Goal: Information Seeking & Learning: Learn about a topic

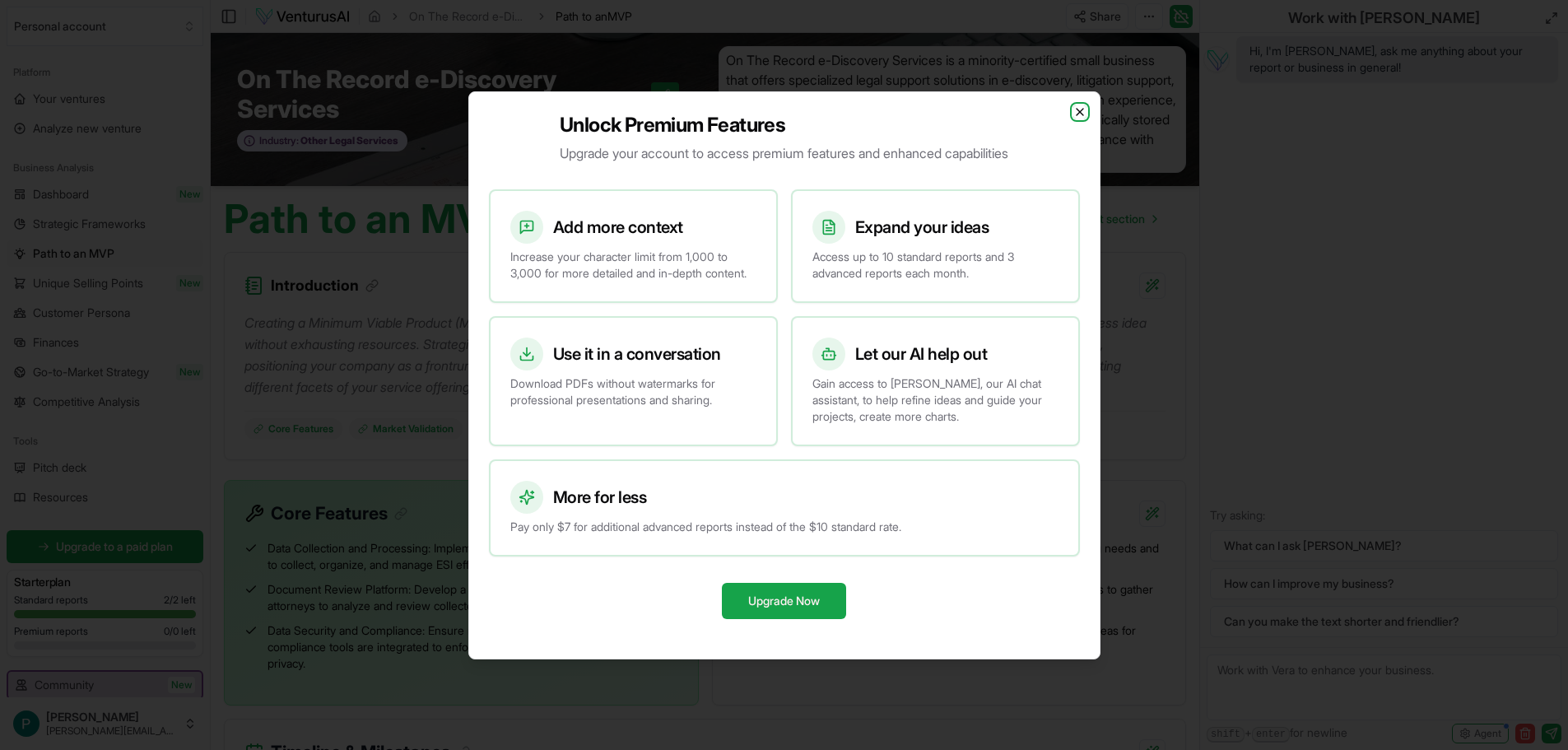
click at [1078, 105] on icon "button" at bounding box center [1079, 111] width 13 height 13
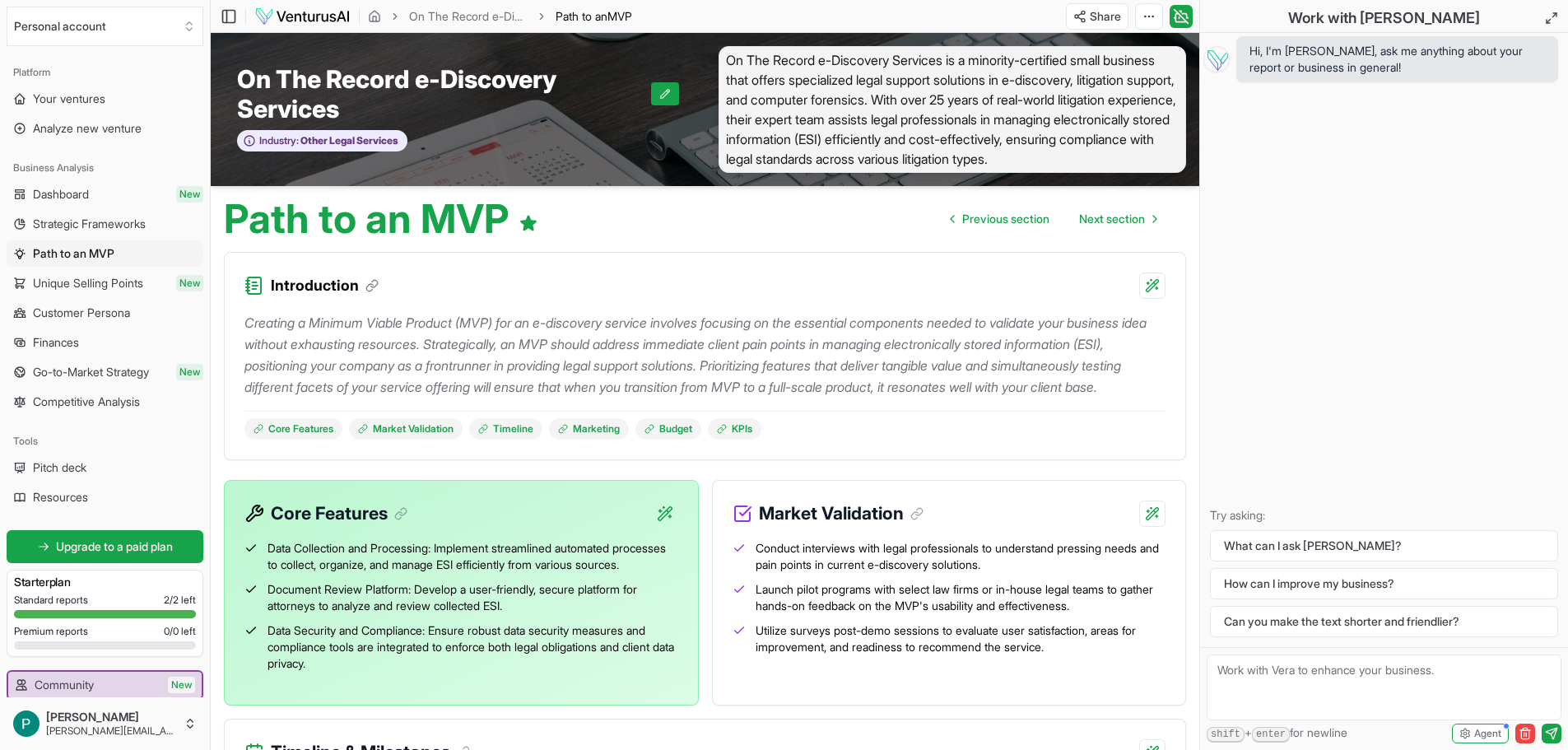
click at [729, 57] on span "On The Record e-Discovery Services is a minority-certified small business that …" at bounding box center [952, 110] width 468 height 127
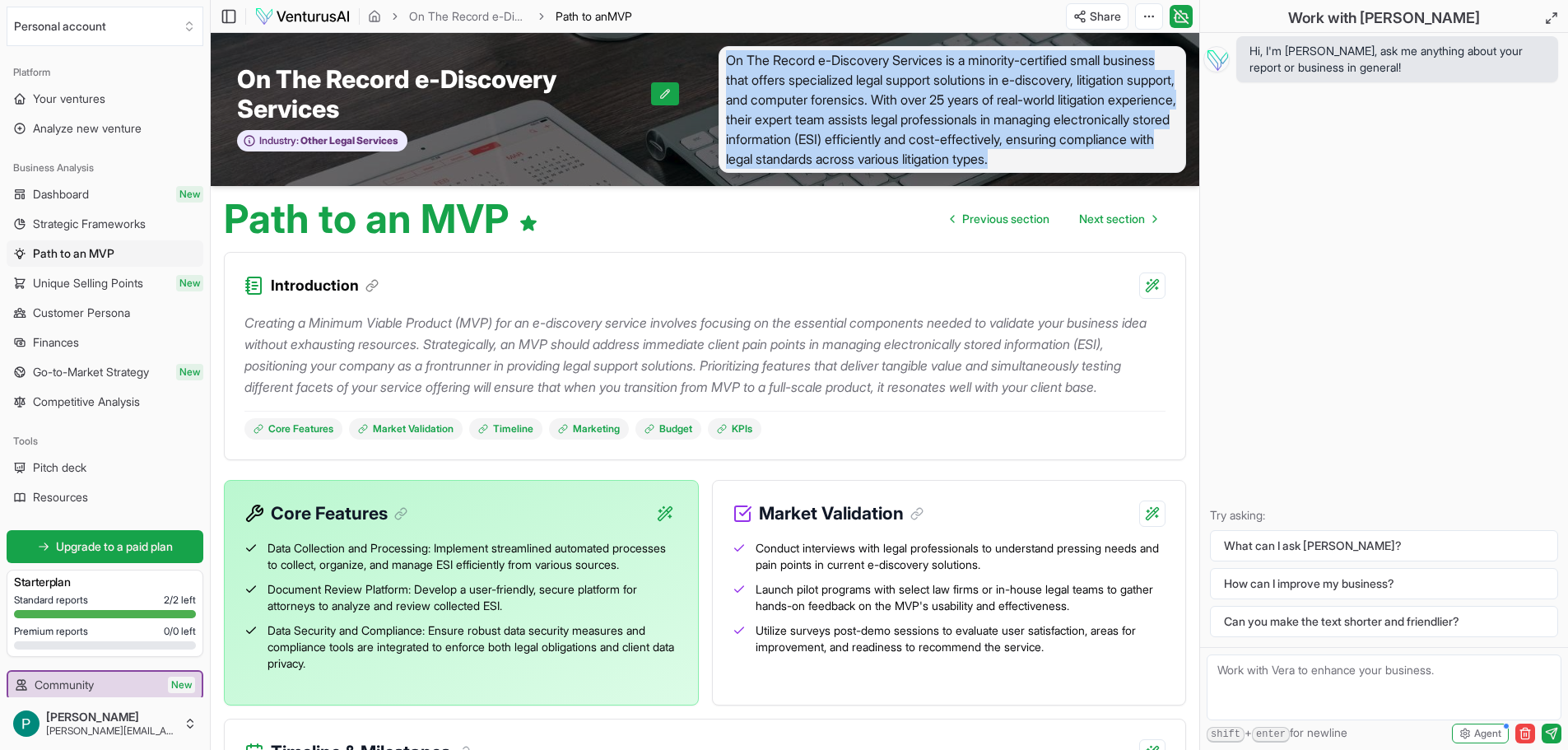
drag, startPoint x: 729, startPoint y: 57, endPoint x: 1138, endPoint y: 163, distance: 422.5
click at [1154, 173] on div "On The Record e-Discovery Services Industry: Other Legal Services On The Record…" at bounding box center [705, 109] width 988 height 153
click at [1147, 158] on span "On The Record e-Discovery Services is a minority-certified small business that …" at bounding box center [952, 110] width 468 height 127
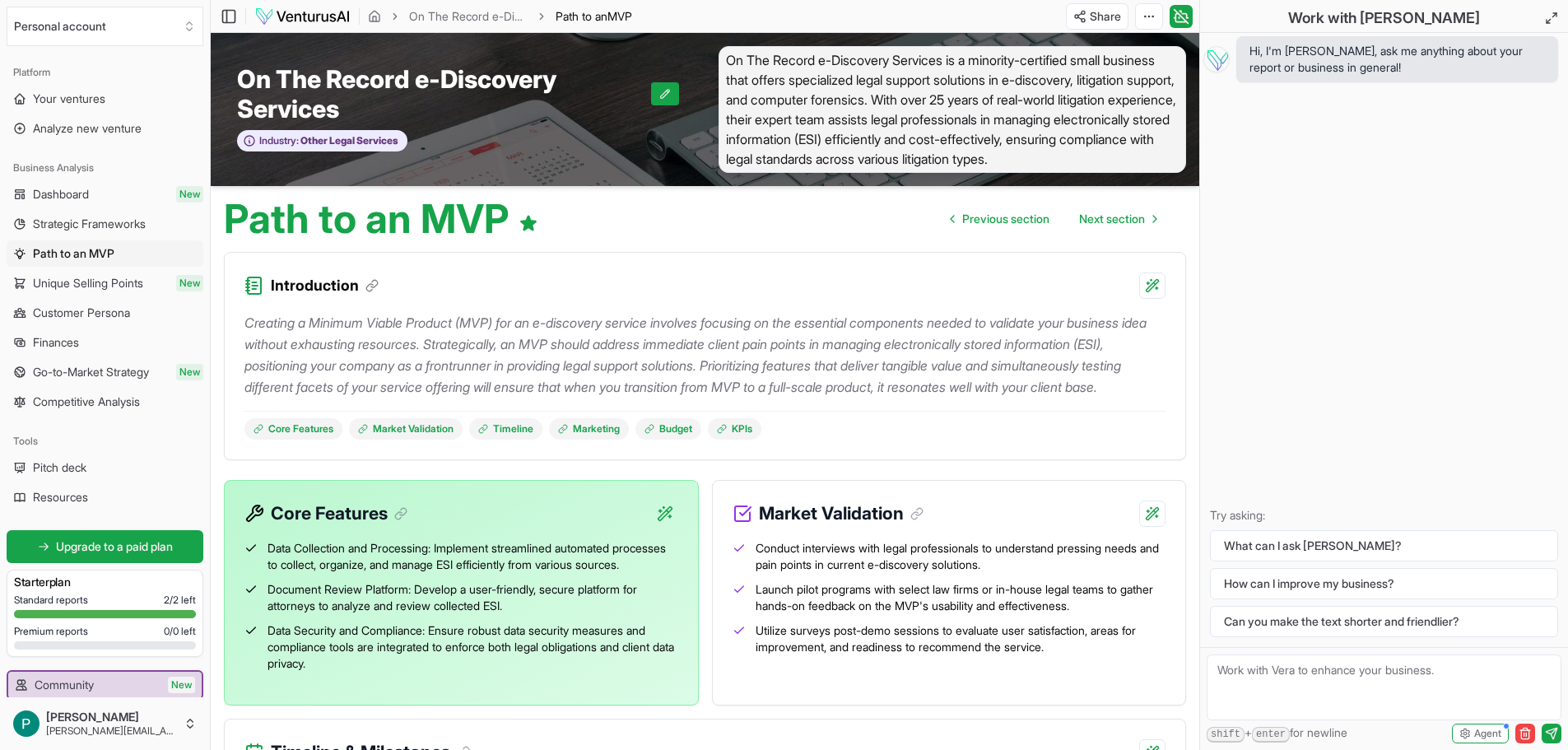
click at [1057, 133] on span "On The Record e-Discovery Services is a minority-certified small business that …" at bounding box center [952, 110] width 468 height 127
click at [1186, 153] on span "On The Record e-Discovery Services is a minority-certified small business that …" at bounding box center [952, 110] width 468 height 127
click at [1180, 153] on span "On The Record e-Discovery Services is a minority-certified small business that …" at bounding box center [952, 110] width 468 height 127
click at [327, 81] on span "On The Record e-Discovery Services" at bounding box center [444, 93] width 414 height 59
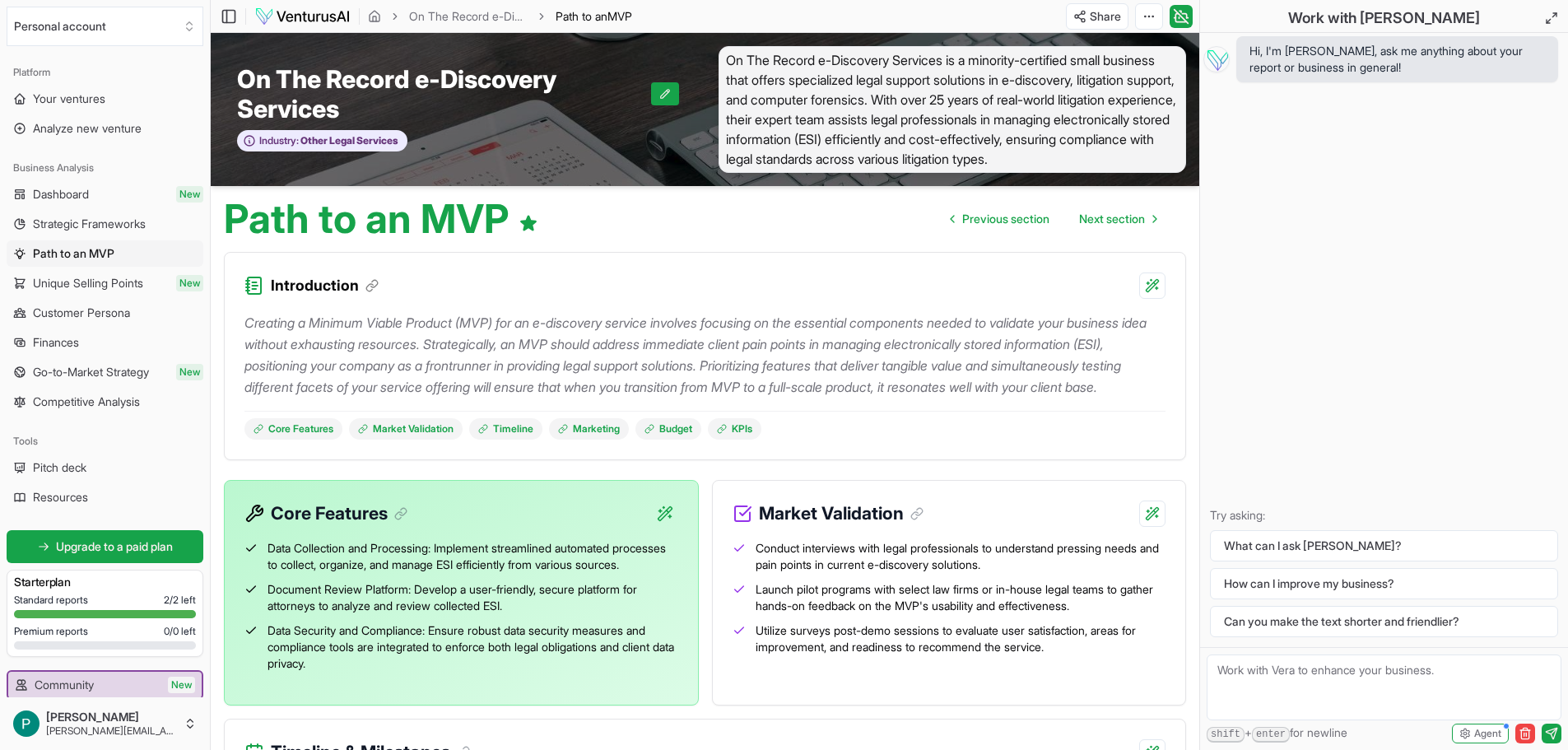
click at [64, 180] on div "Business Analysis" at bounding box center [105, 168] width 197 height 27
click at [67, 188] on span "Dashboard" at bounding box center [60, 194] width 56 height 16
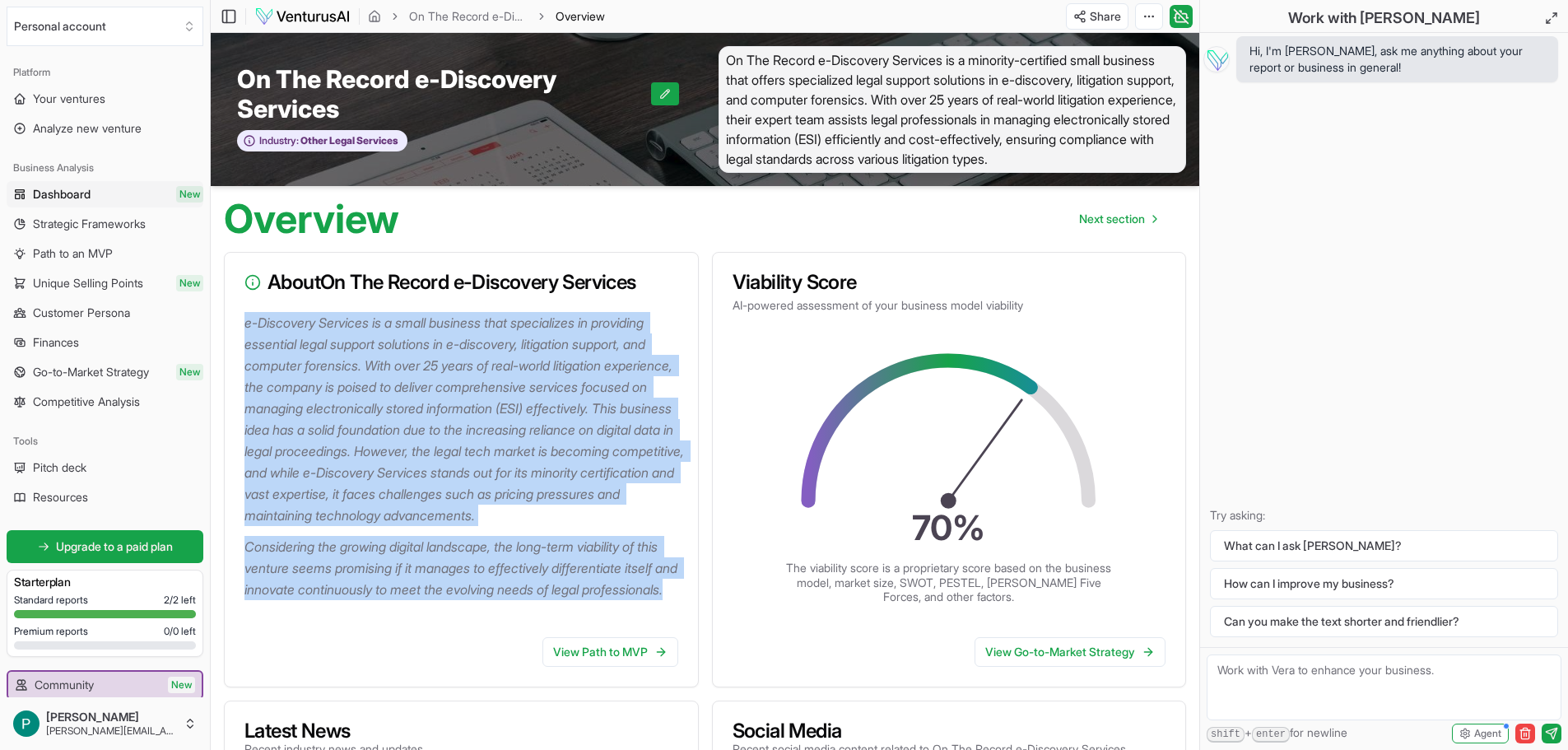
drag, startPoint x: 246, startPoint y: 323, endPoint x: 514, endPoint y: 696, distance: 459.3
click at [494, 624] on div "e-Discovery Services is a small business that specializes in providing essentia…" at bounding box center [461, 468] width 473 height 312
copy div "e-Discovery Services is a small business that specializes in providing essentia…"
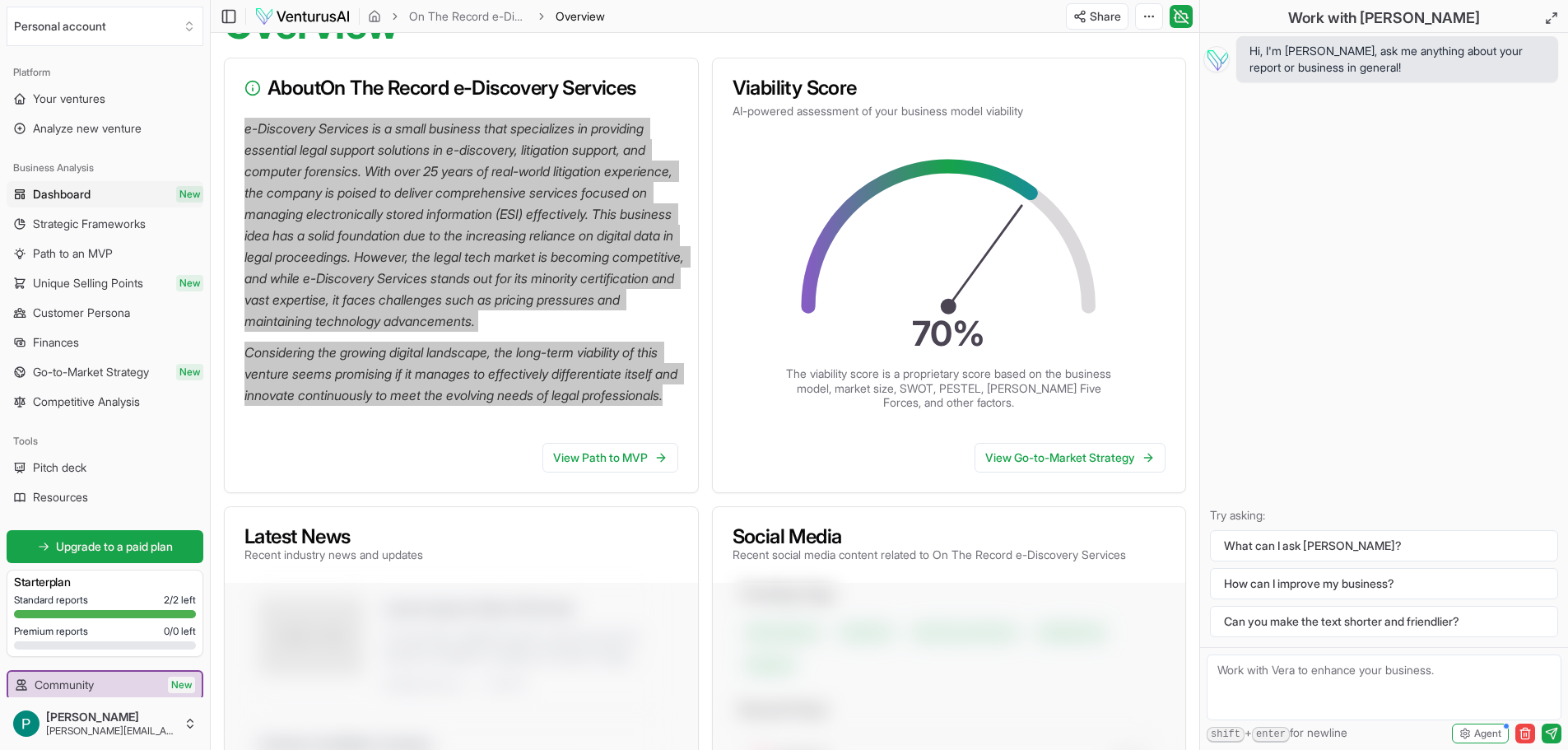
scroll to position [165, 0]
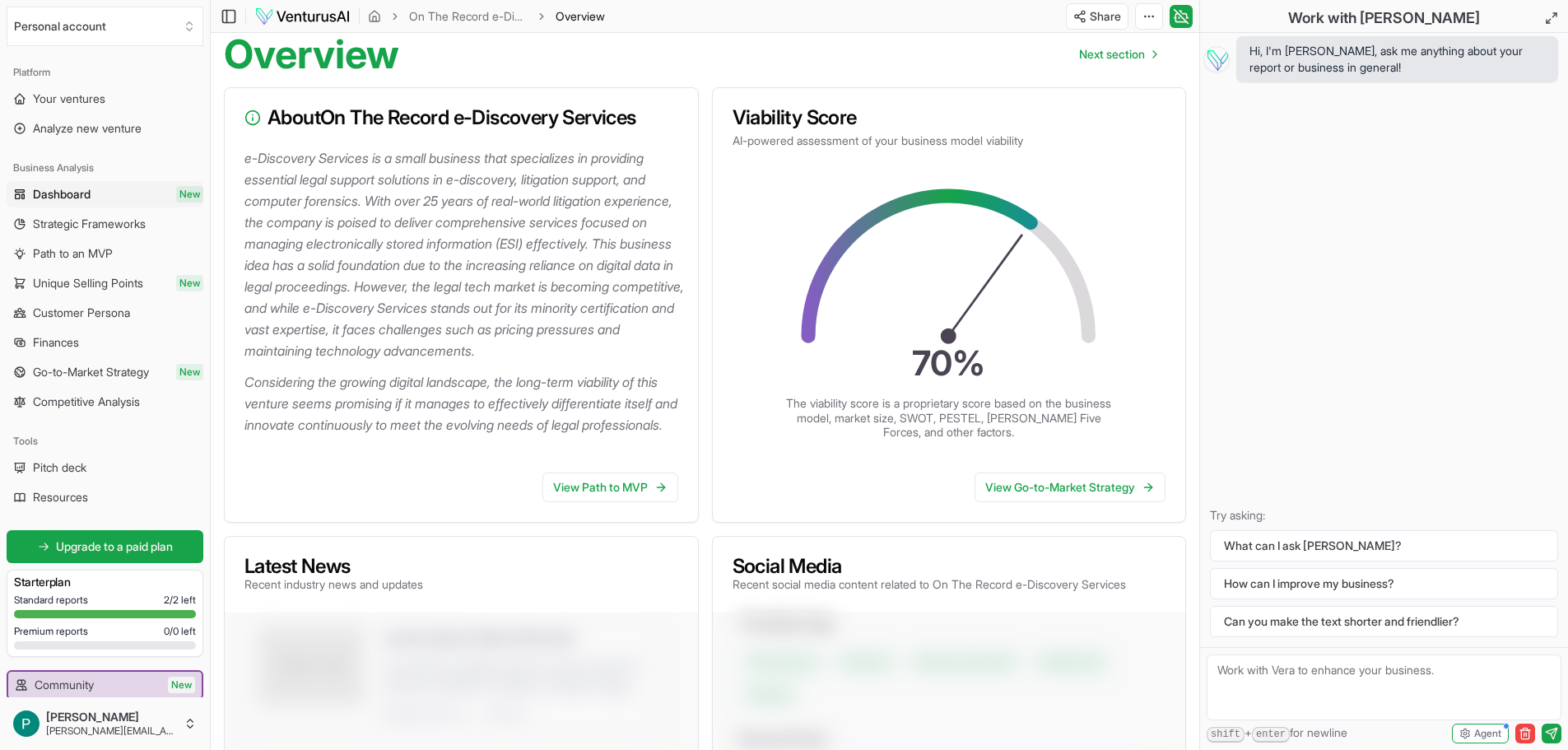
drag, startPoint x: 862, startPoint y: 244, endPoint x: 829, endPoint y: 291, distance: 57.4
drag, startPoint x: 829, startPoint y: 291, endPoint x: 796, endPoint y: 231, distance: 68.5
click at [796, 231] on icon "70 %" at bounding box center [949, 282] width 309 height 201
click at [886, 429] on p "The viability score is a proprietary score based on the business model, market …" at bounding box center [949, 417] width 329 height 44
drag, startPoint x: 804, startPoint y: 427, endPoint x: 1025, endPoint y: 464, distance: 224.1
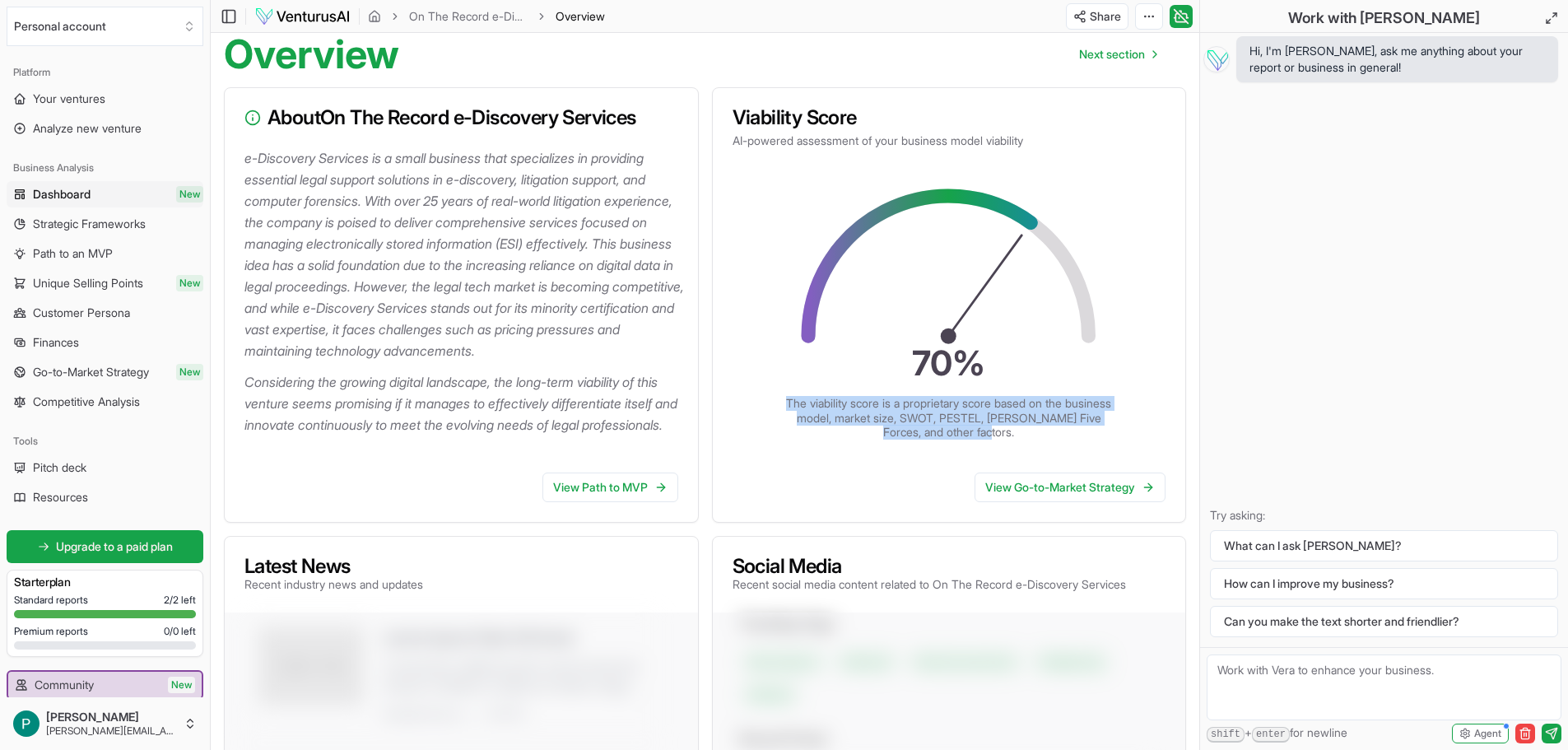
click at [1025, 440] on div "70 % The viability score is a proprietary score based on the business model, ma…" at bounding box center [949, 304] width 421 height 271
copy p "The viability score is a proprietary score based on the business model, market …"
click at [863, 522] on div "View Go-to-Market Strategy" at bounding box center [950, 490] width 473 height 63
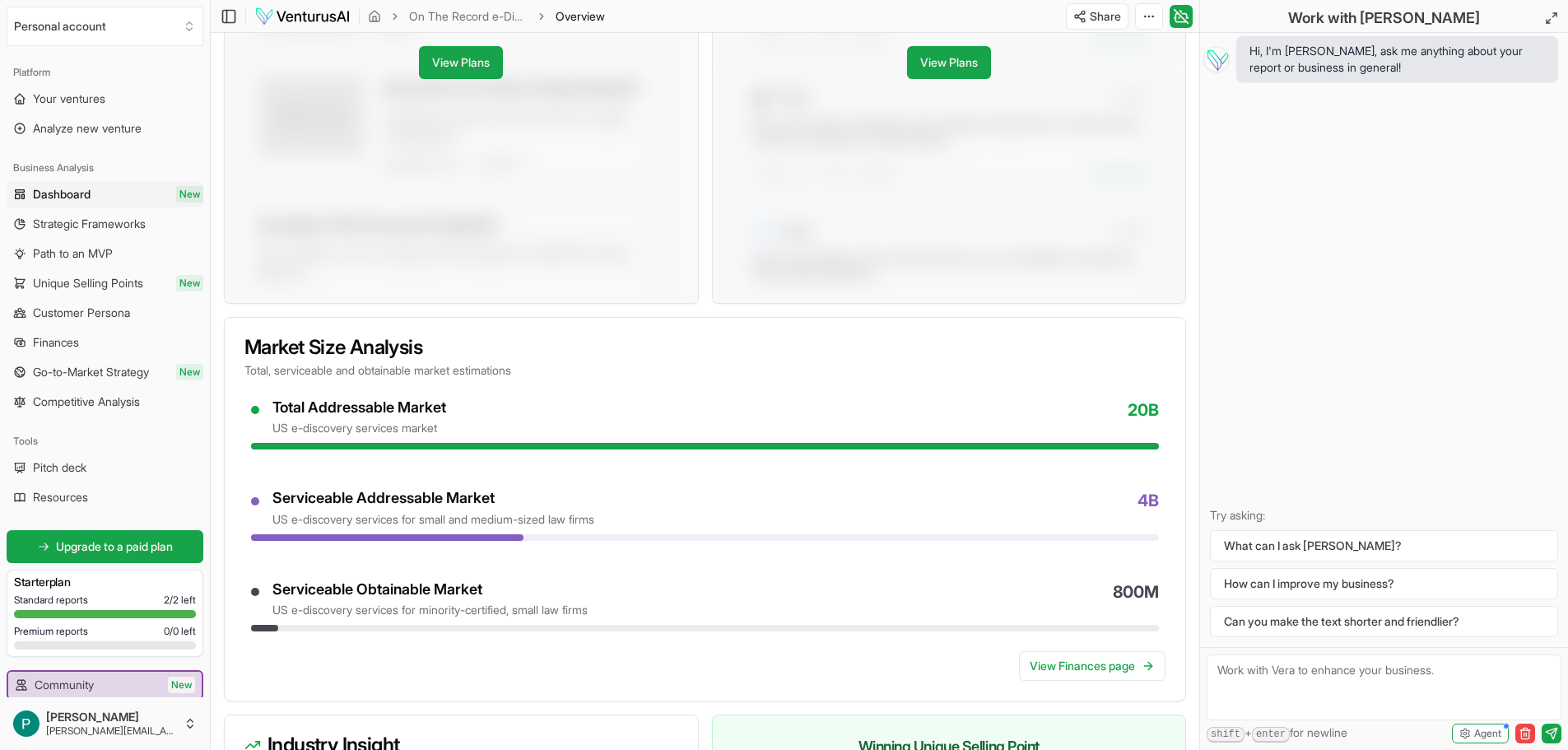
scroll to position [1153, 0]
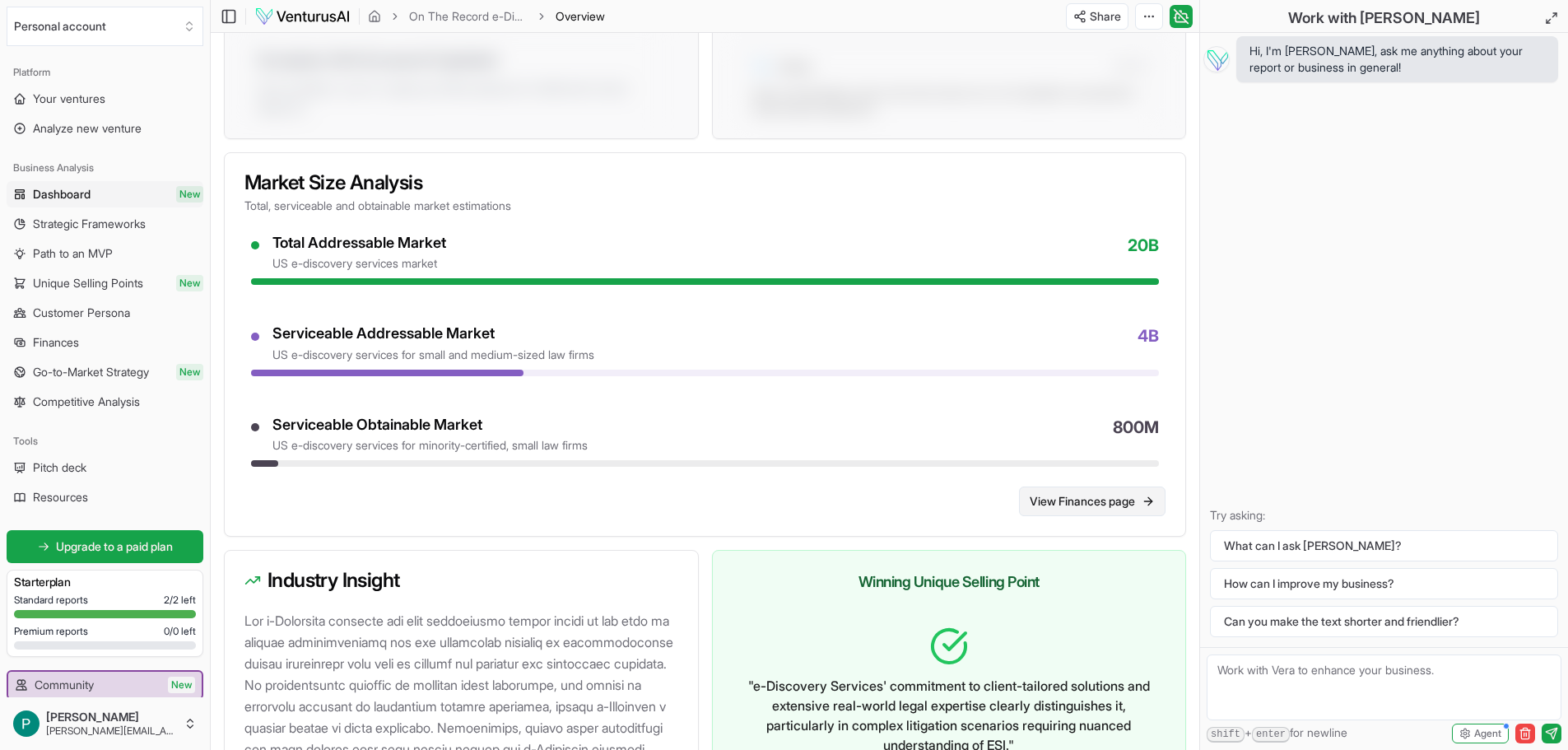
click at [1121, 516] on link "View Finances page" at bounding box center [1092, 501] width 147 height 30
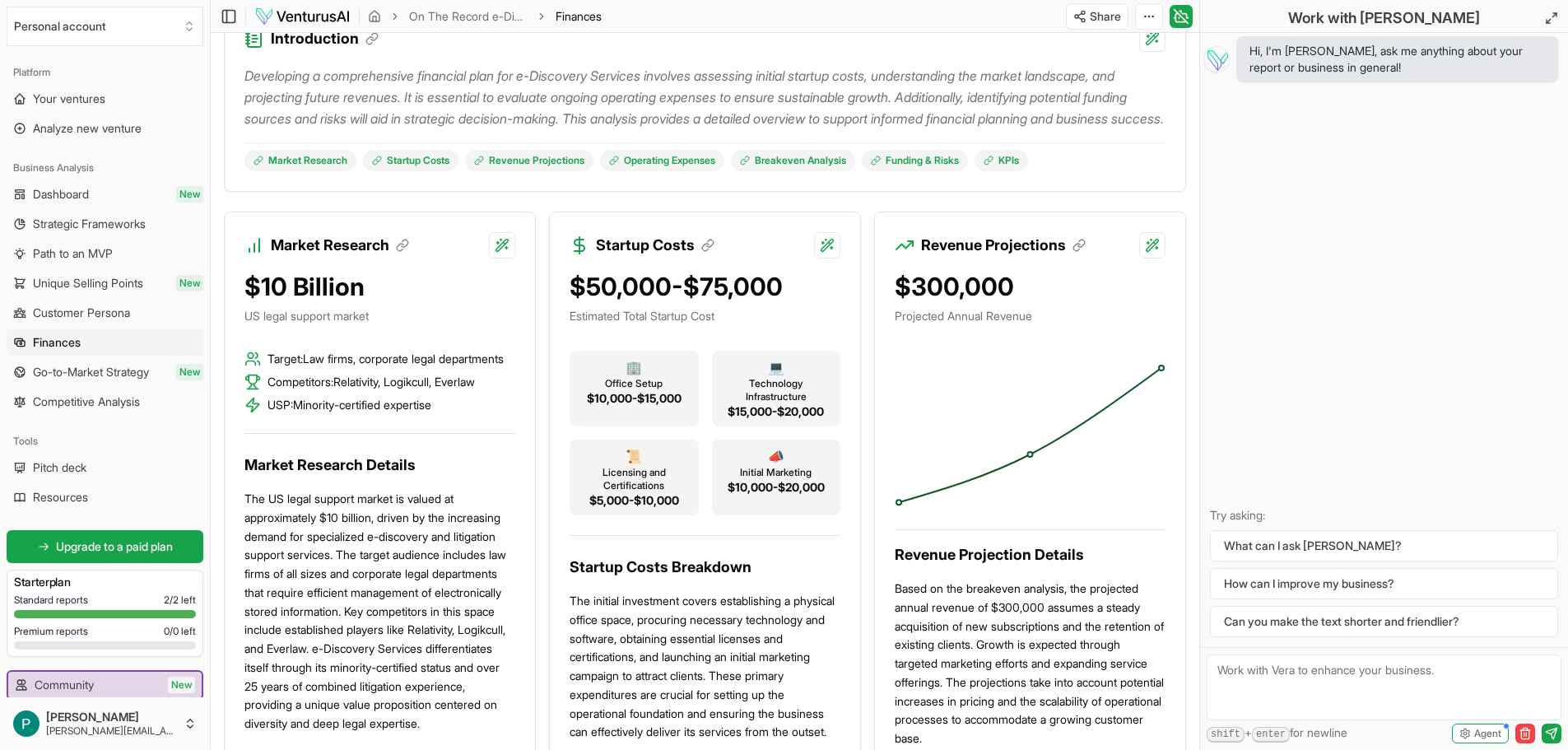
scroll to position [411, 0]
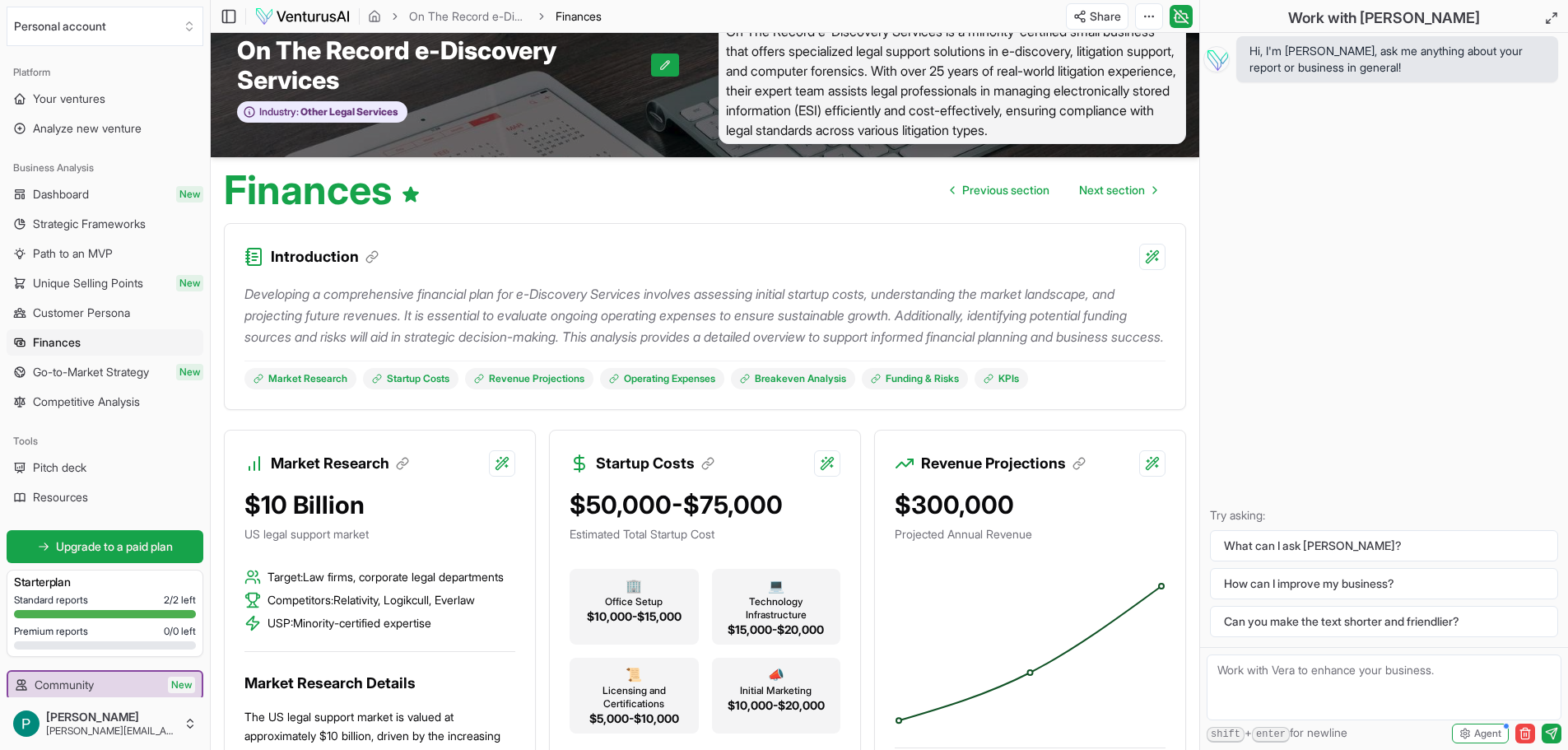
scroll to position [0, 0]
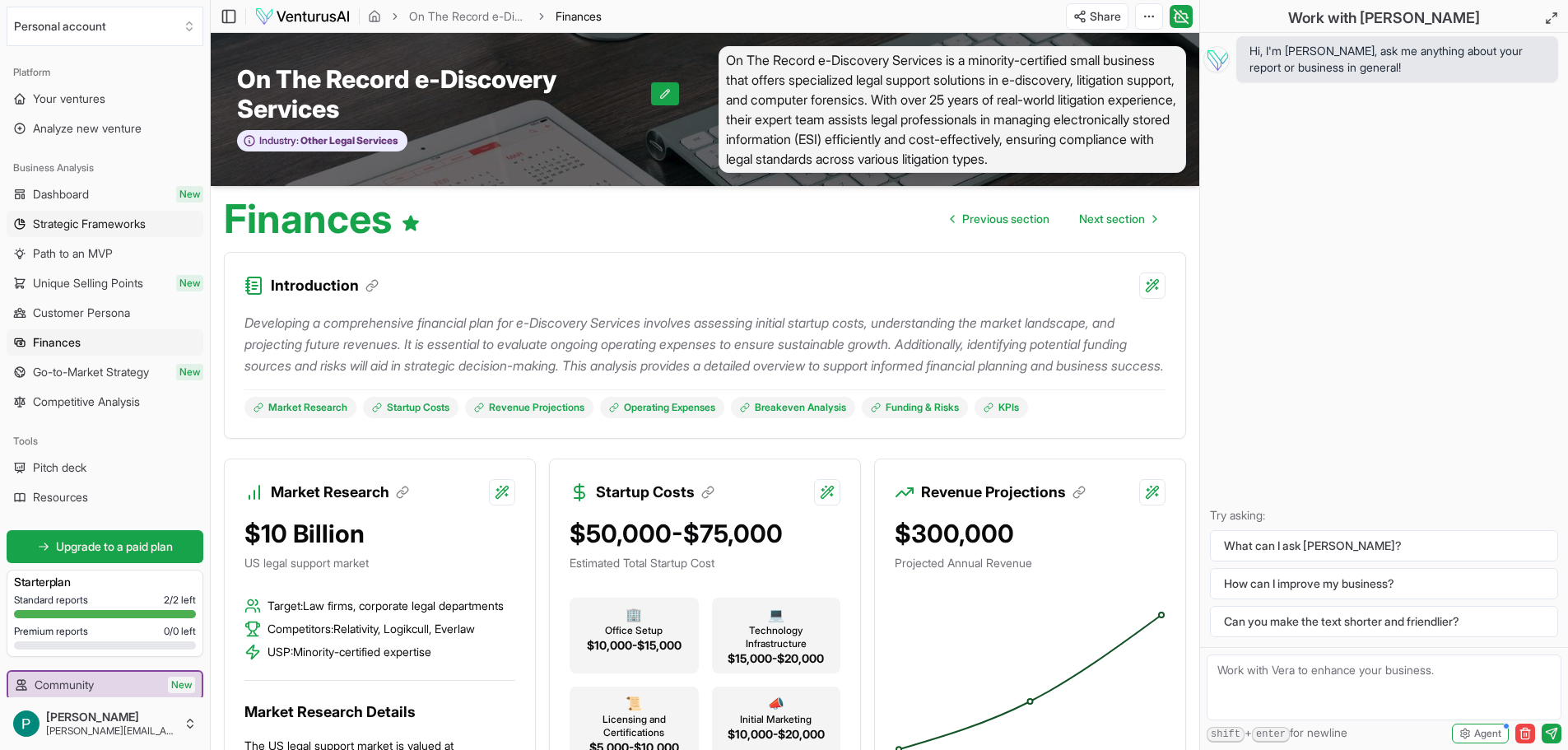
click at [71, 224] on span "Strategic Frameworks" at bounding box center [89, 224] width 113 height 16
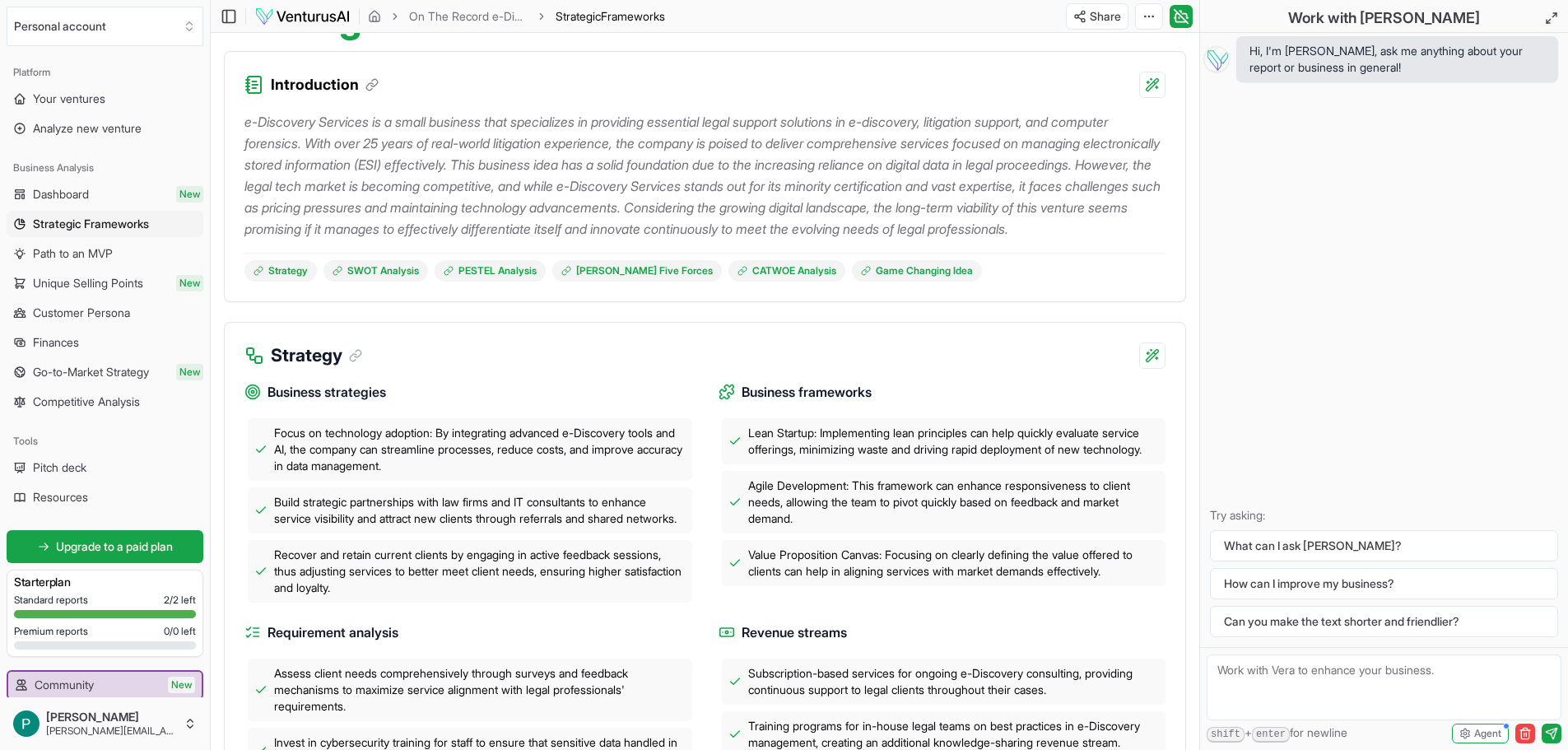
scroll to position [165, 0]
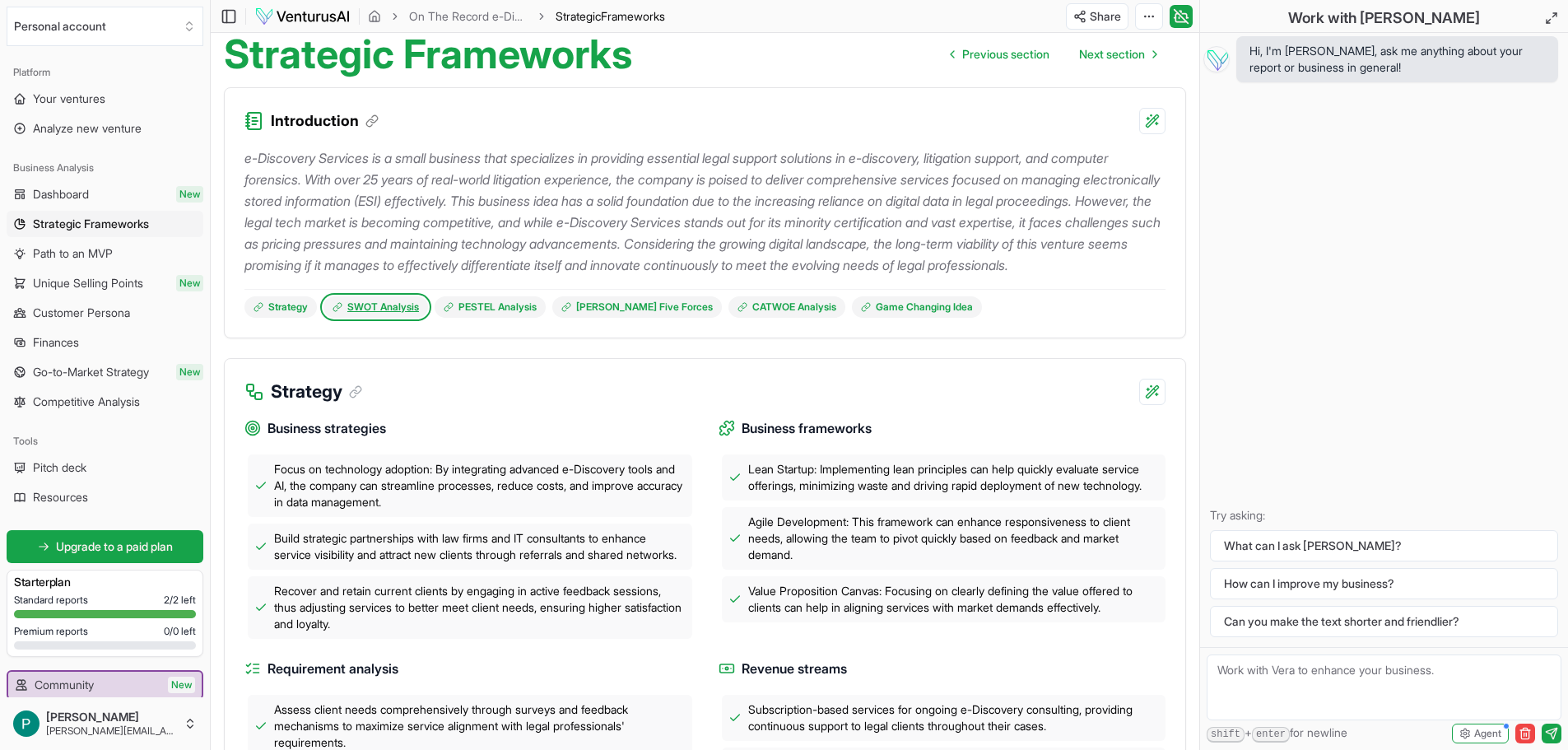
click at [381, 318] on link "SWOT Analysis" at bounding box center [375, 307] width 105 height 21
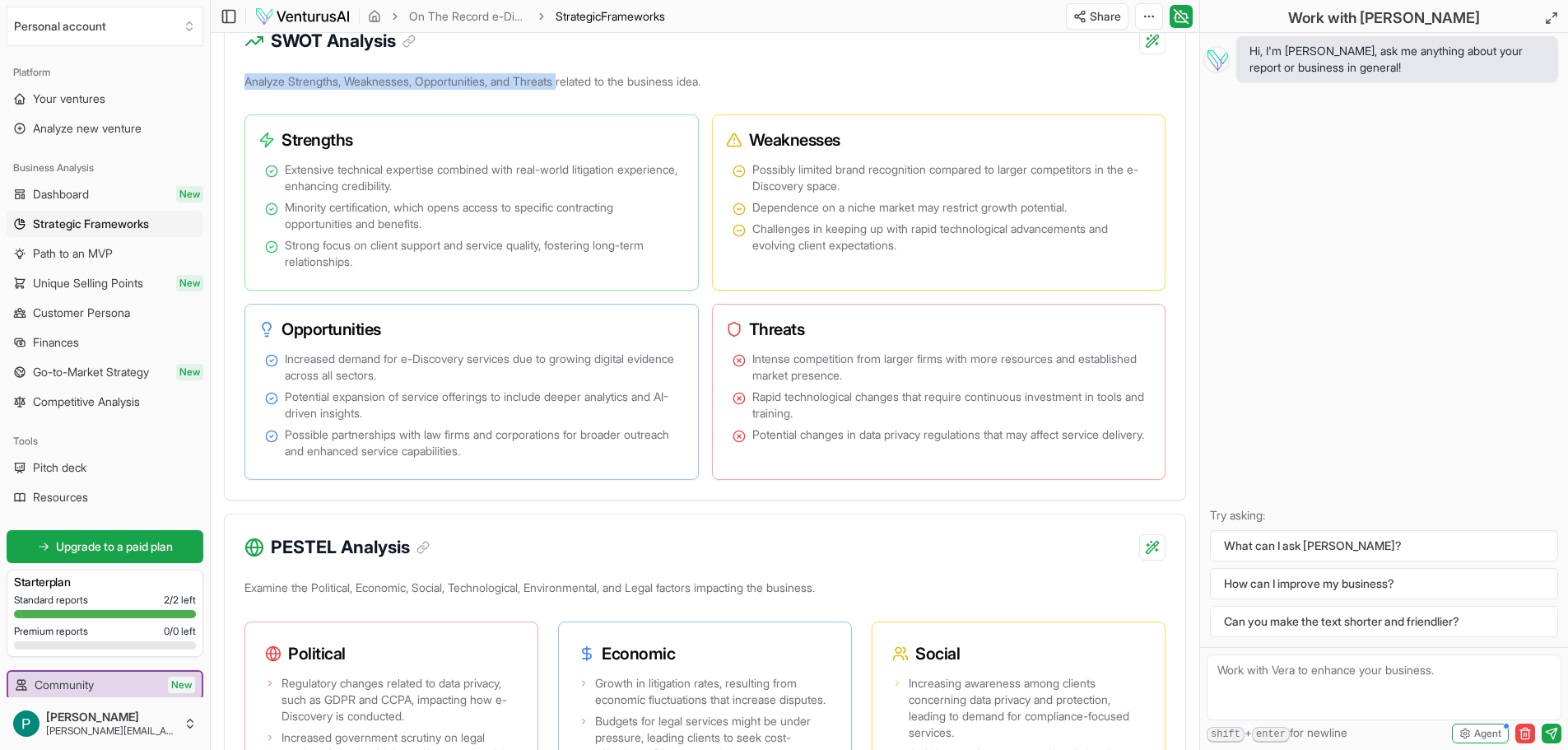
drag, startPoint x: 240, startPoint y: 114, endPoint x: 573, endPoint y: 123, distance: 333.1
click at [573, 123] on div "Analyze Strengths, Weaknesses, Opportunities, and Threats related to the busine…" at bounding box center [705, 285] width 961 height 430
copy p "Analyze Strengths, Weaknesses, Opportunities, and Threats"
click at [826, 93] on div "SWOT Analysis Analyze Strengths, Weaknesses, Opportunities, and Threats related…" at bounding box center [705, 254] width 963 height 493
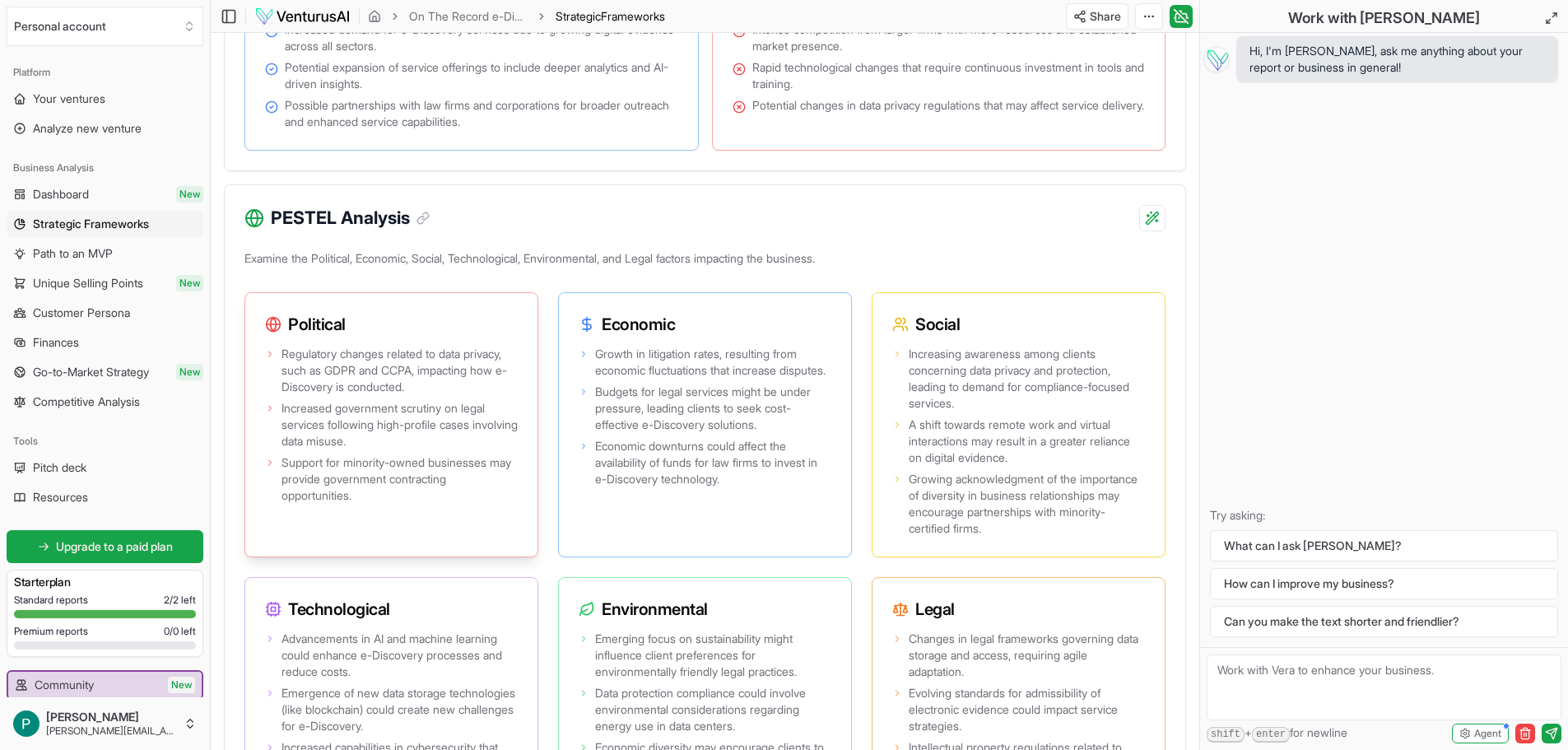
scroll to position [1465, 0]
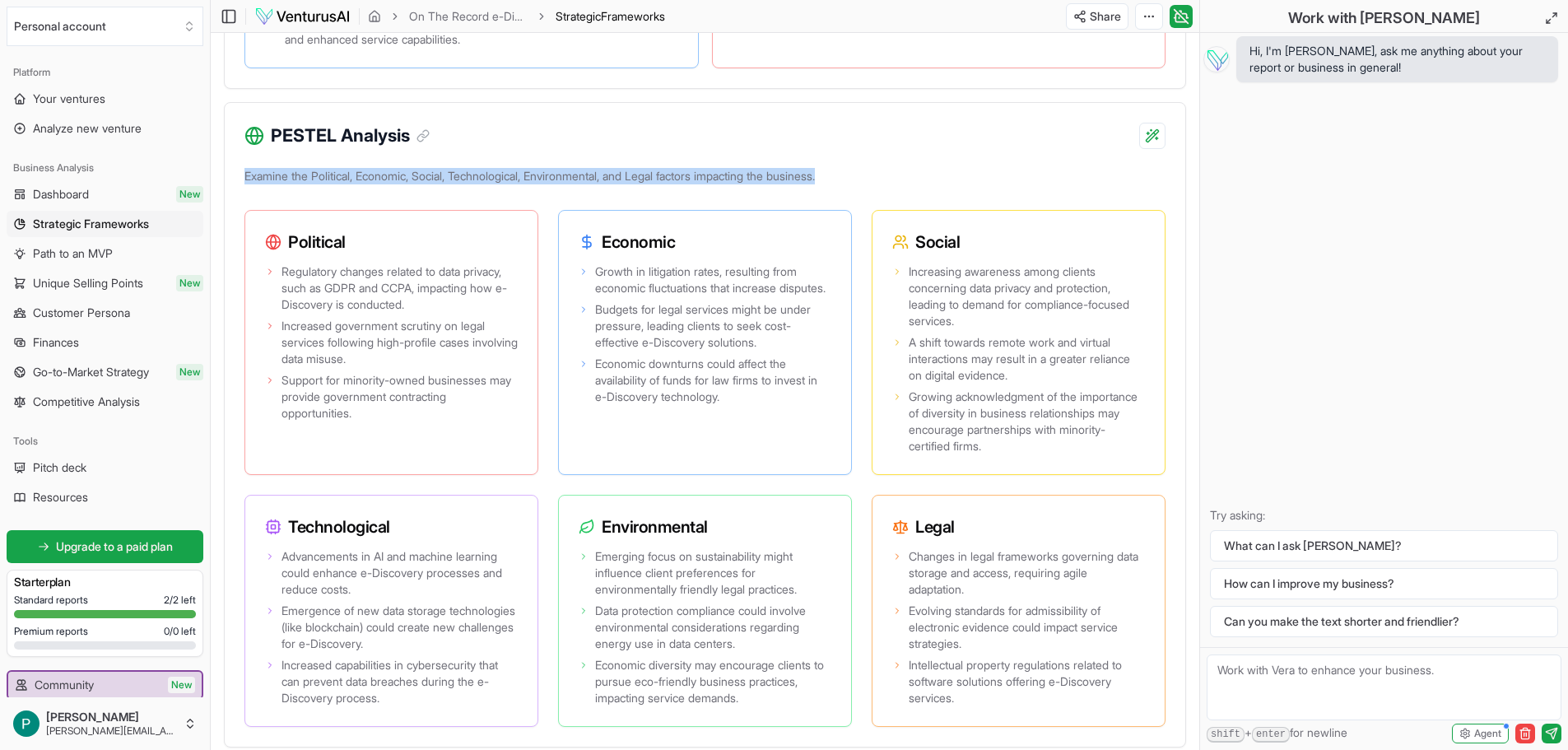
drag, startPoint x: 244, startPoint y: 211, endPoint x: 862, endPoint y: 219, distance: 618.1
click at [862, 195] on p "Examine the Political, Economic, Social, Technological, Environmental, and Lega…" at bounding box center [705, 179] width 922 height 30
copy p "Examine the Political, Economic, Social, Technological, Environmental, and Lega…"
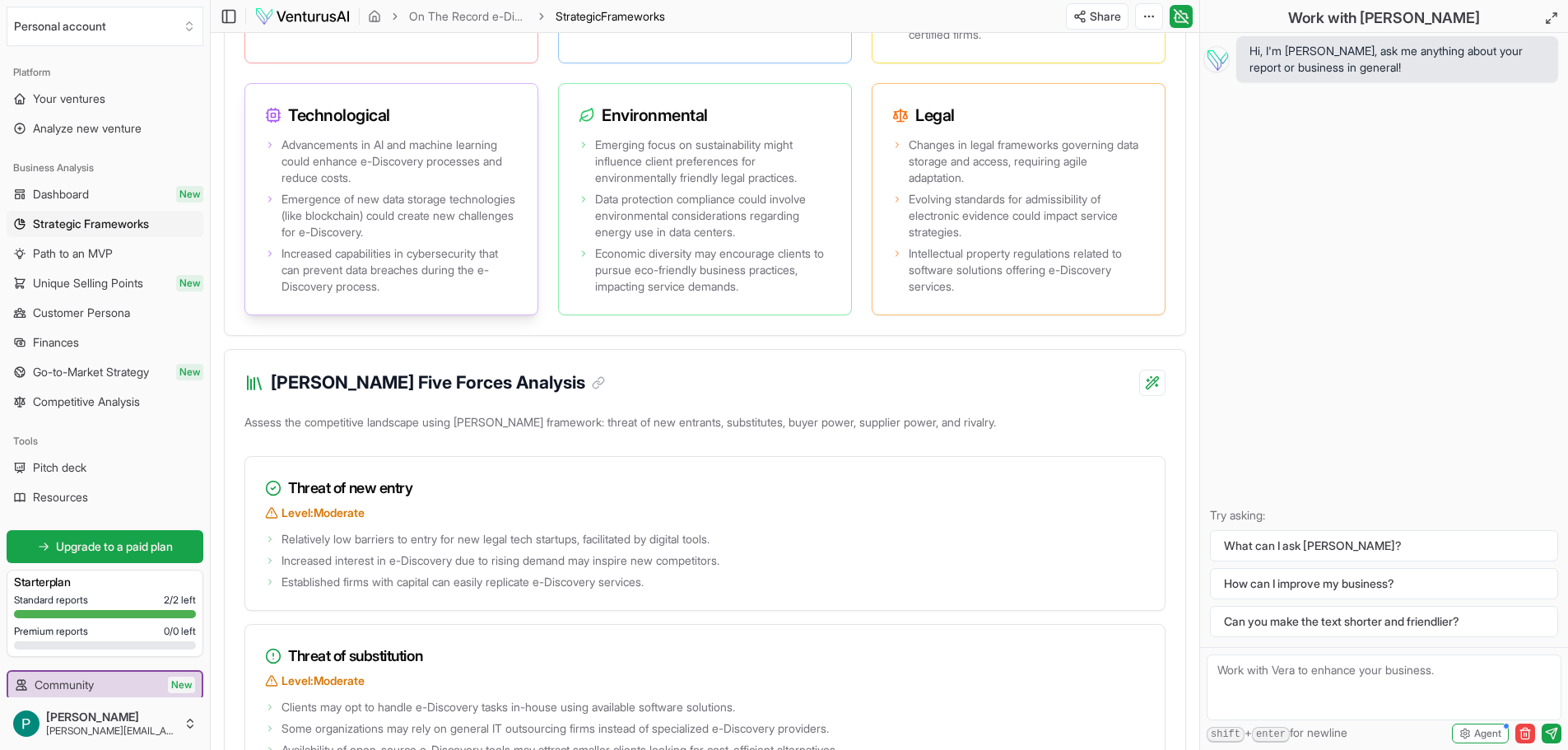
scroll to position [2206, 0]
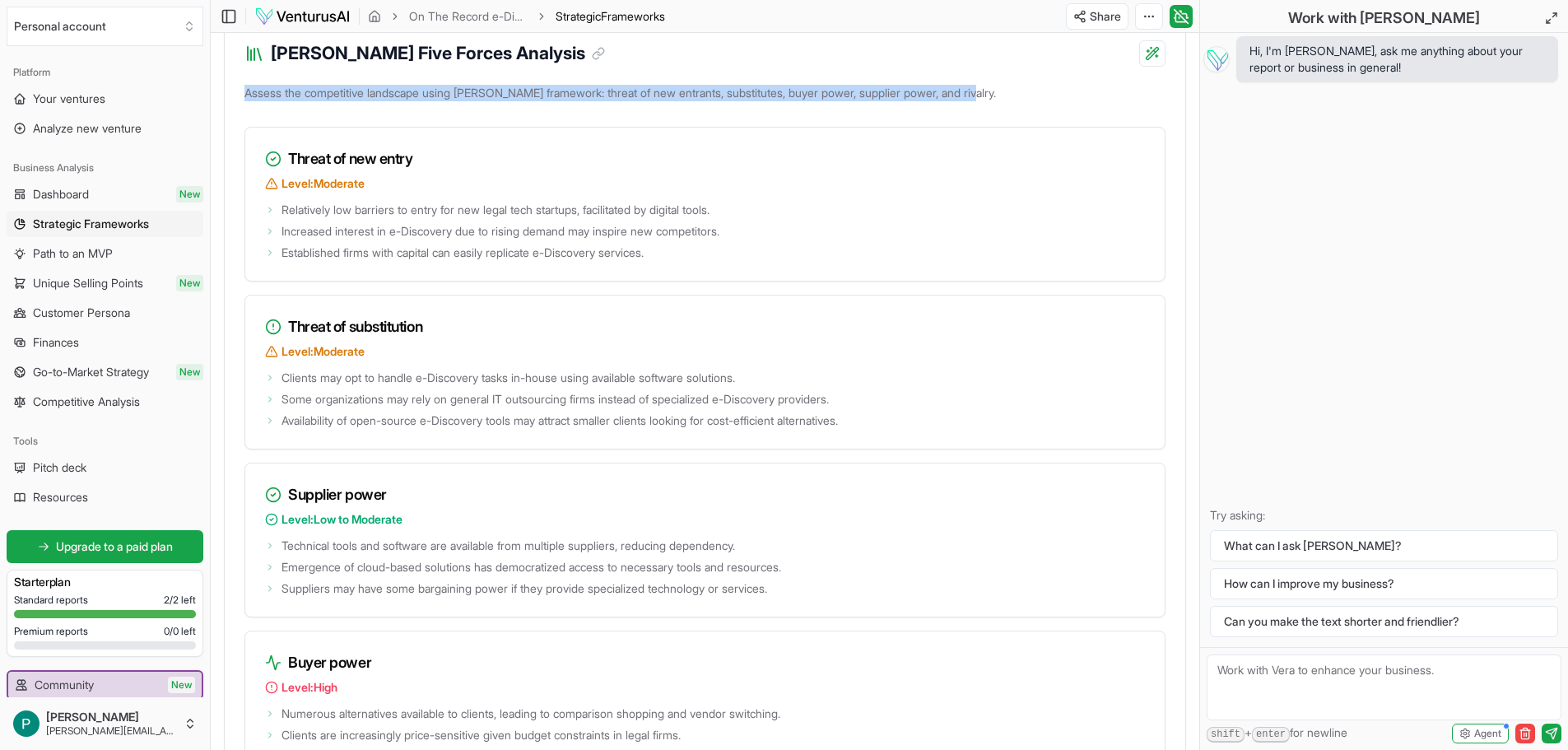
drag, startPoint x: 240, startPoint y: 130, endPoint x: 991, endPoint y: 145, distance: 751.1
click at [991, 145] on div "Assess the competitive landscape using [PERSON_NAME] framework: threat of new e…" at bounding box center [705, 527] width 961 height 891
copy p "Assess the competitive landscape using [PERSON_NAME] framework: threat of new e…"
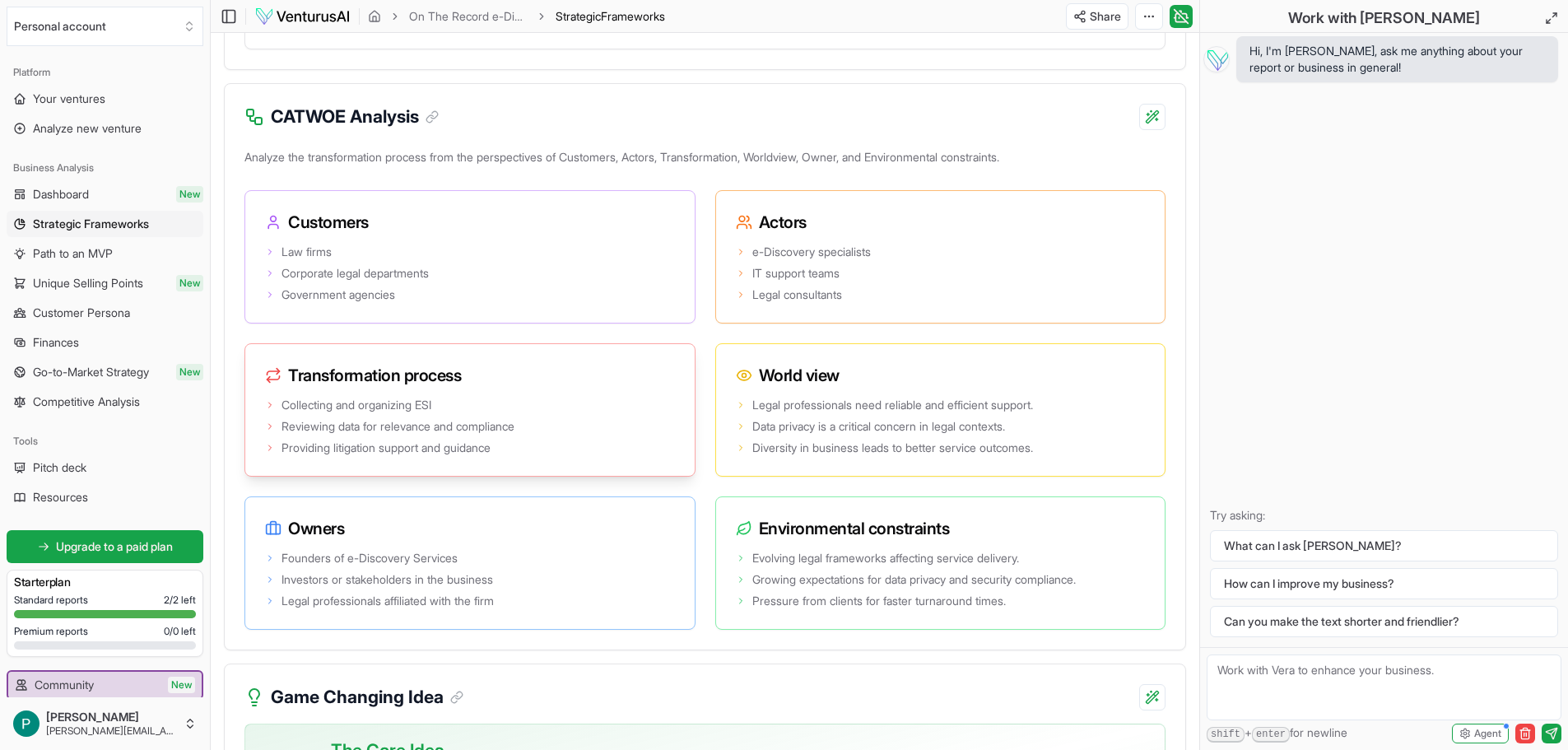
scroll to position [3111, 0]
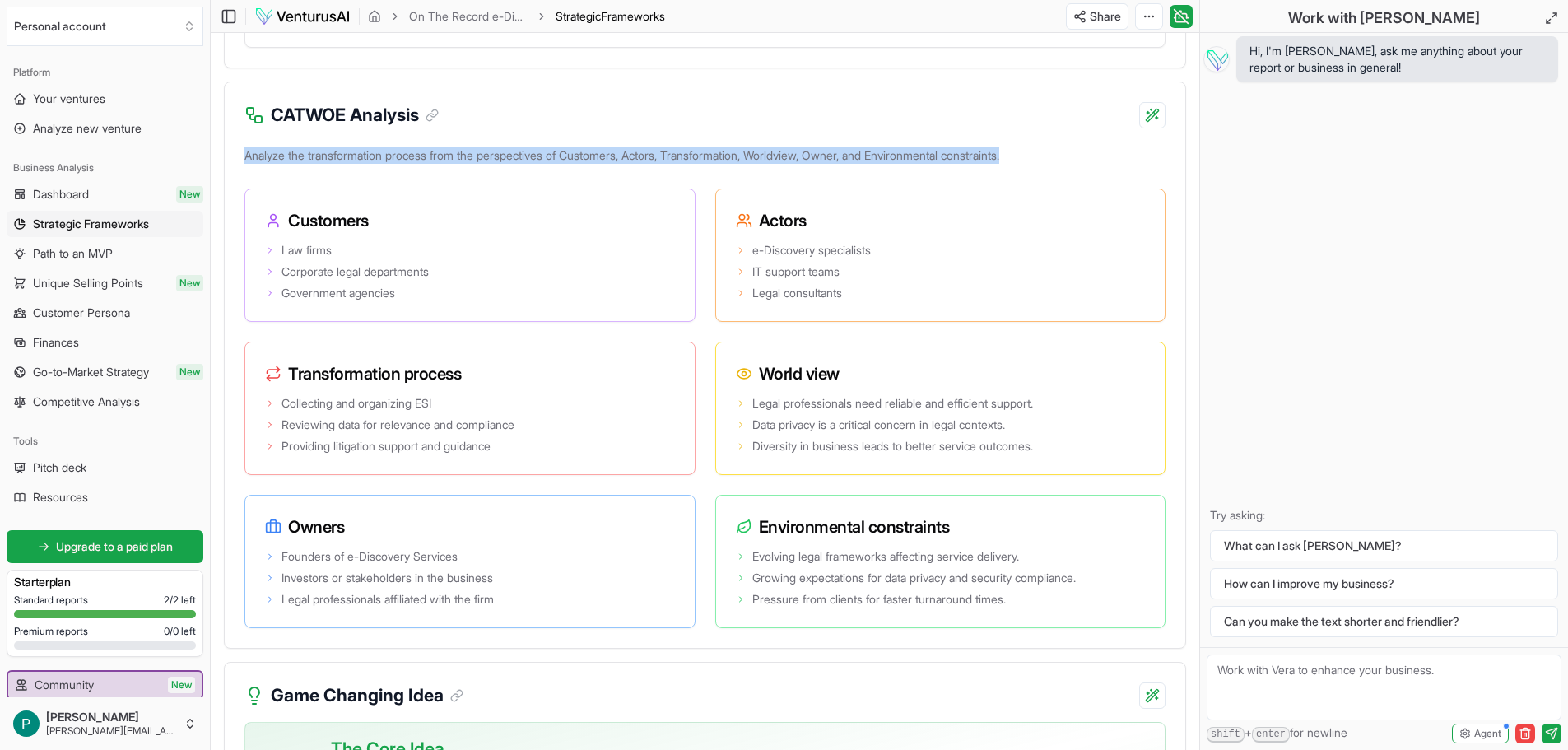
drag, startPoint x: 240, startPoint y: 190, endPoint x: 1053, endPoint y: 201, distance: 813.1
click at [1053, 201] on div "Analyze the transformation process from the perspectives of Customers, Actors, …" at bounding box center [705, 396] width 961 height 505
copy p "Analyze the transformation process from the perspectives of Customers, Actors, …"
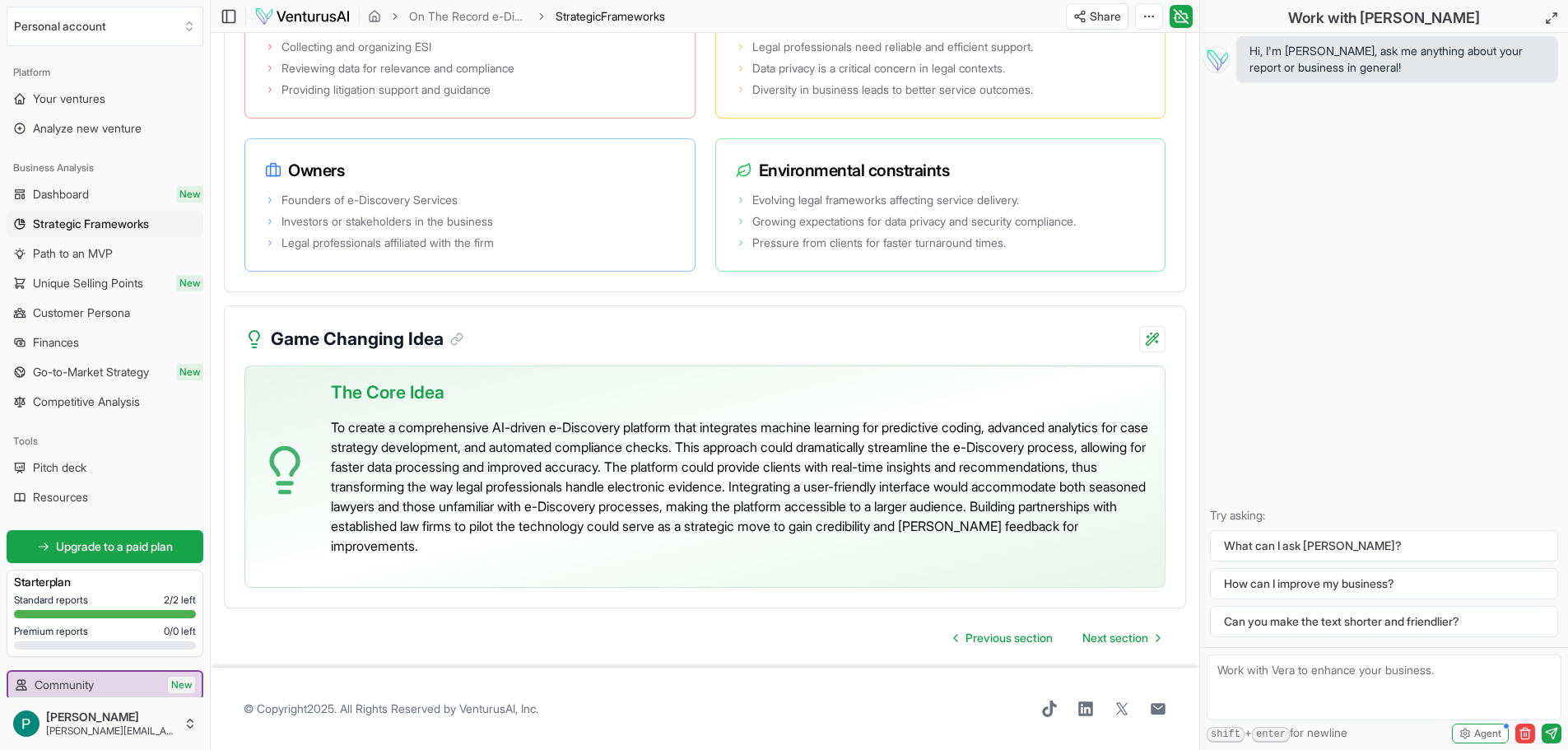
scroll to position [3506, 0]
click at [969, 635] on span "Previous section" at bounding box center [1010, 638] width 87 height 16
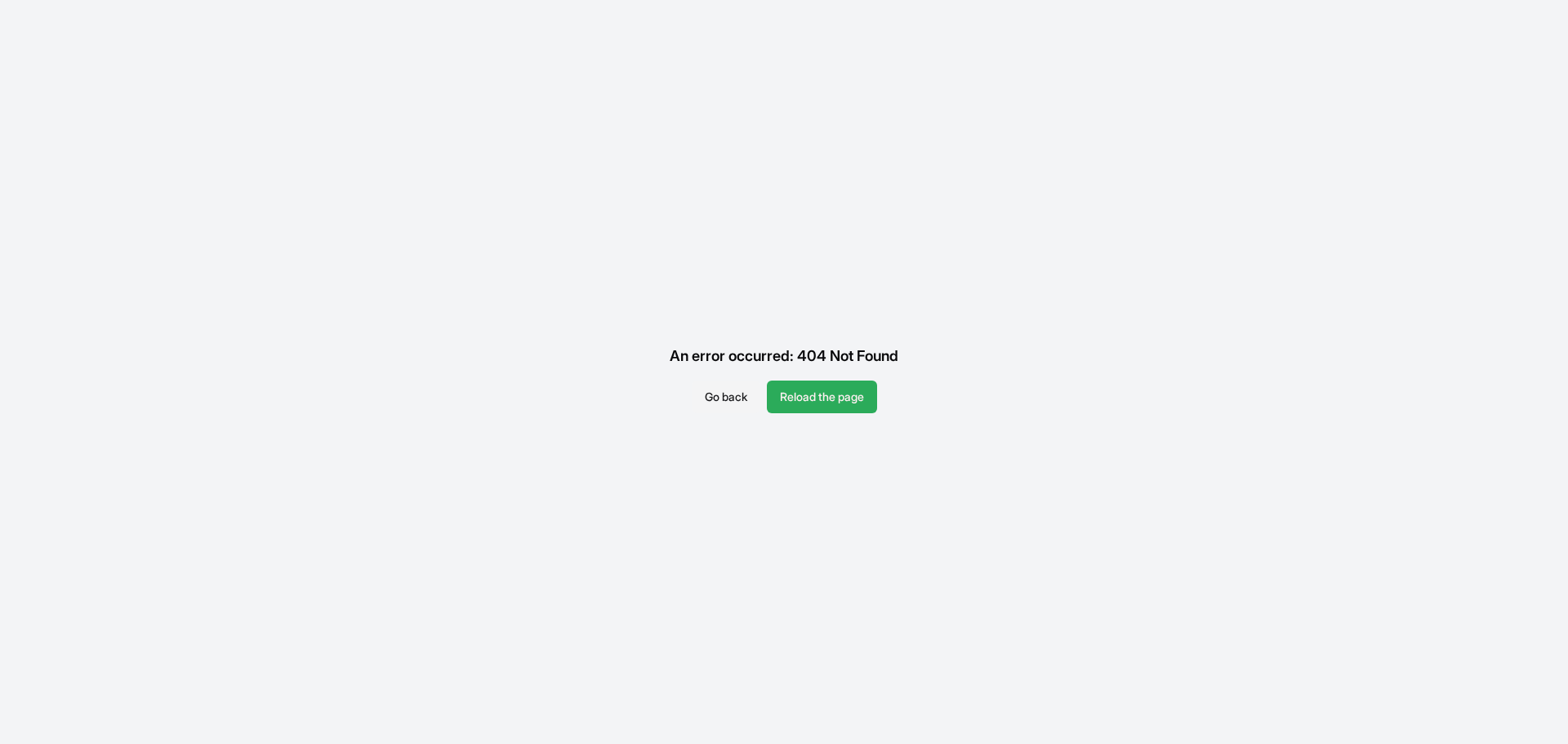
click at [792, 398] on button "Reload the page" at bounding box center [822, 397] width 111 height 32
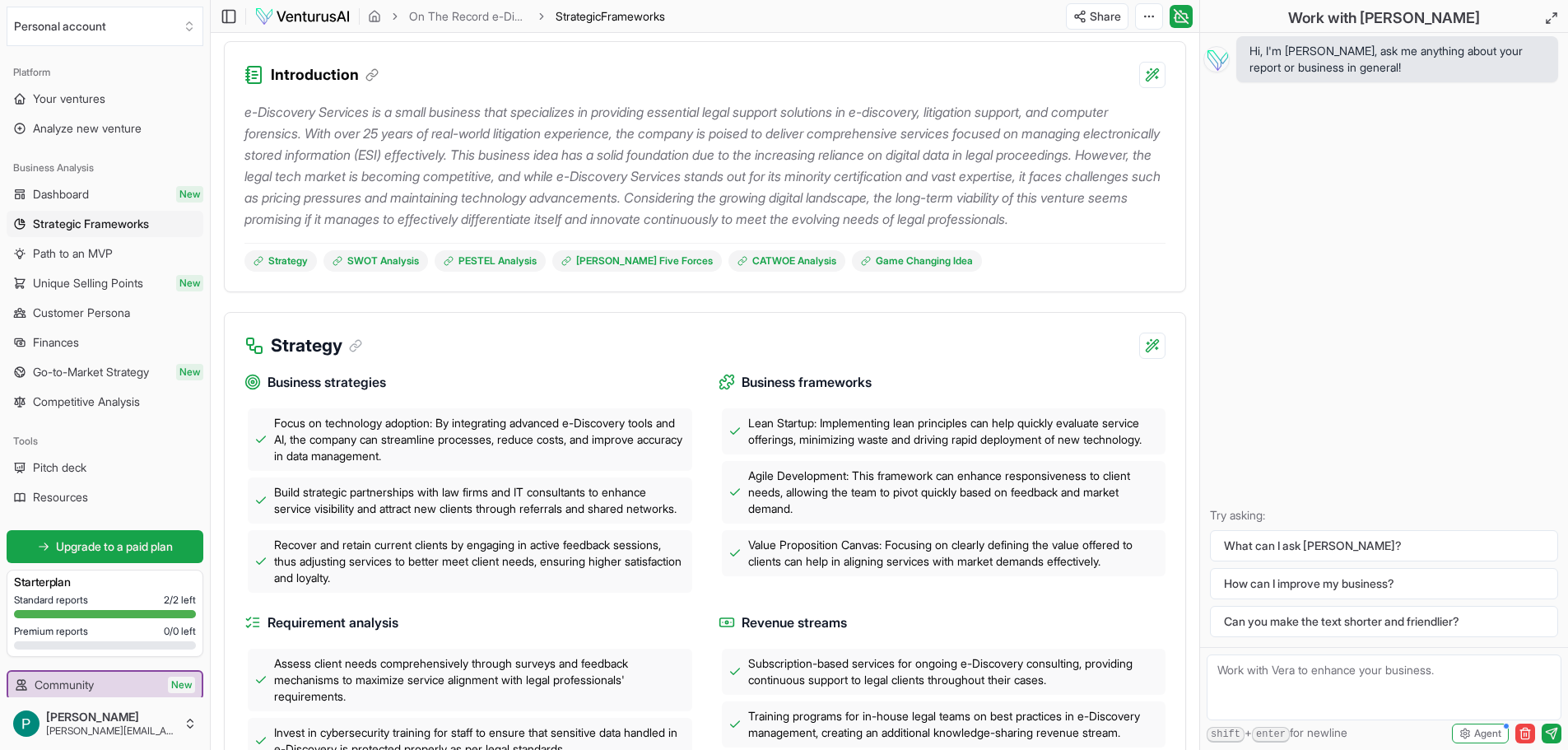
scroll to position [148, 0]
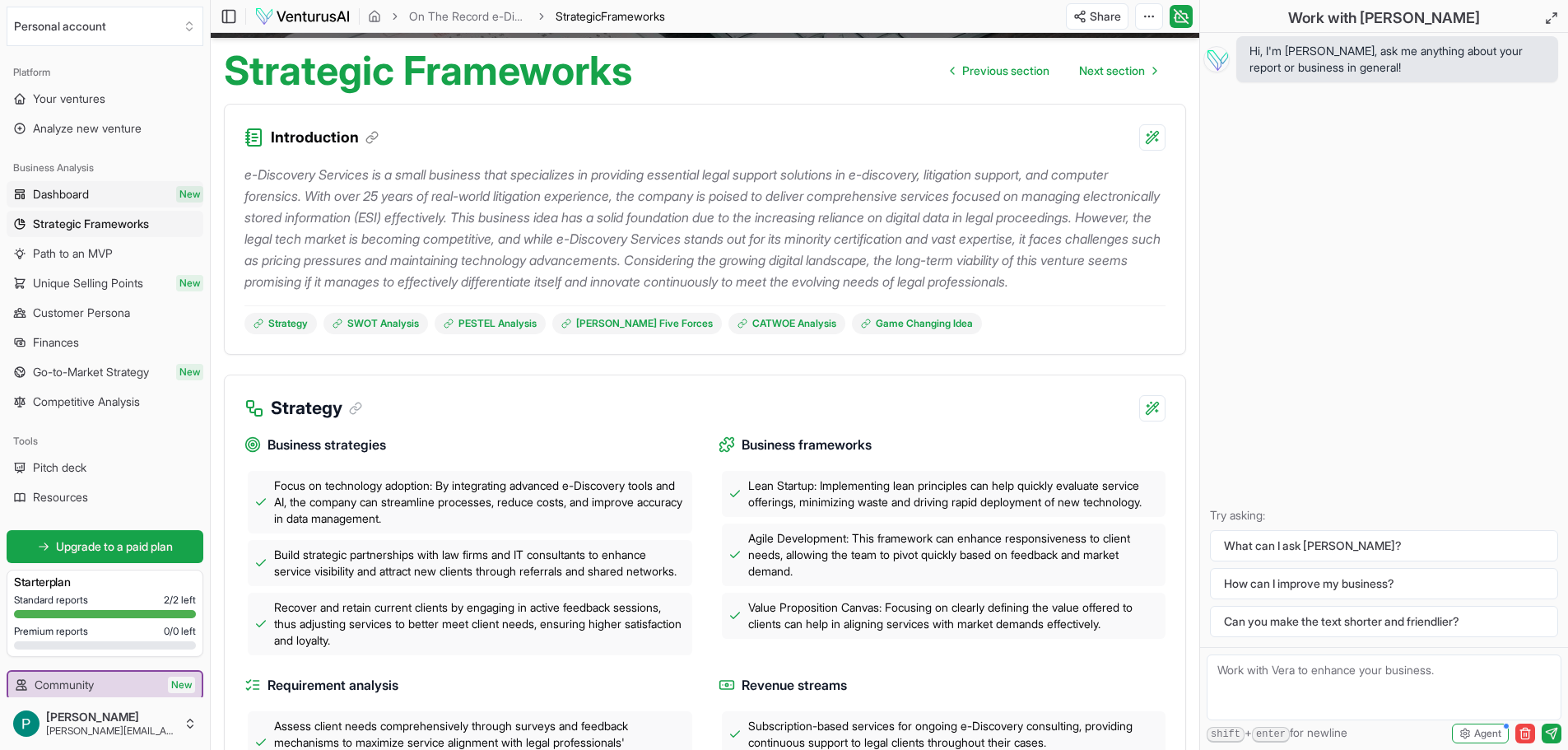
click at [79, 188] on span "Dashboard" at bounding box center [60, 194] width 56 height 16
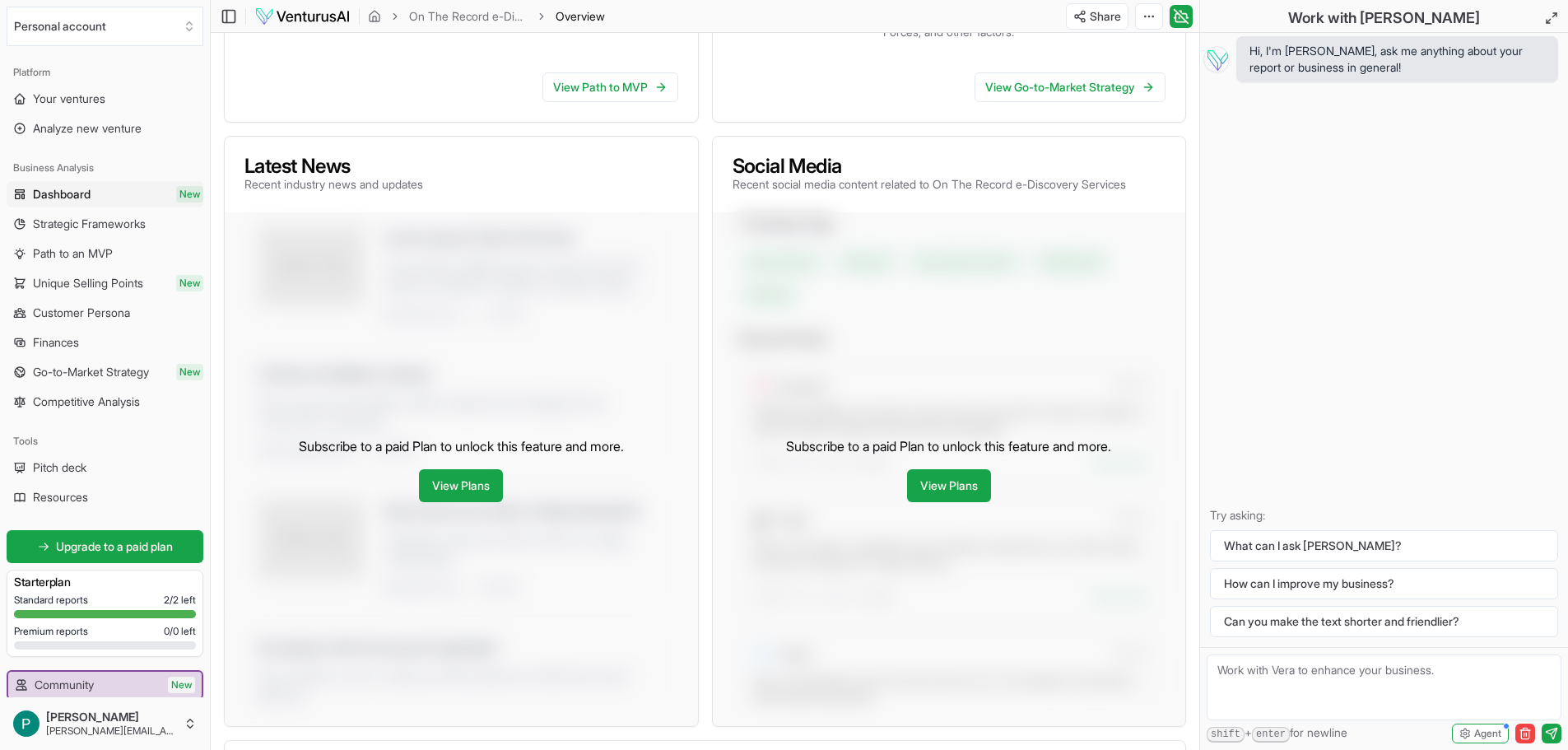
scroll to position [576, 0]
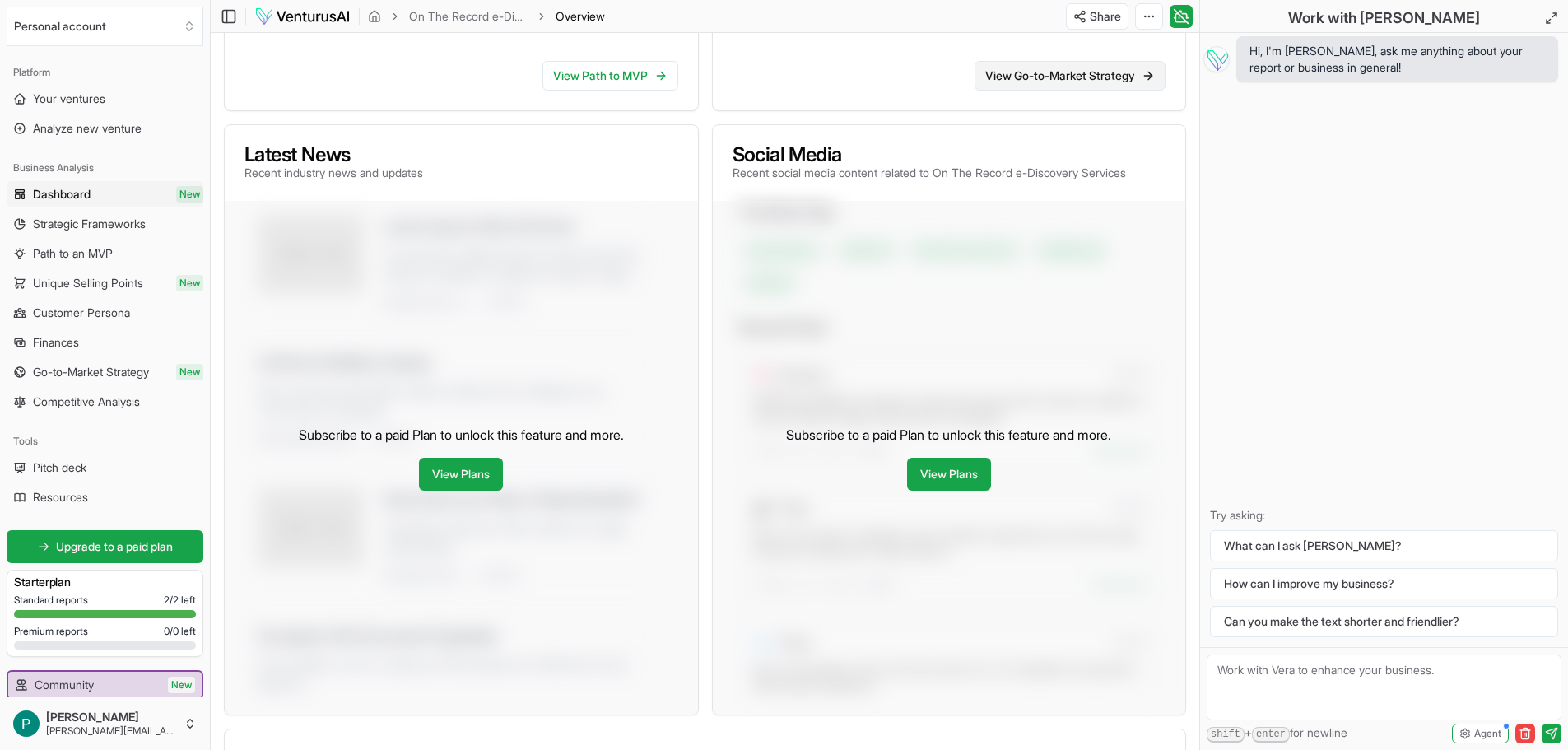
click at [1064, 91] on link "View Go-to-Market Strategy" at bounding box center [1070, 75] width 191 height 30
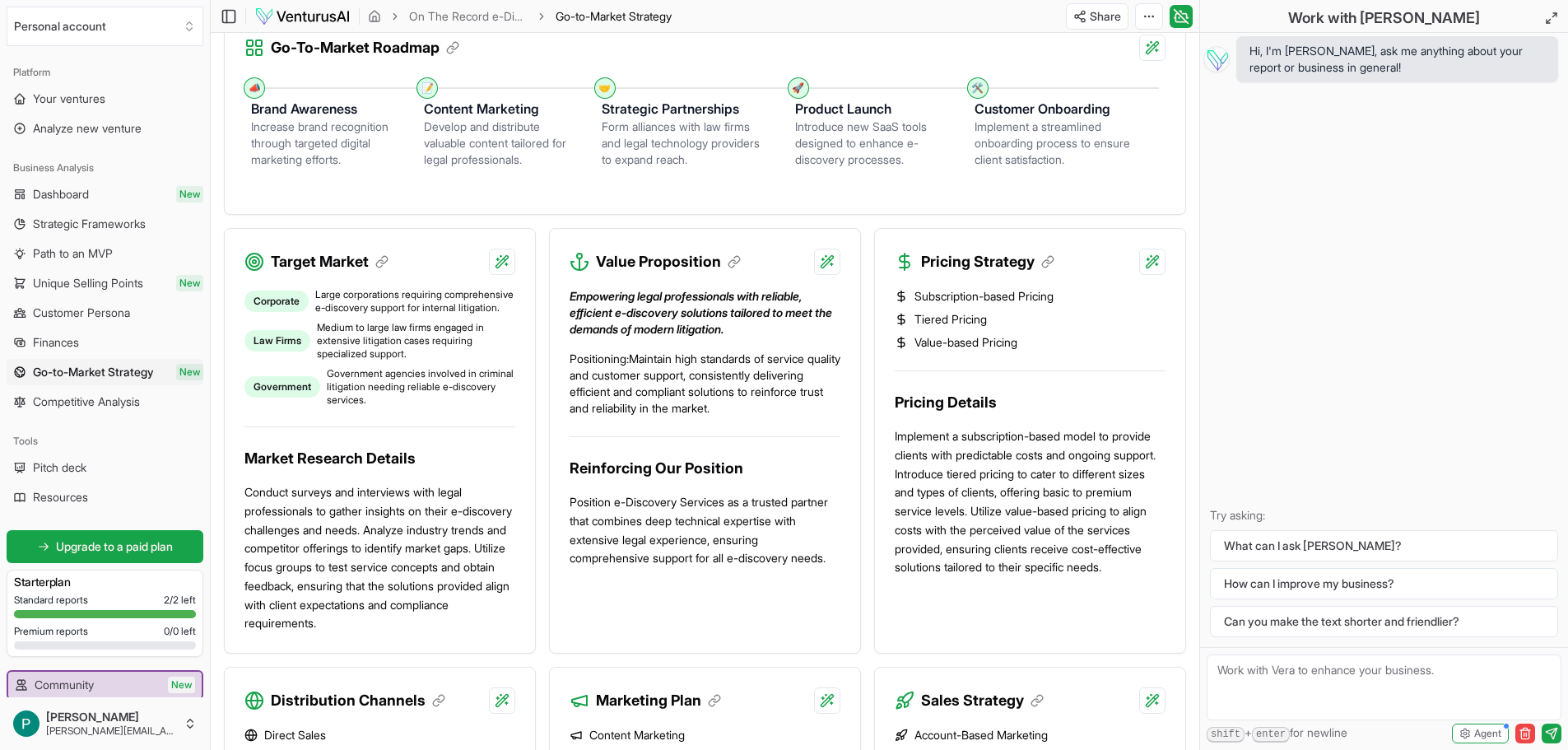
scroll to position [411, 0]
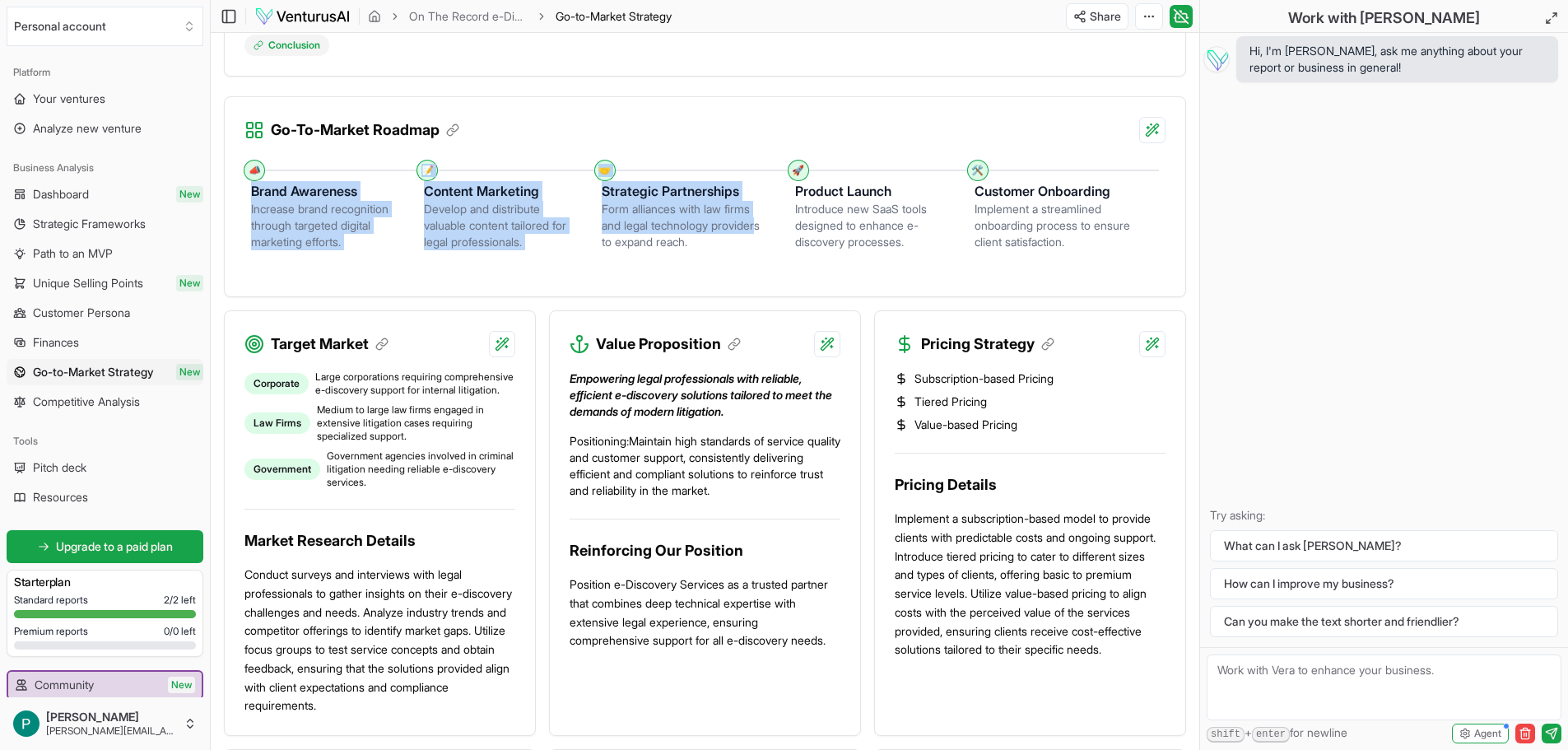
drag, startPoint x: 233, startPoint y: 151, endPoint x: 646, endPoint y: 243, distance: 423.1
click at [647, 243] on div "📣 Brand Awareness Increase brand recognition through targeted digital marketing…" at bounding box center [705, 219] width 961 height 153
click at [401, 196] on div "Brand Awareness Increase brand recognition through targeted digital marketing e…" at bounding box center [338, 211] width 173 height 79
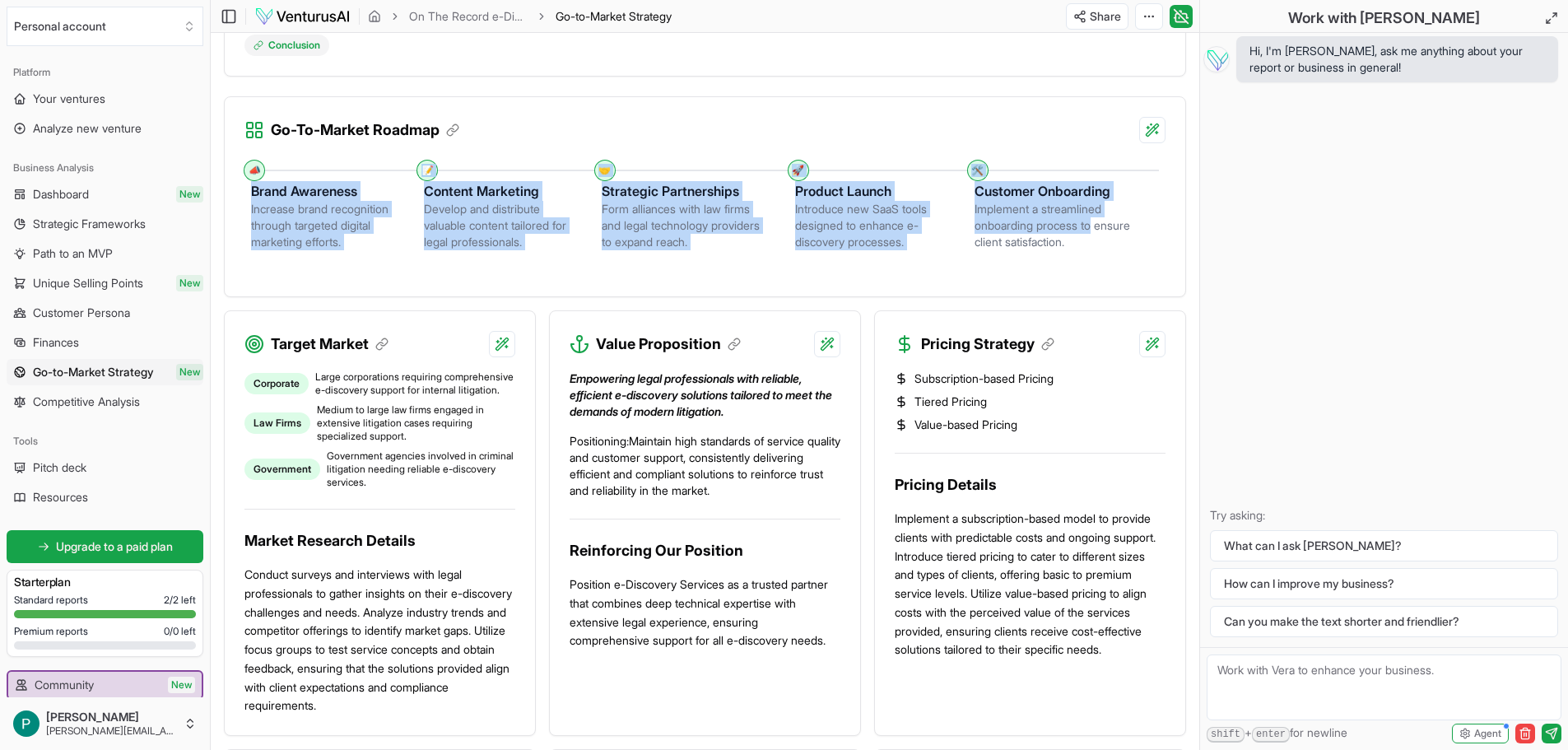
drag, startPoint x: 237, startPoint y: 152, endPoint x: 1108, endPoint y: 233, distance: 874.8
click at [1108, 233] on div "📣 Brand Awareness Increase brand recognition through targeted digital marketing…" at bounding box center [705, 219] width 961 height 153
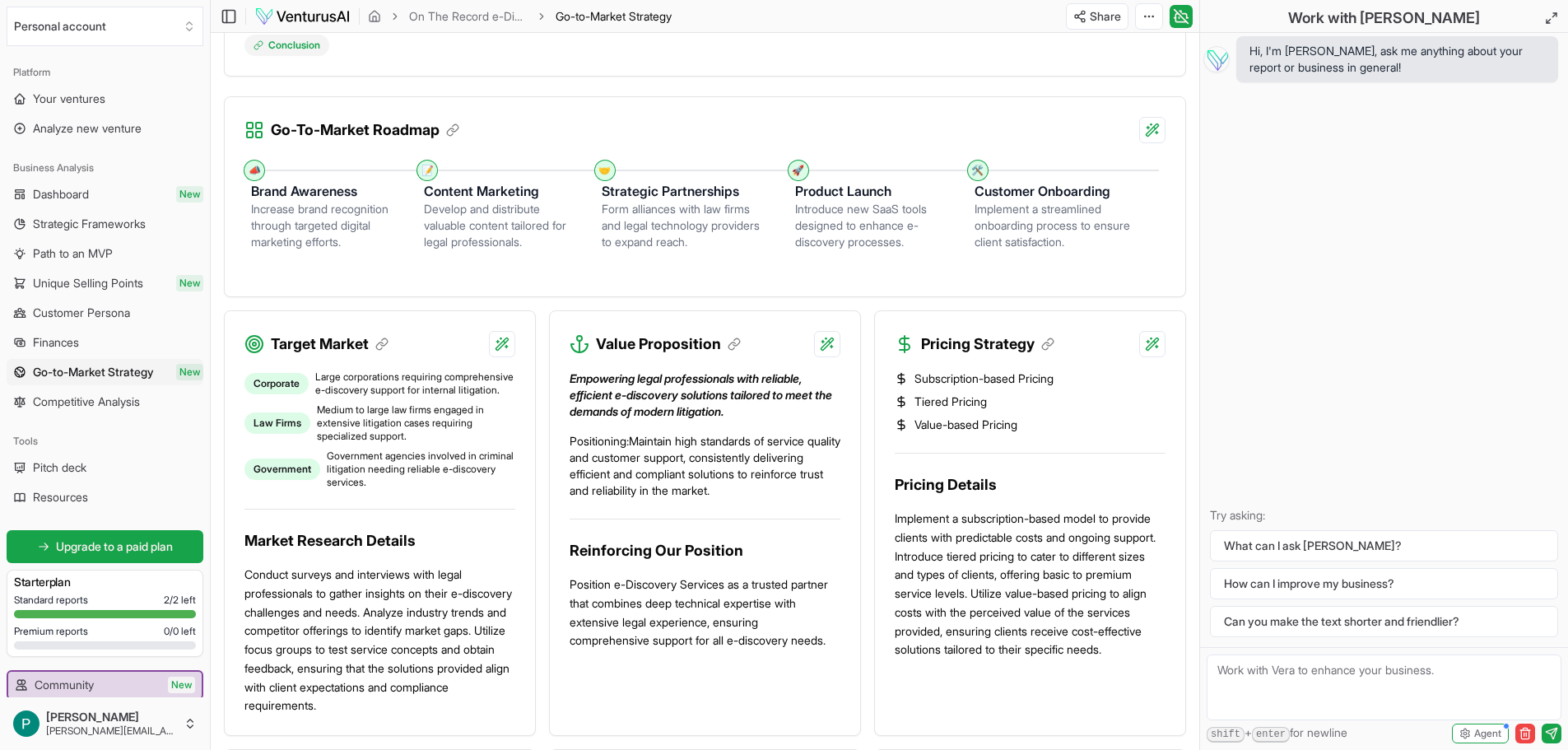
click at [1163, 255] on div "📣 Brand Awareness Increase brand recognition through targeted digital marketing…" at bounding box center [705, 216] width 922 height 120
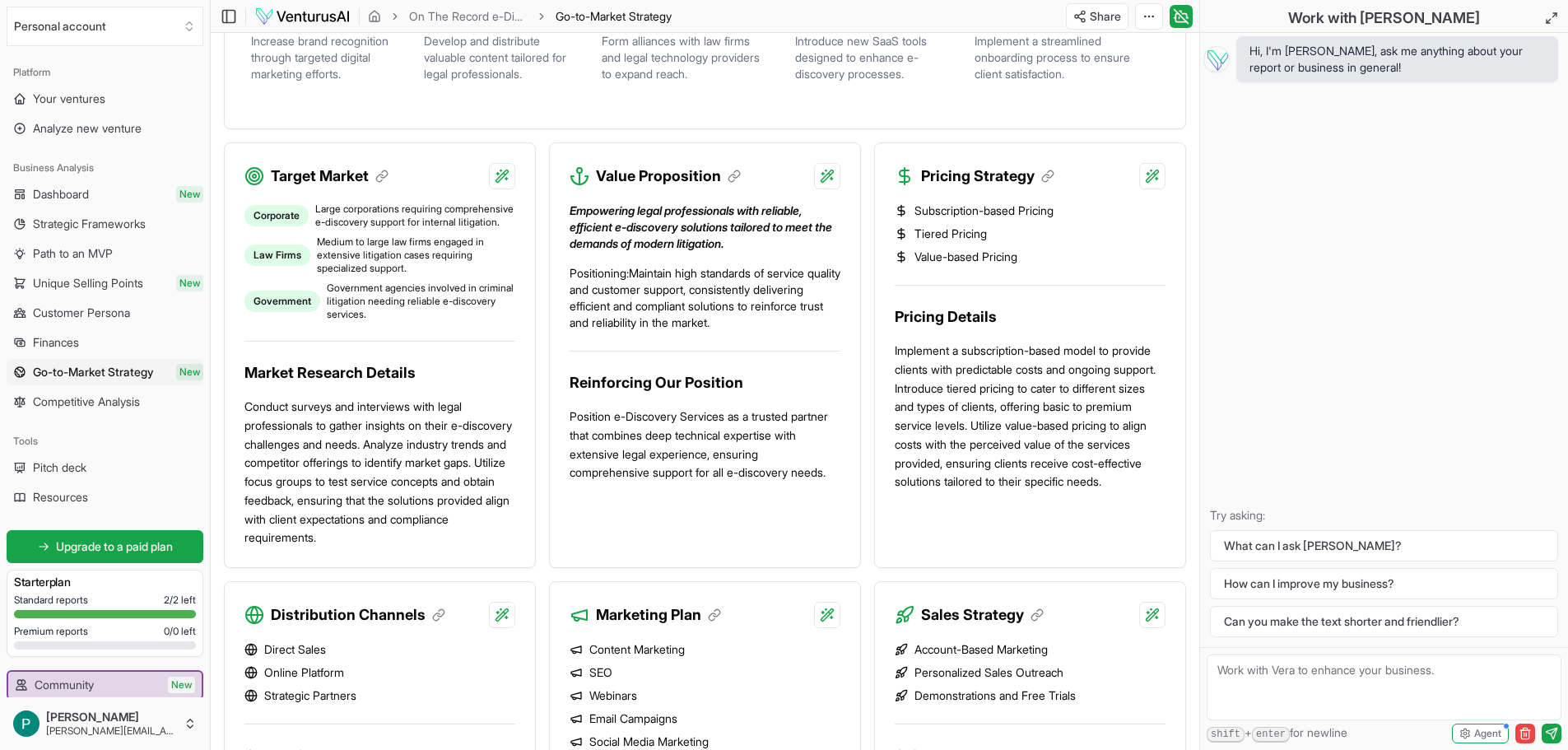
scroll to position [493, 0]
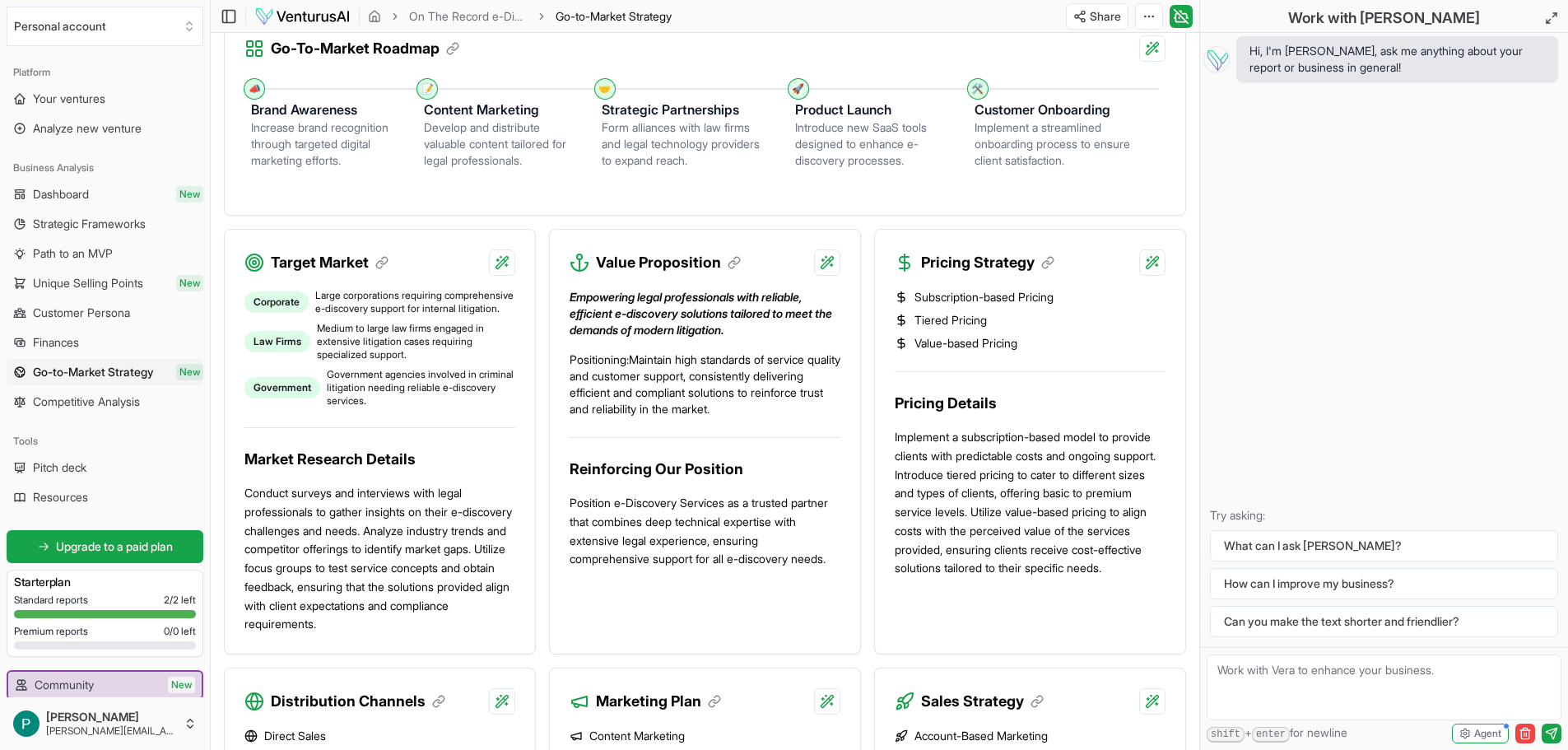
drag, startPoint x: 801, startPoint y: 93, endPoint x: 748, endPoint y: 85, distance: 53.6
click at [748, 85] on div "📣 Brand Awareness Increase brand recognition through targeted digital marketing…" at bounding box center [705, 135] width 922 height 120
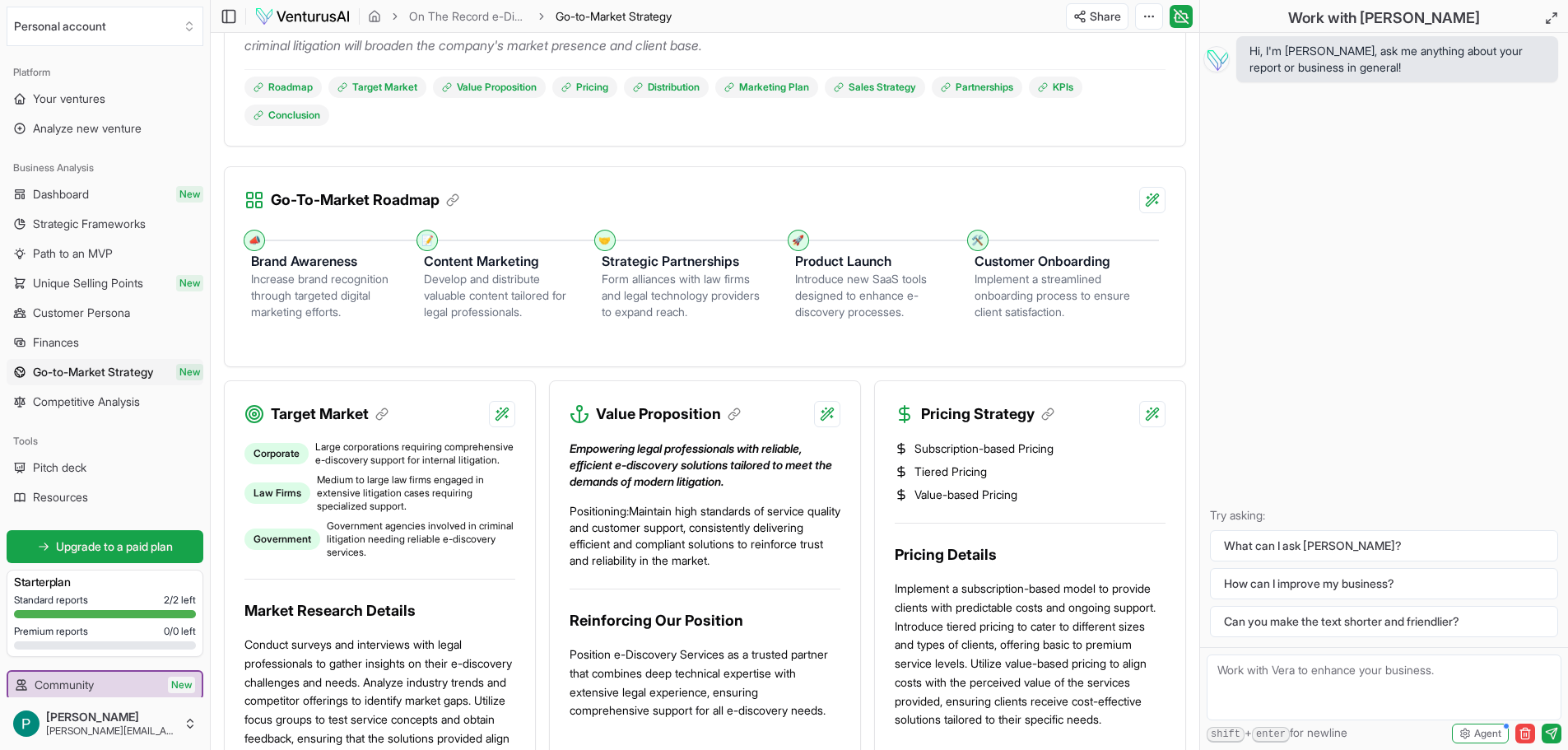
scroll to position [411, 0]
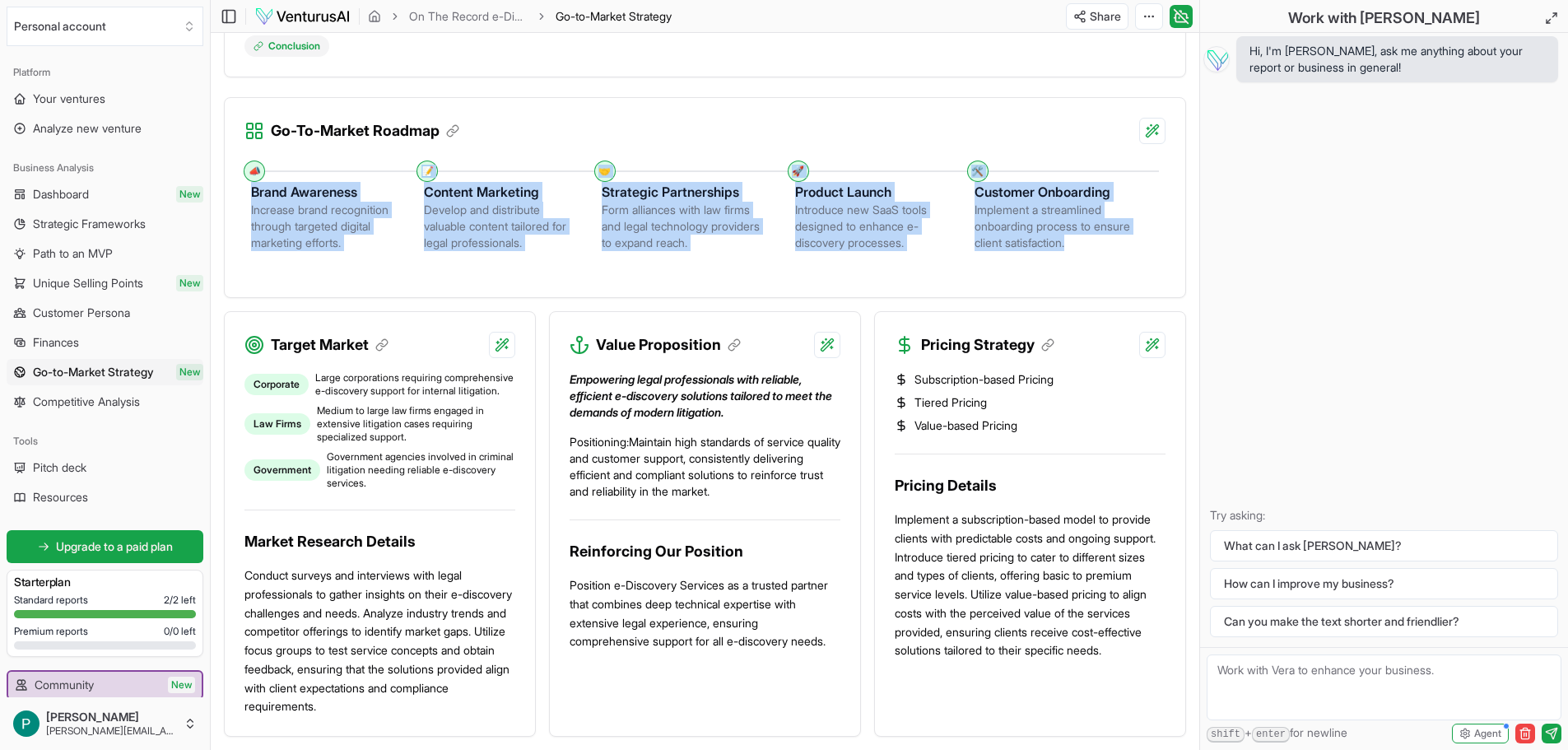
drag, startPoint x: 243, startPoint y: 192, endPoint x: 1132, endPoint y: 272, distance: 892.6
click at [1132, 272] on div "📣 Brand Awareness Increase brand recognition through targeted digital marketing…" at bounding box center [705, 220] width 961 height 153
copy ol "Brand Awareness Increase brand recognition through targeted digital marketing e…"
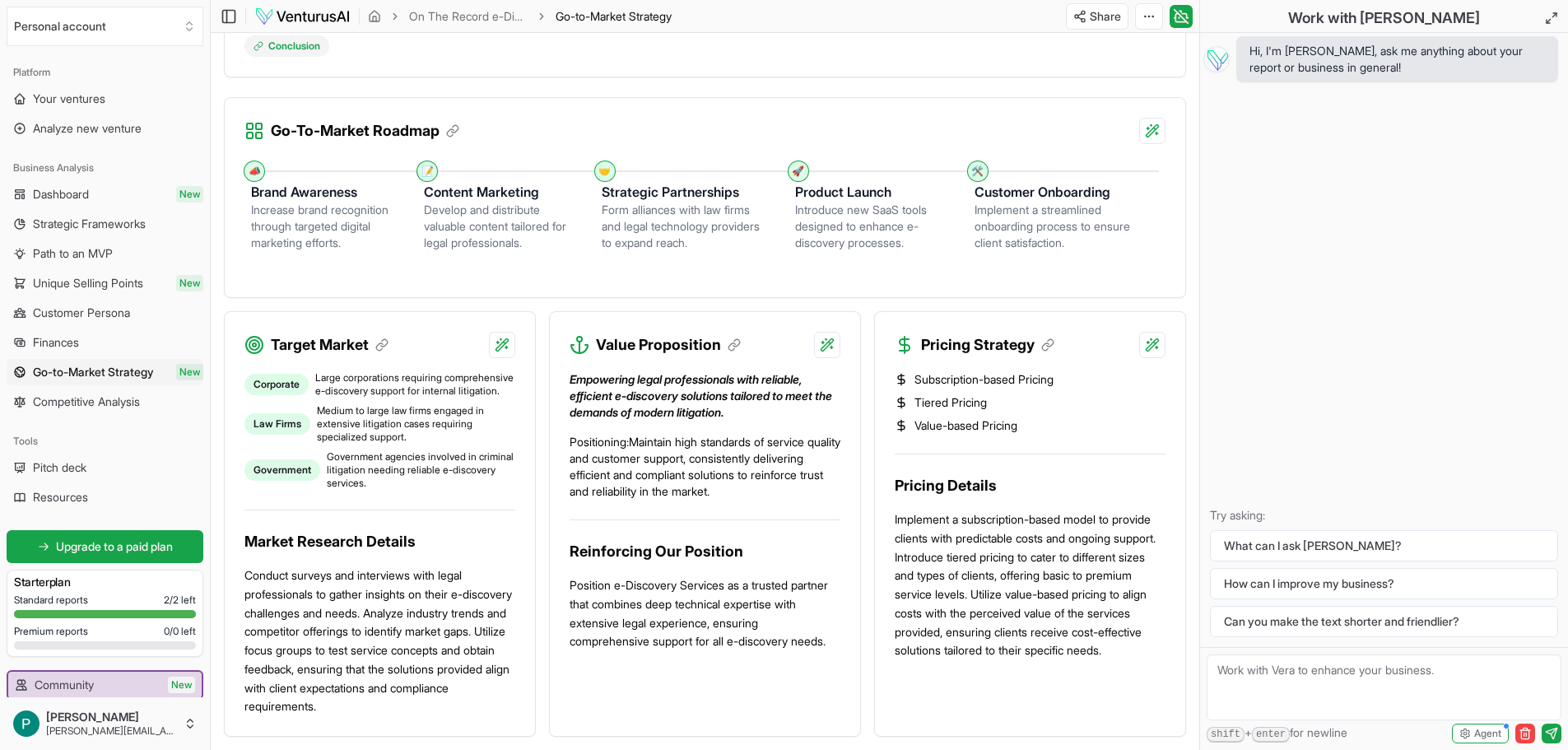
click at [246, 169] on div "📣" at bounding box center [254, 171] width 20 height 20
drag, startPoint x: 236, startPoint y: 153, endPoint x: 243, endPoint y: 169, distance: 17.5
click at [319, 216] on div "📣 Brand Awareness Increase brand recognition through targeted digital marketing…" at bounding box center [705, 220] width 961 height 153
click at [253, 158] on div "📣 Brand Awareness Increase brand recognition through targeted digital marketing…" at bounding box center [705, 217] width 922 height 120
click at [253, 162] on div "📣" at bounding box center [254, 171] width 20 height 20
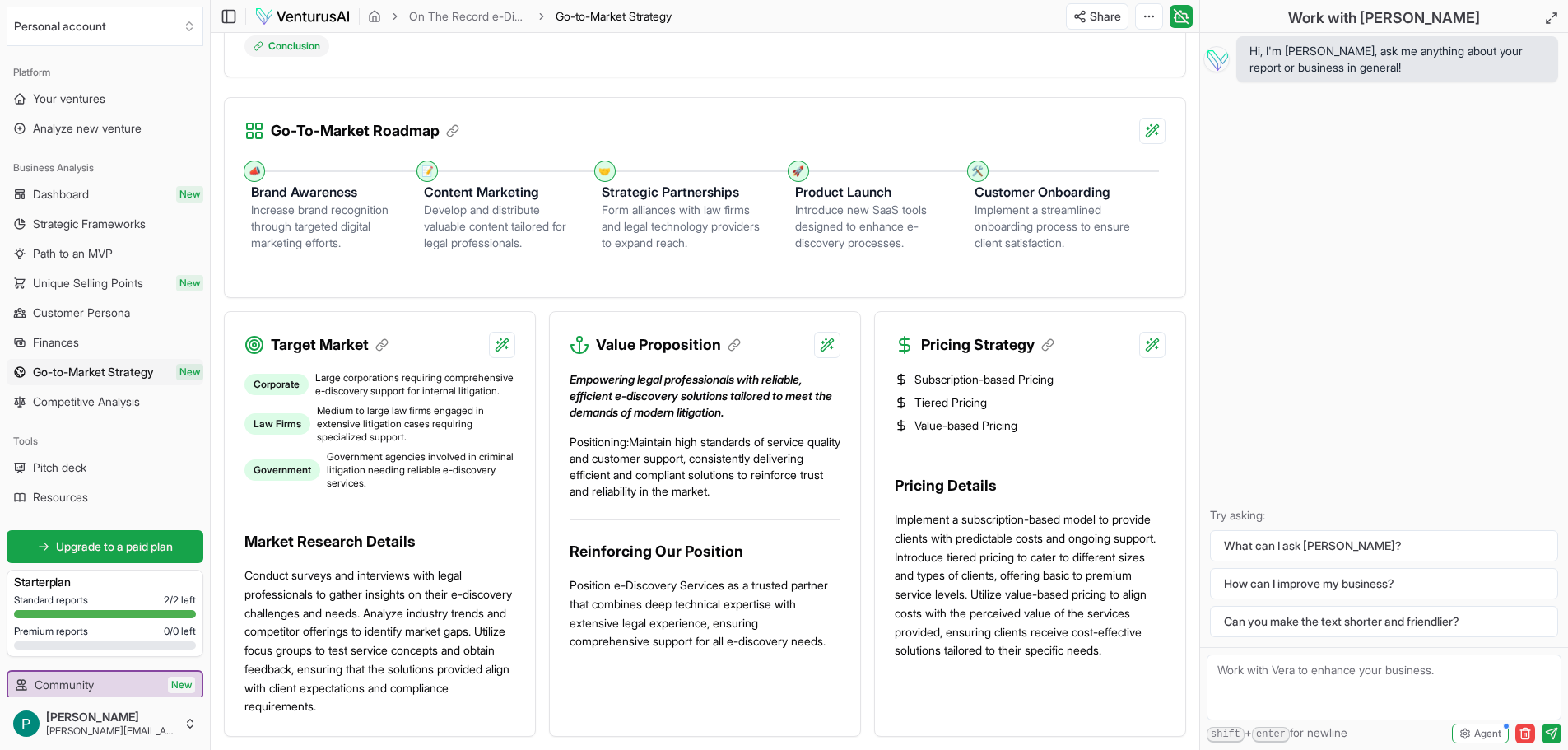
click at [254, 168] on div "📣" at bounding box center [254, 171] width 13 height 13
click at [255, 168] on div "📣" at bounding box center [254, 171] width 13 height 13
copy div "Roadmap 📣"
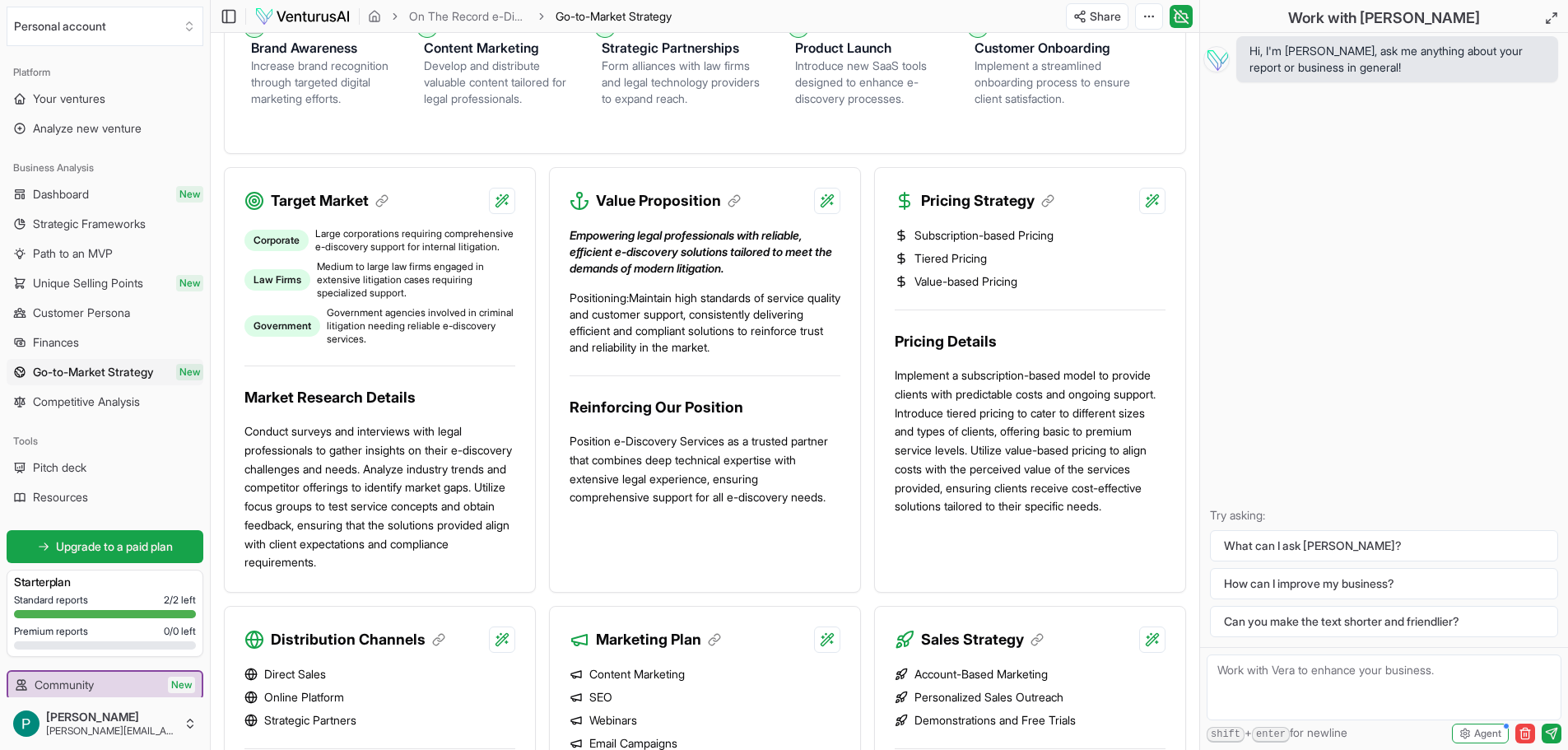
scroll to position [575, 0]
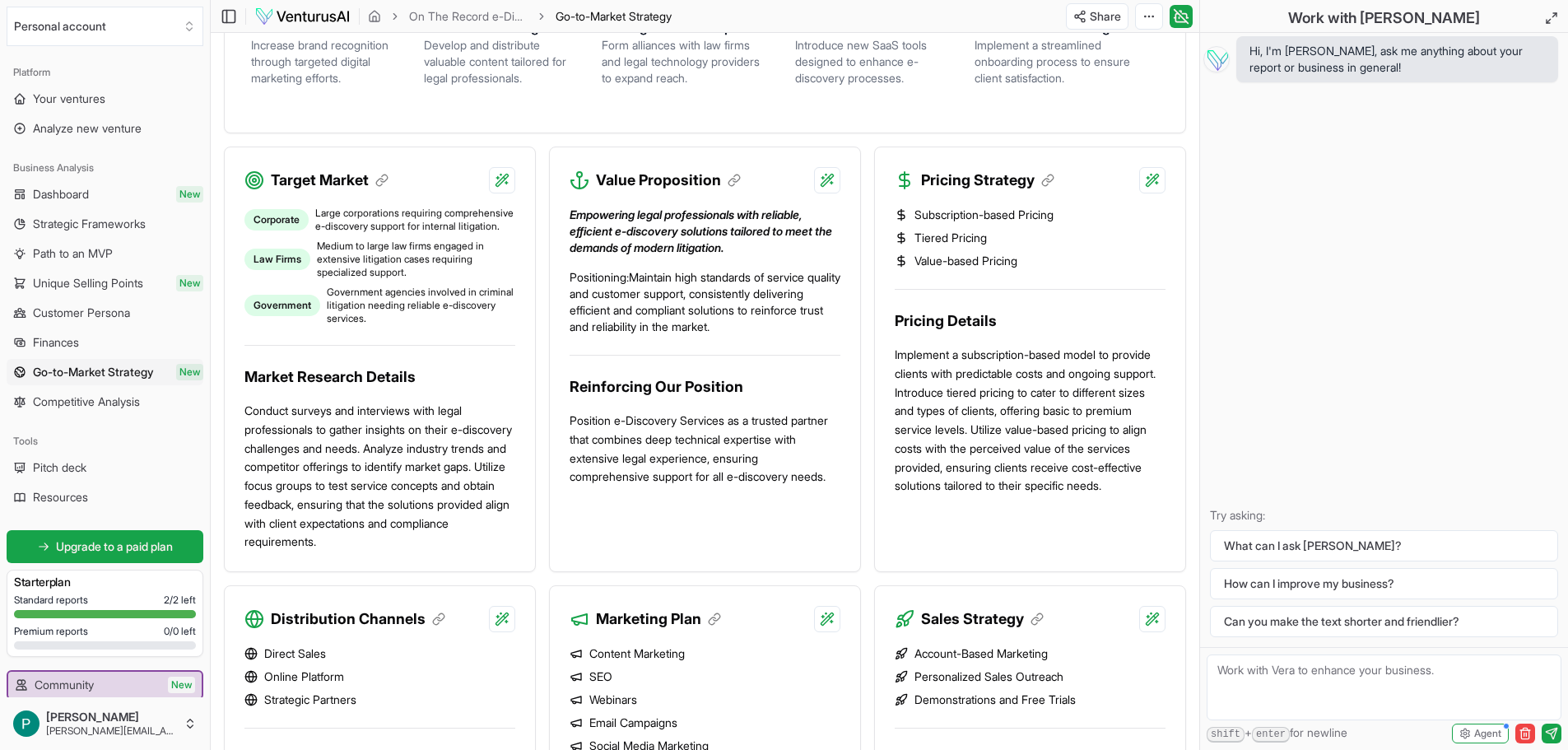
click at [239, 152] on div "Target Market" at bounding box center [380, 171] width 310 height 46
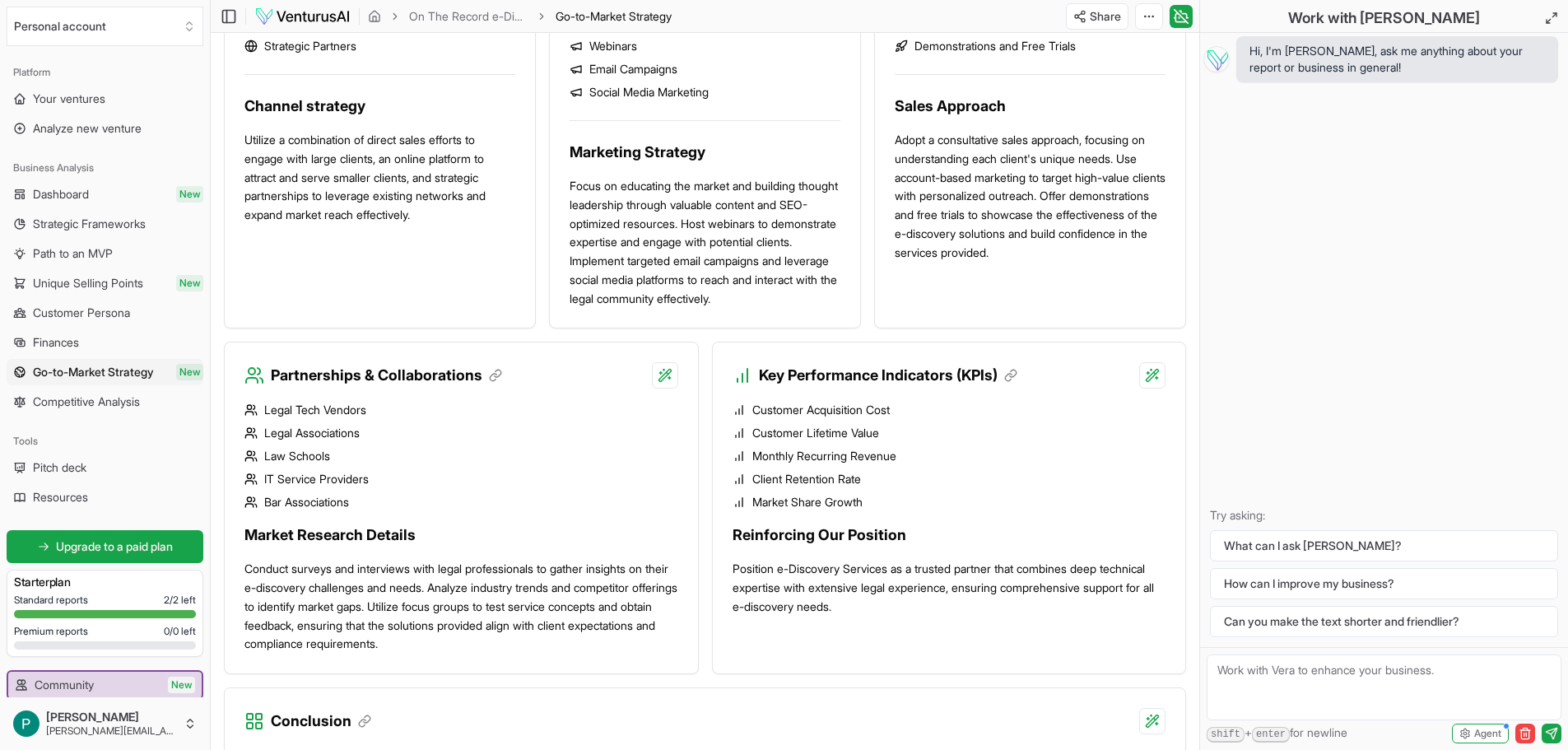
scroll to position [1481, 0]
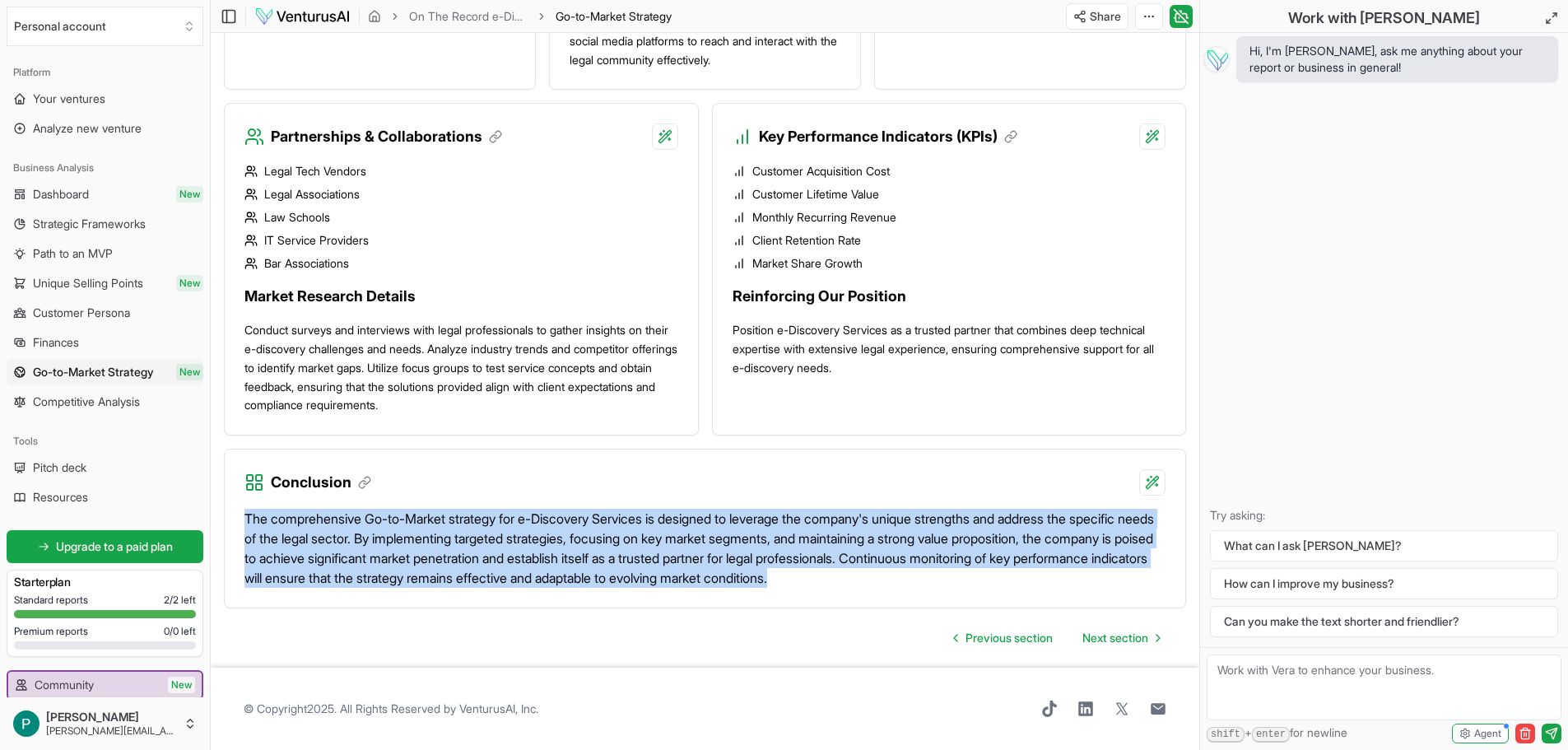
drag, startPoint x: 240, startPoint y: 512, endPoint x: 1142, endPoint y: 591, distance: 905.5
click at [1142, 591] on div "The comprehensive Go-to-Market strategy for e-Discovery Services is designed to…" at bounding box center [705, 551] width 961 height 112
copy p "The comprehensive Go-to-Market strategy for e-Discovery Services is designed to…"
click at [1094, 641] on span "Next section" at bounding box center [1115, 638] width 66 height 16
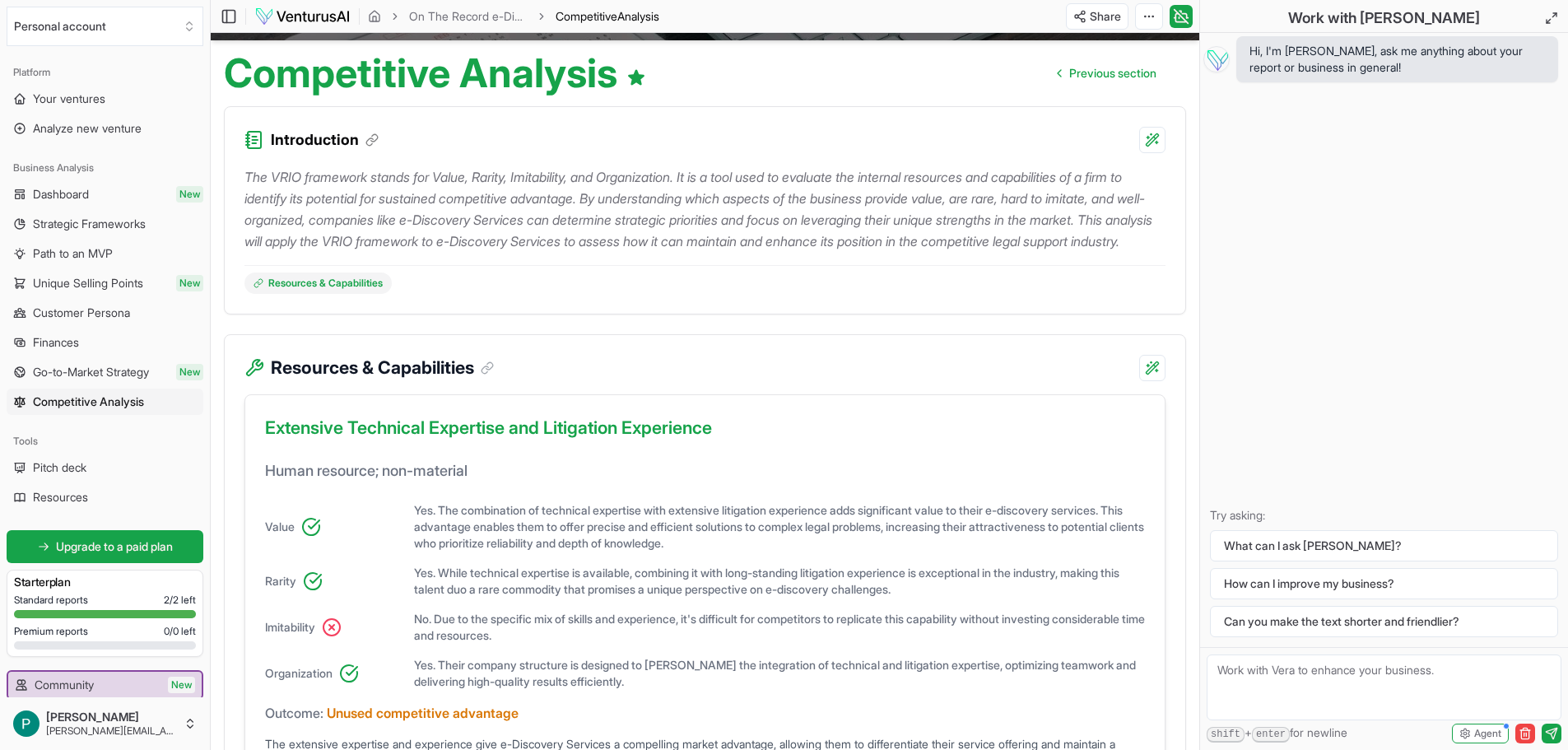
scroll to position [82, 0]
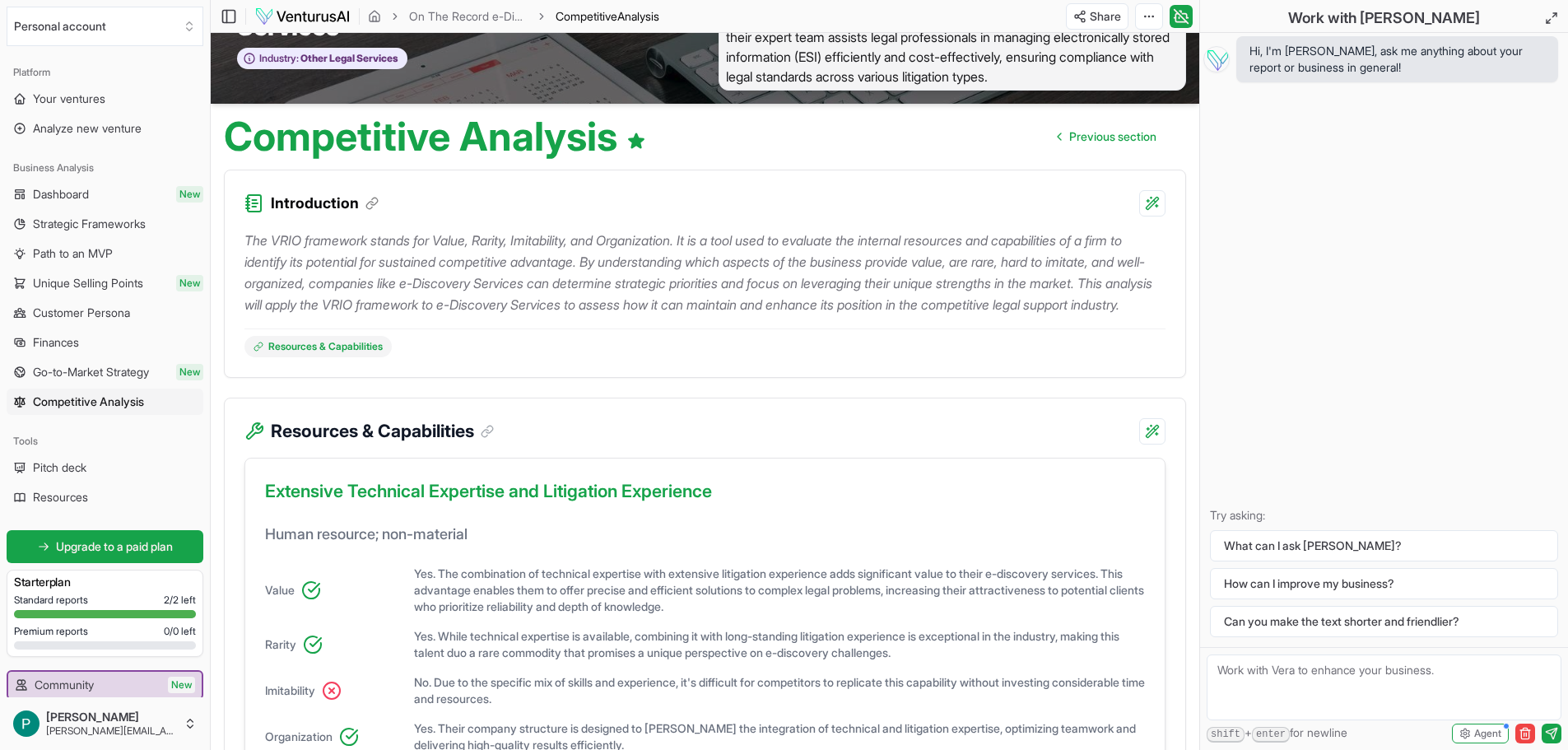
click at [715, 357] on div "Resources & Capabilities" at bounding box center [705, 343] width 922 height 29
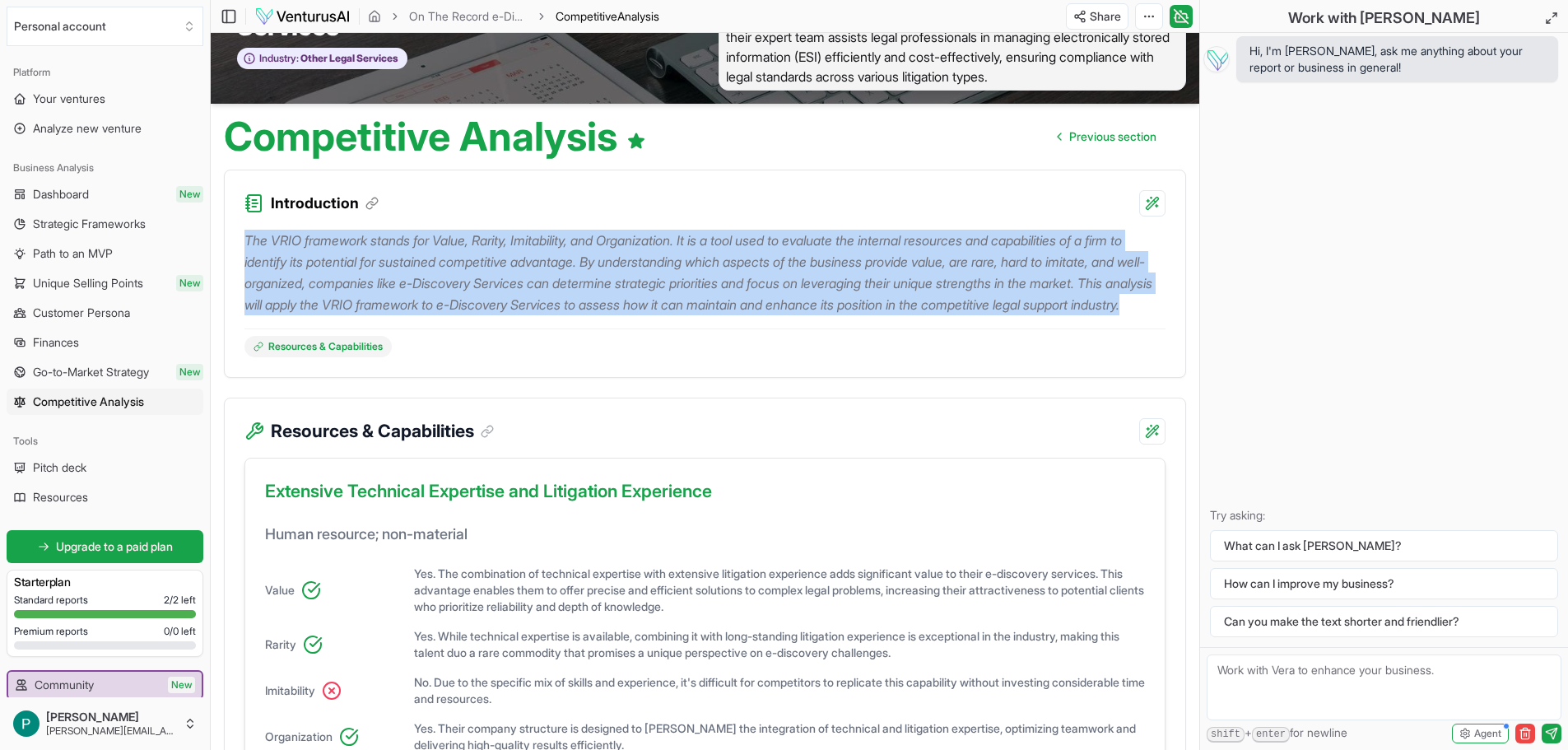
drag, startPoint x: 243, startPoint y: 236, endPoint x: 485, endPoint y: 355, distance: 269.7
click at [485, 355] on div "The VRIO framework stands for Value, Rarity, Imitability, and Organization. It …" at bounding box center [705, 297] width 961 height 160
copy p "The VRIO framework stands for Value, Rarity, Imitability, and Organization. It …"
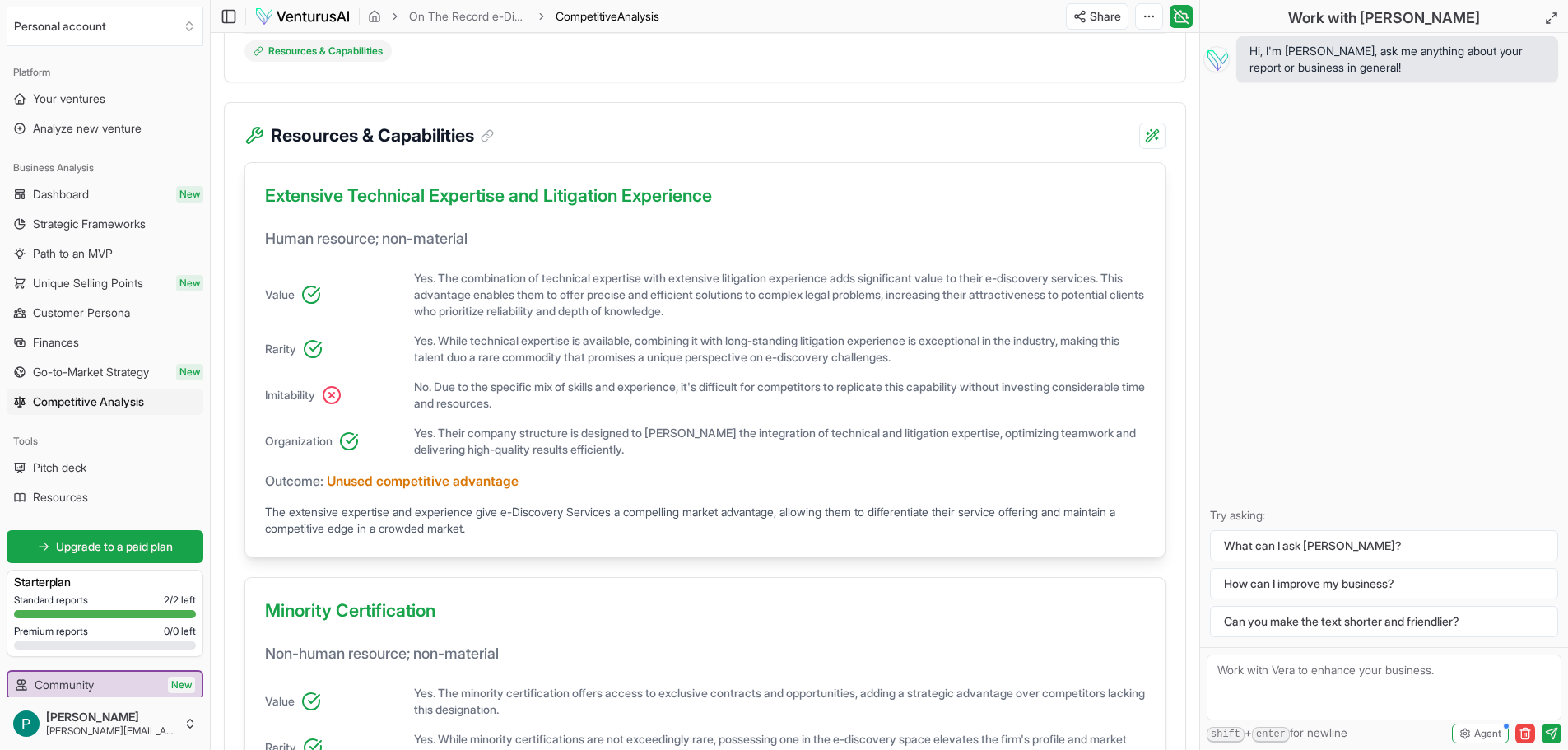
scroll to position [411, 0]
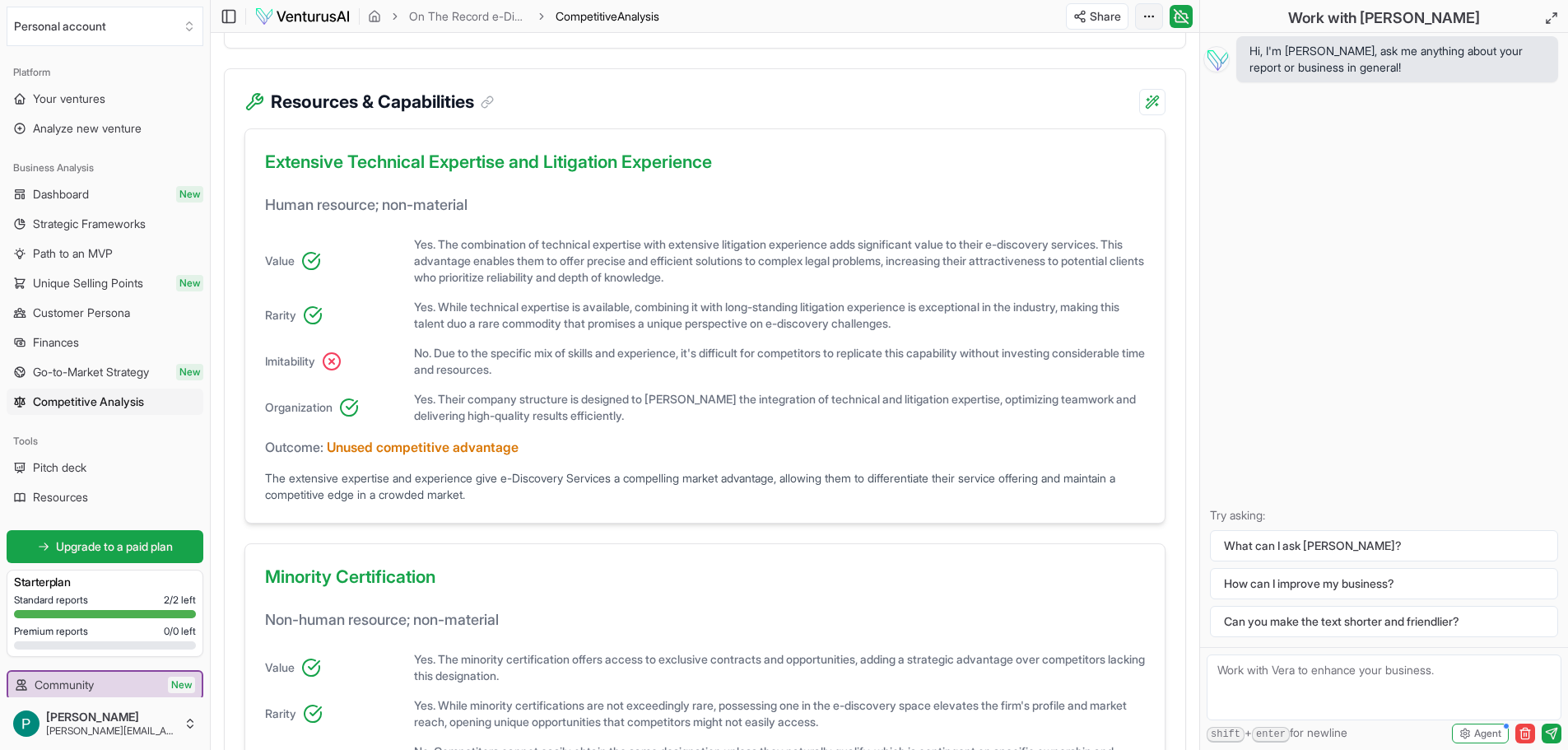
click at [1060, 102] on div "Edit in Google Docs" at bounding box center [1086, 103] width 135 height 27
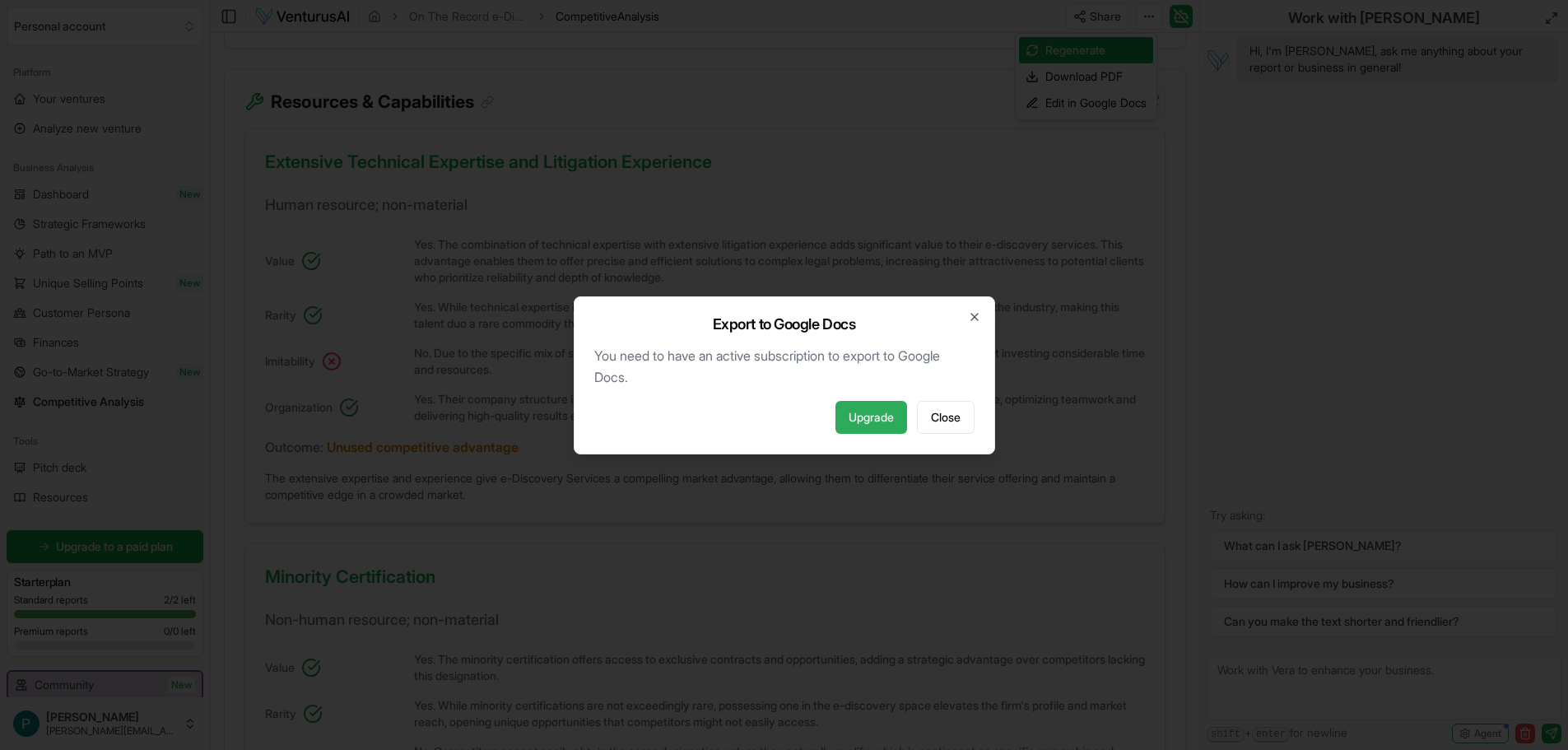
click at [857, 411] on link "Upgrade" at bounding box center [872, 417] width 72 height 33
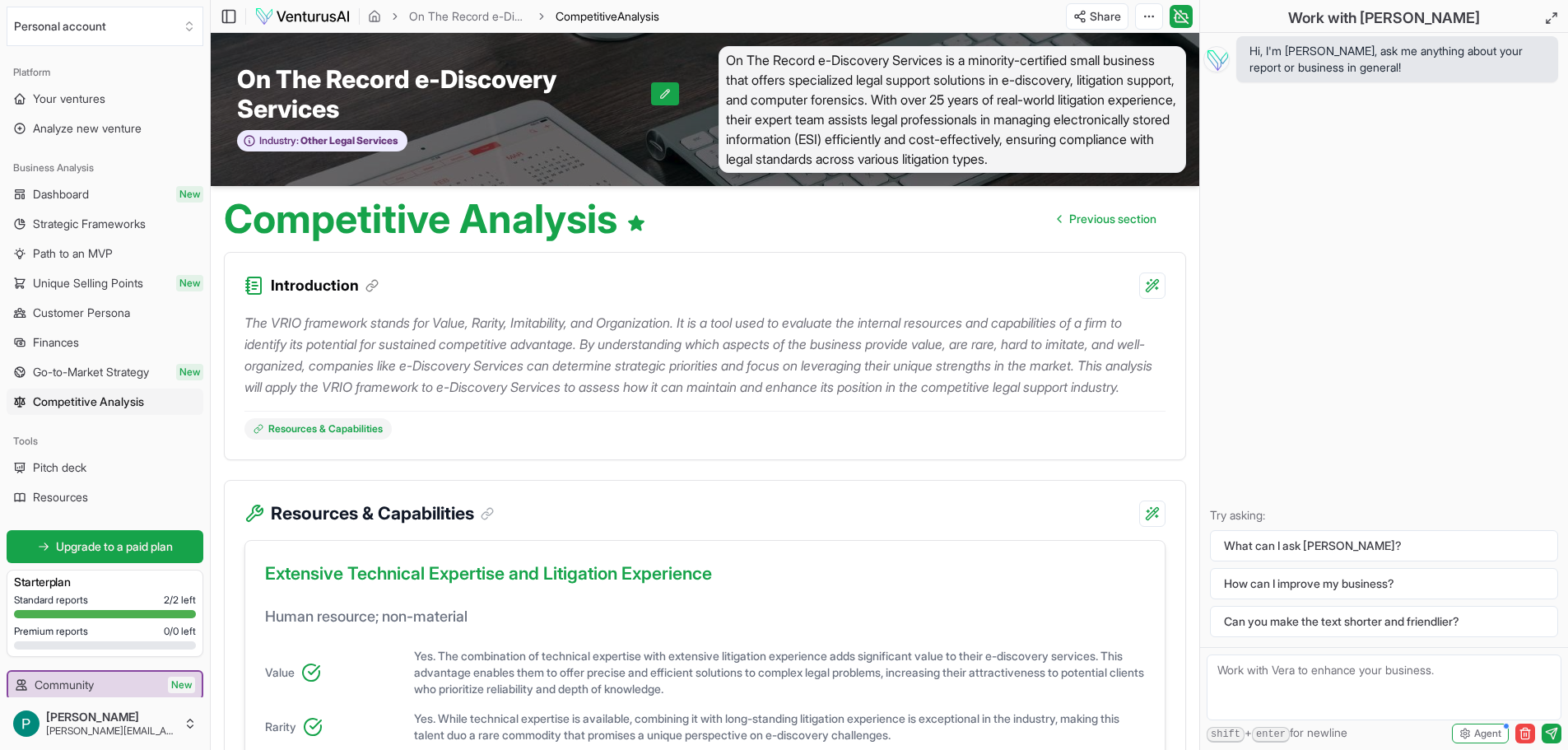
scroll to position [411, 0]
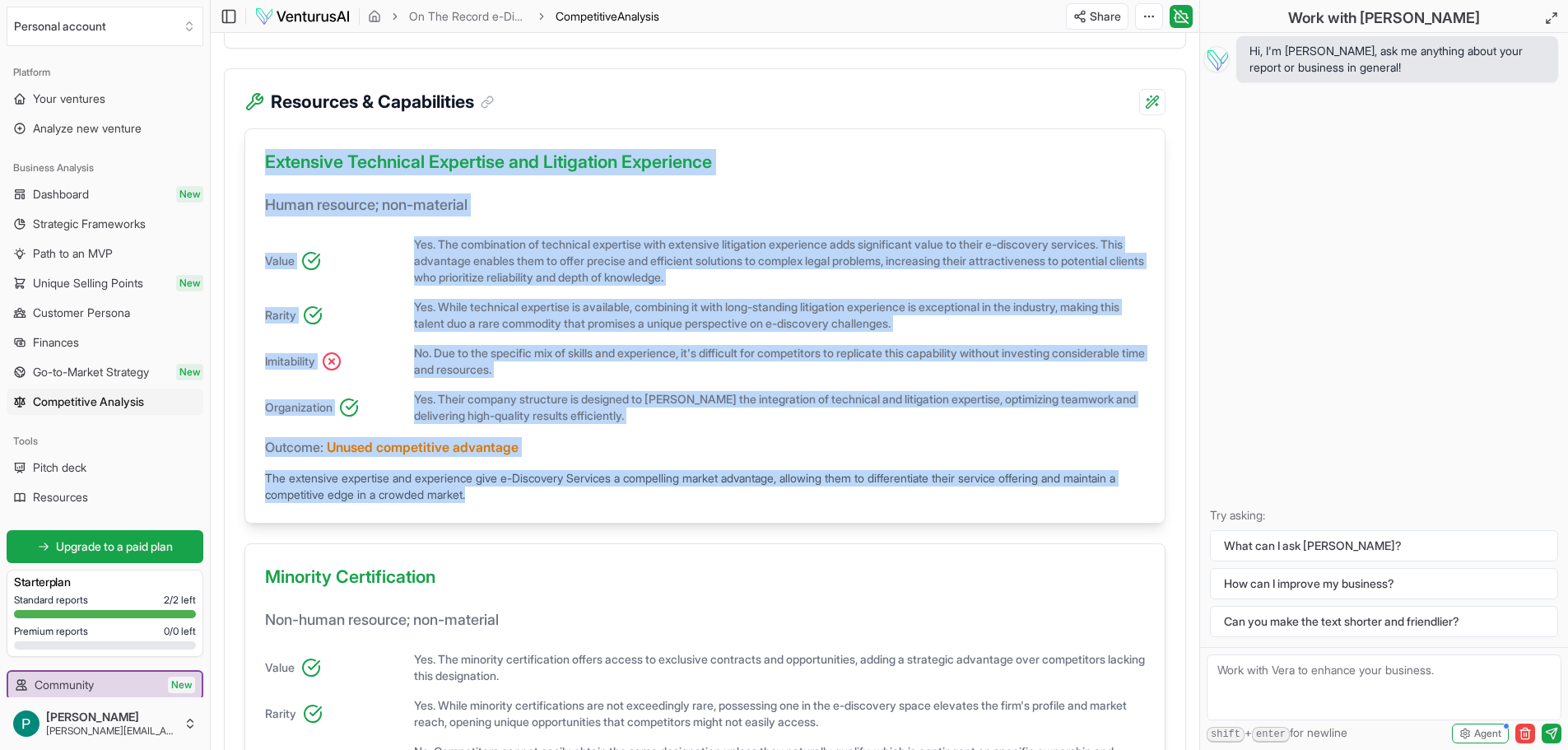
drag, startPoint x: 258, startPoint y: 175, endPoint x: 550, endPoint y: 513, distance: 446.7
click at [550, 513] on div "Extensive Technical Expertise and Litigation Experience Human resource; non-mat…" at bounding box center [705, 326] width 922 height 395
copy div "Extensive Technical Expertise and Litigation Experience Human resource; non-mat…"
click at [836, 524] on div "Extensive Technical Expertise and Litigation Experience Human resource; non-mat…" at bounding box center [705, 326] width 922 height 395
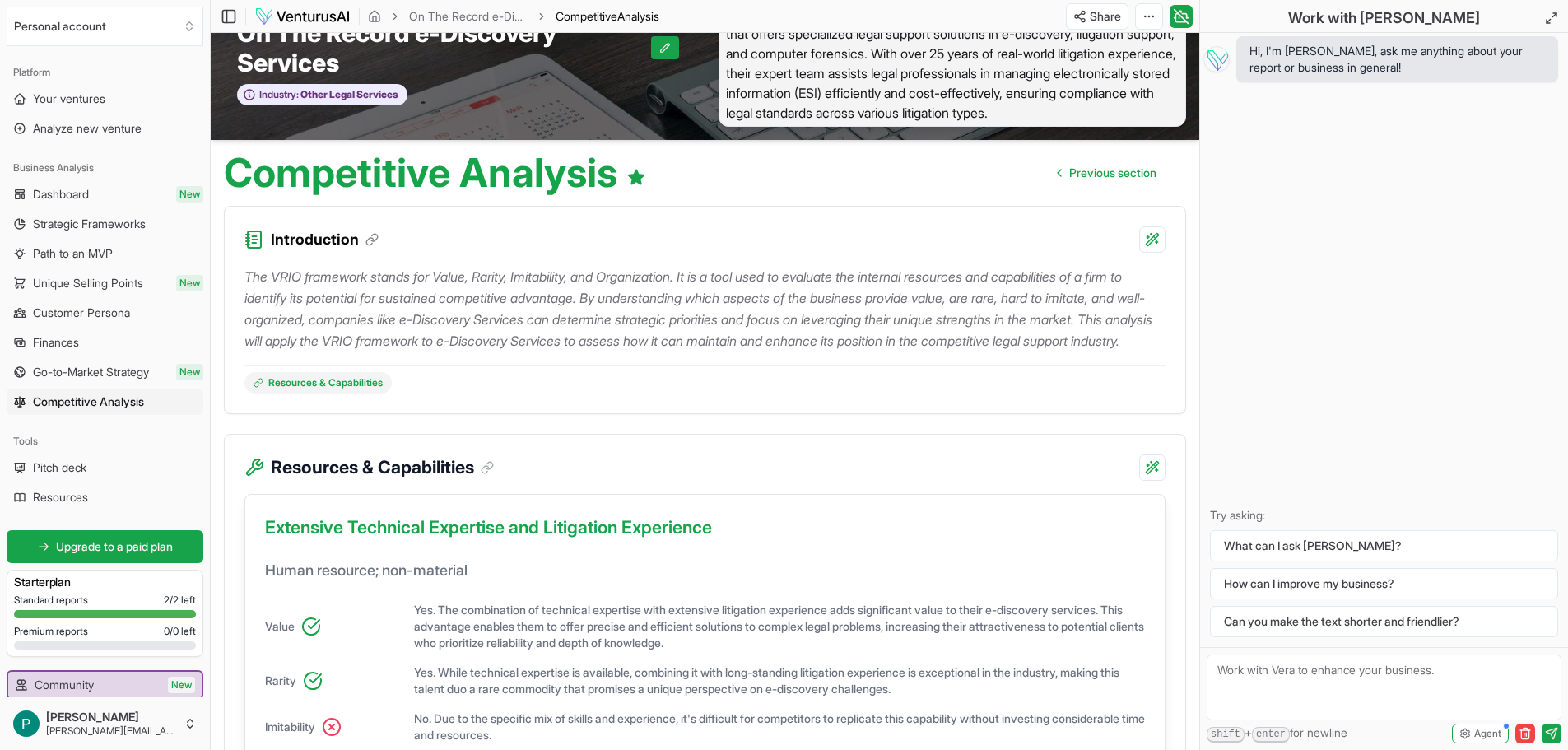
scroll to position [0, 0]
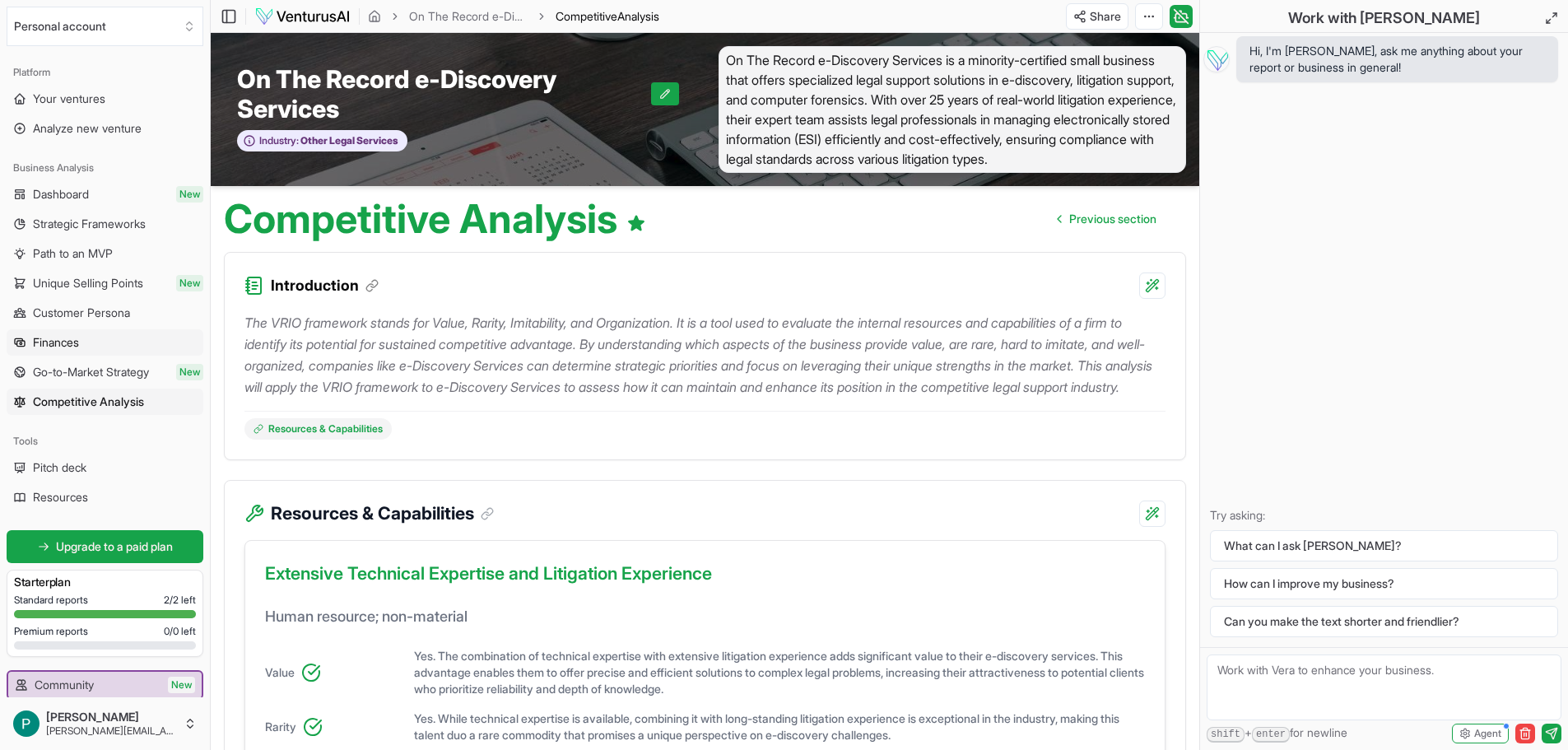
click at [51, 343] on span "Finances" at bounding box center [56, 342] width 46 height 16
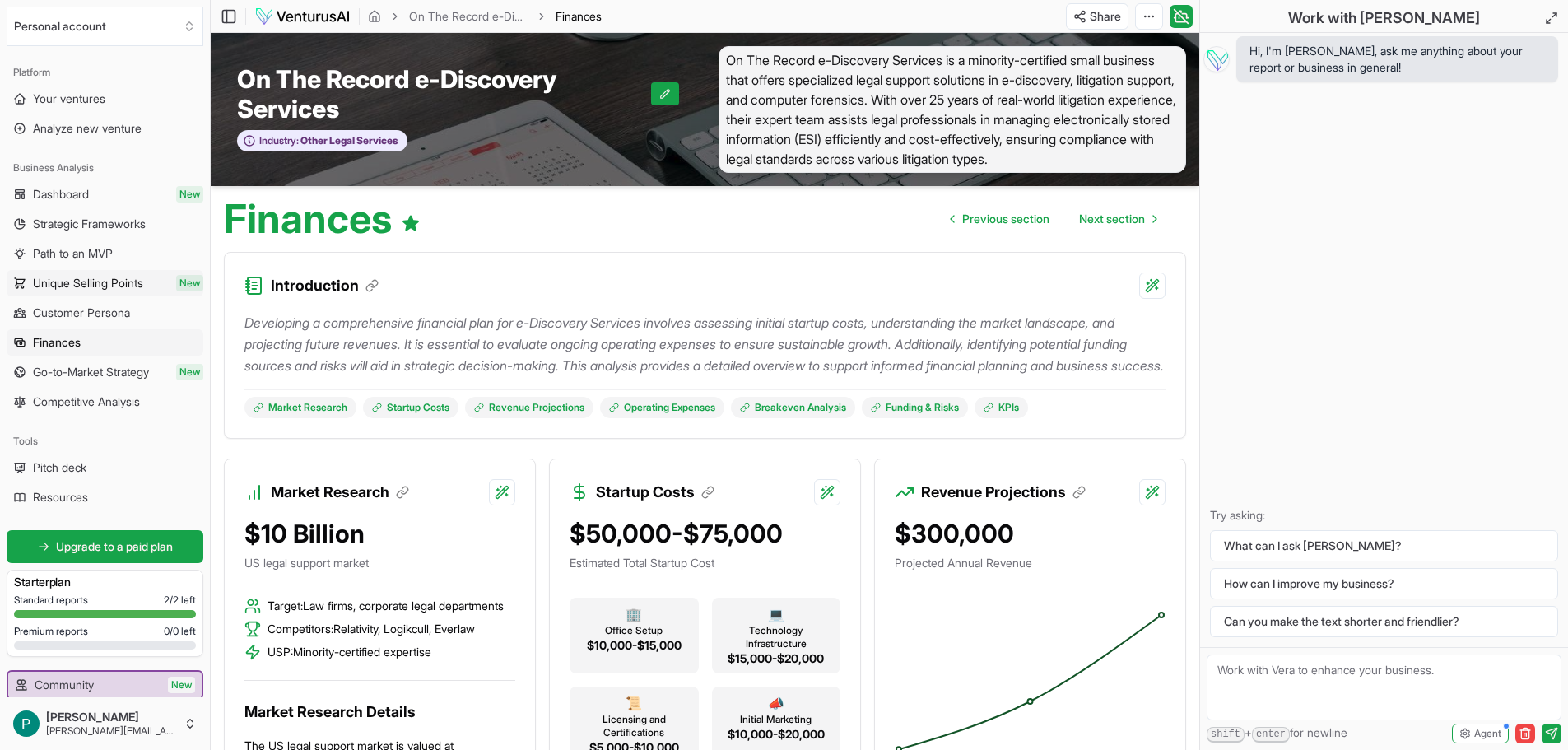
click at [70, 281] on span "Unique Selling Points" at bounding box center [87, 283] width 111 height 16
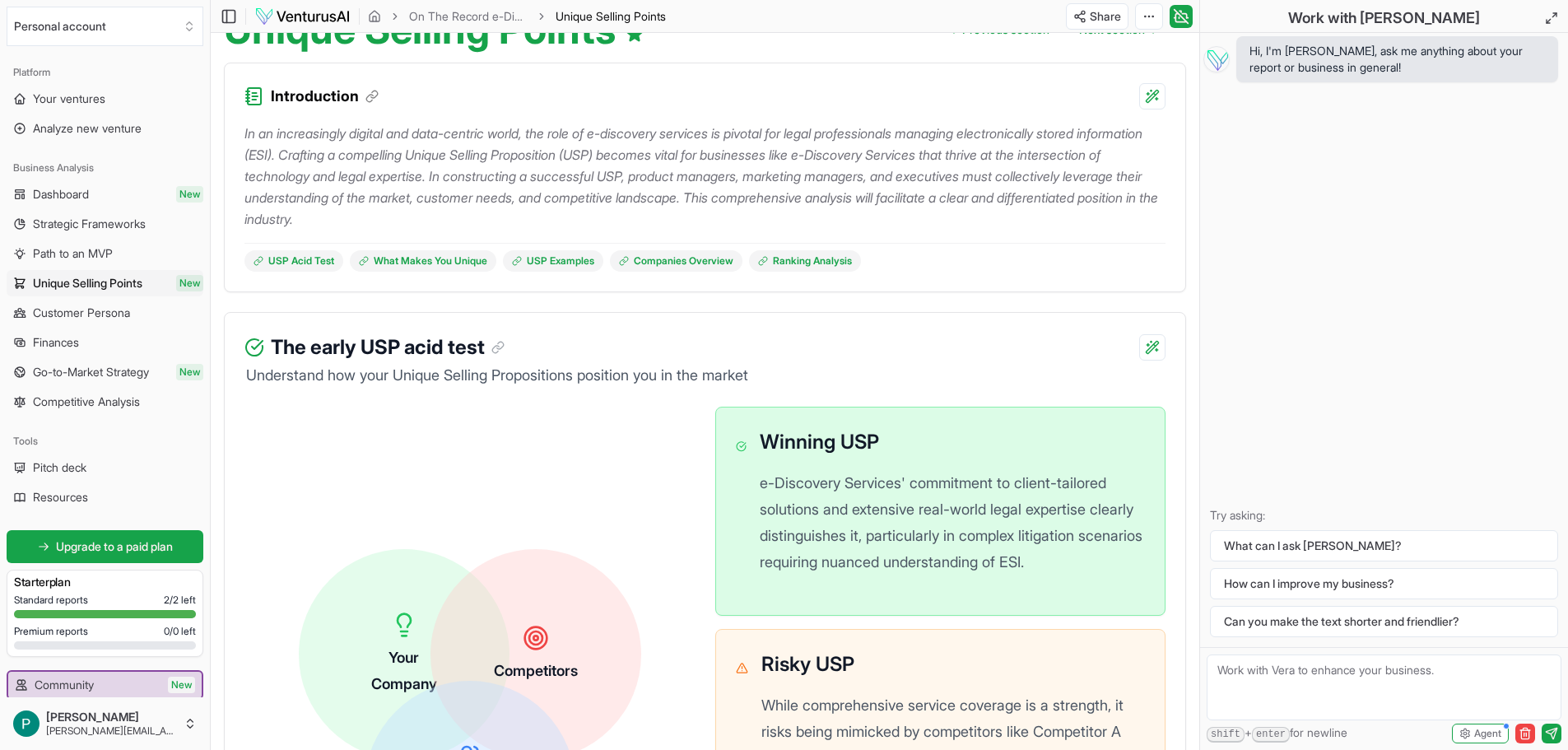
scroll to position [165, 0]
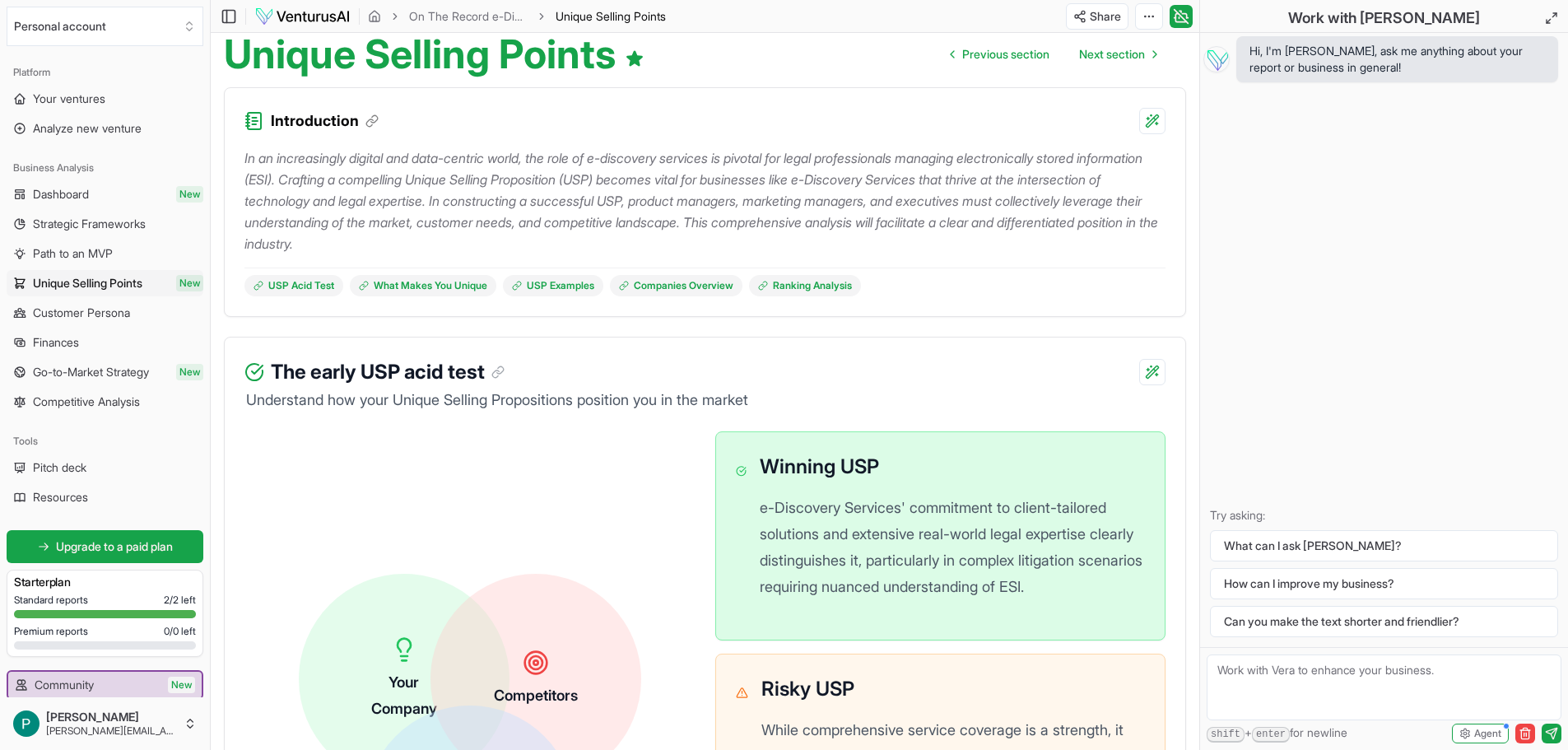
click at [399, 196] on p "In an increasingly digital and data-centric world, the role of e-discovery serv…" at bounding box center [705, 201] width 922 height 107
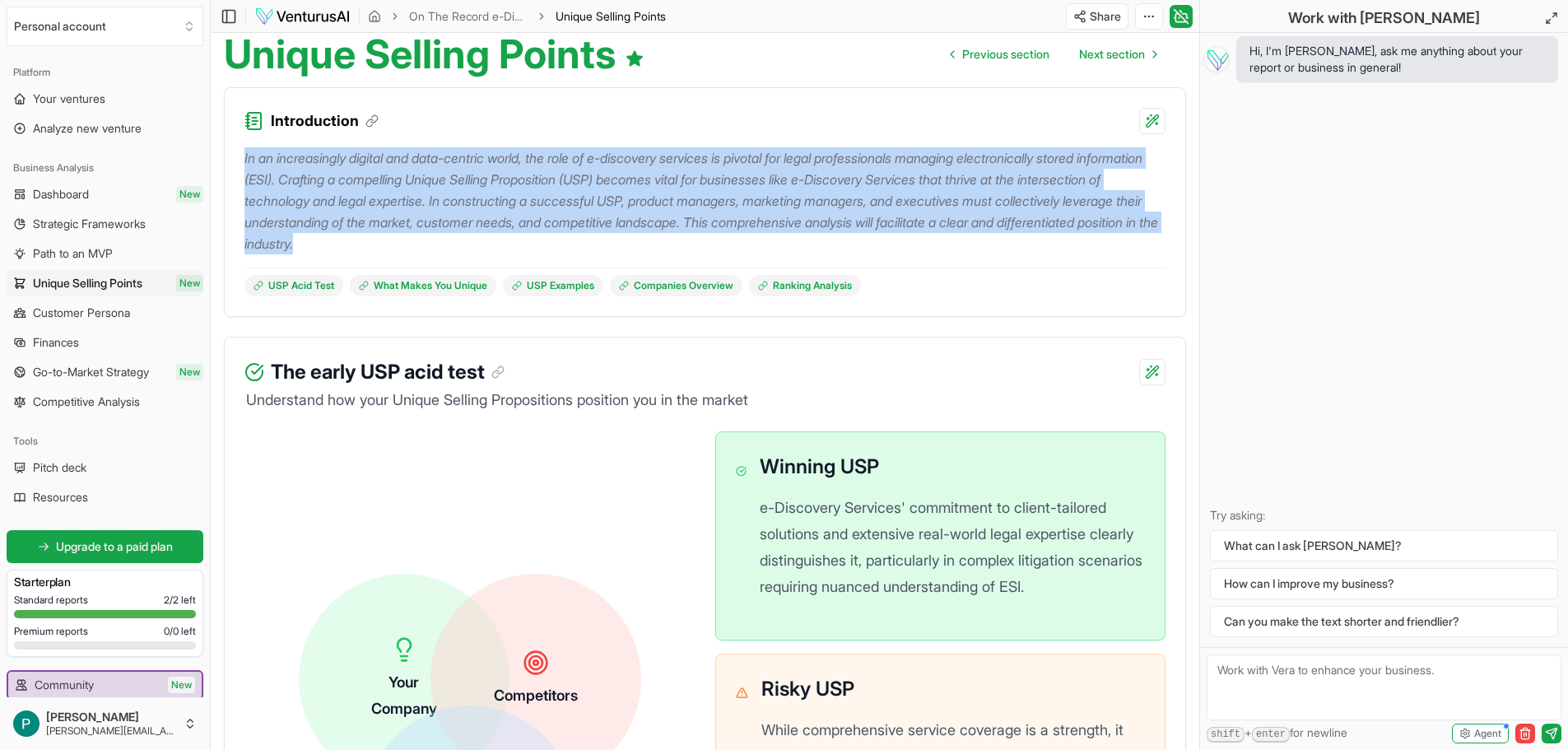
drag, startPoint x: 244, startPoint y: 153, endPoint x: 632, endPoint y: 244, distance: 398.5
click at [632, 244] on p "In an increasingly digital and data-centric world, the role of e-discovery serv…" at bounding box center [705, 201] width 922 height 107
copy p "In an increasingly digital and data-centric world, the role of e-discovery serv…"
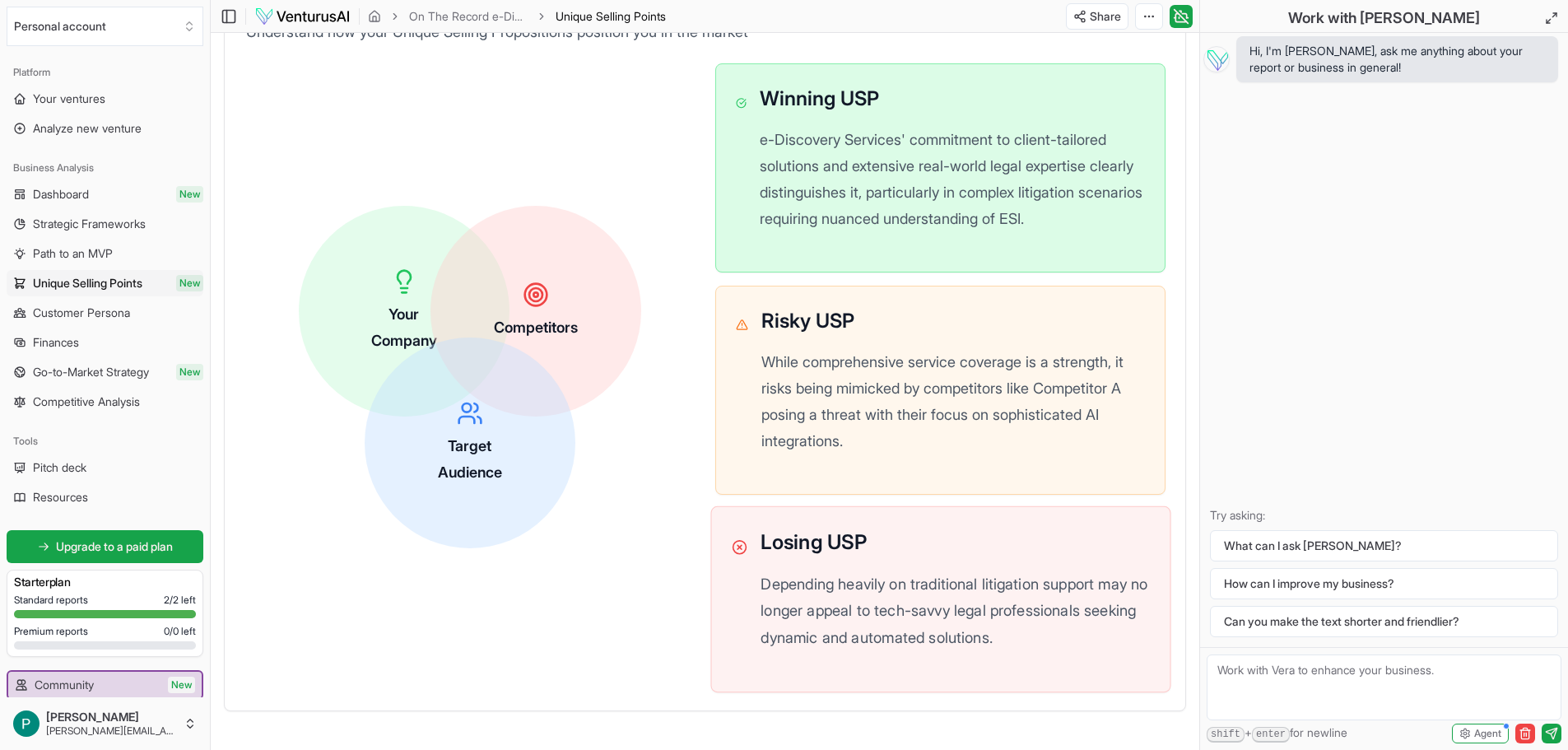
scroll to position [494, 0]
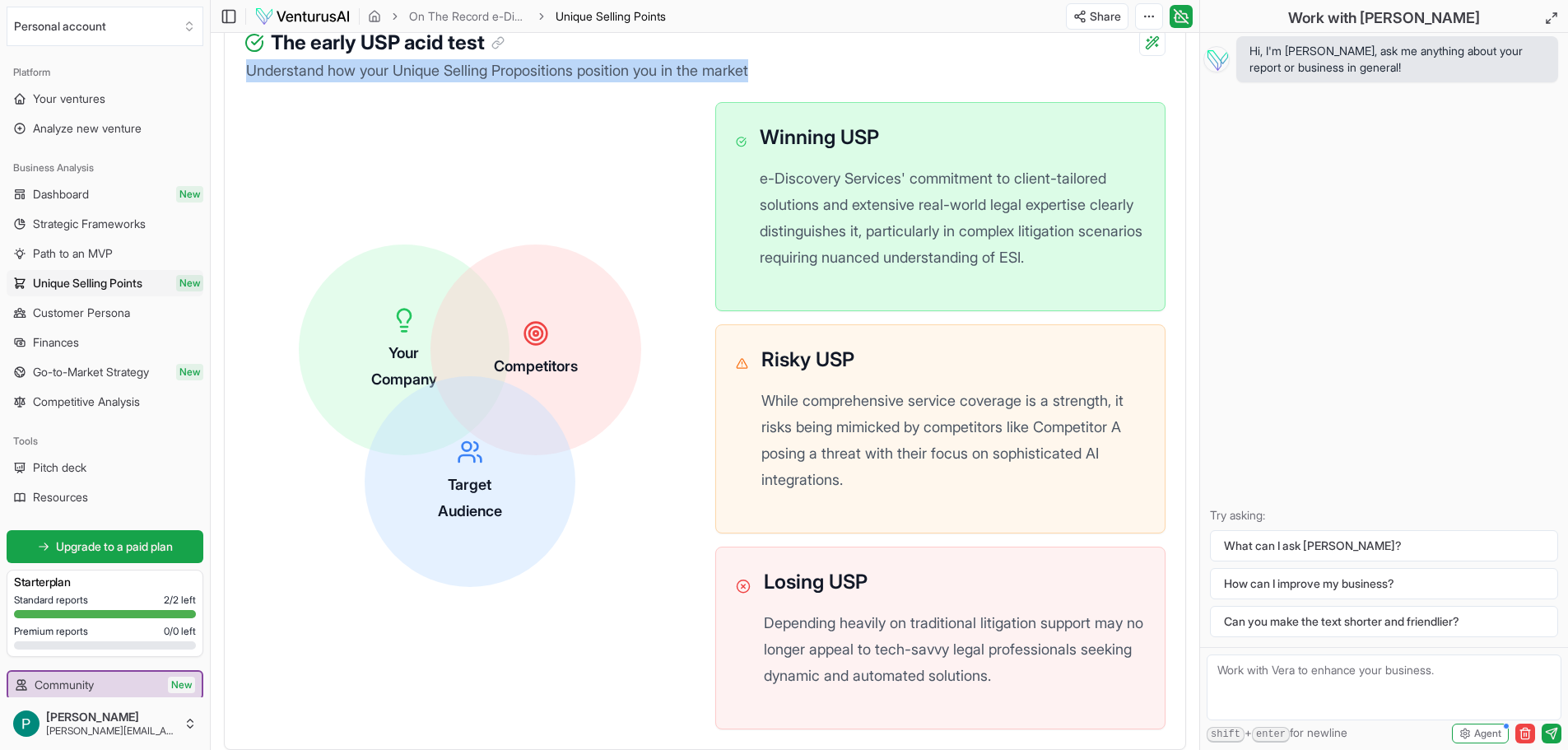
drag, startPoint x: 243, startPoint y: 72, endPoint x: 778, endPoint y: 72, distance: 535.0
click at [778, 72] on div "Understand how your Unique Selling Propositions position you in the market Your…" at bounding box center [705, 404] width 961 height 690
copy p "Understand how your Unique Selling Propositions position you in the market"
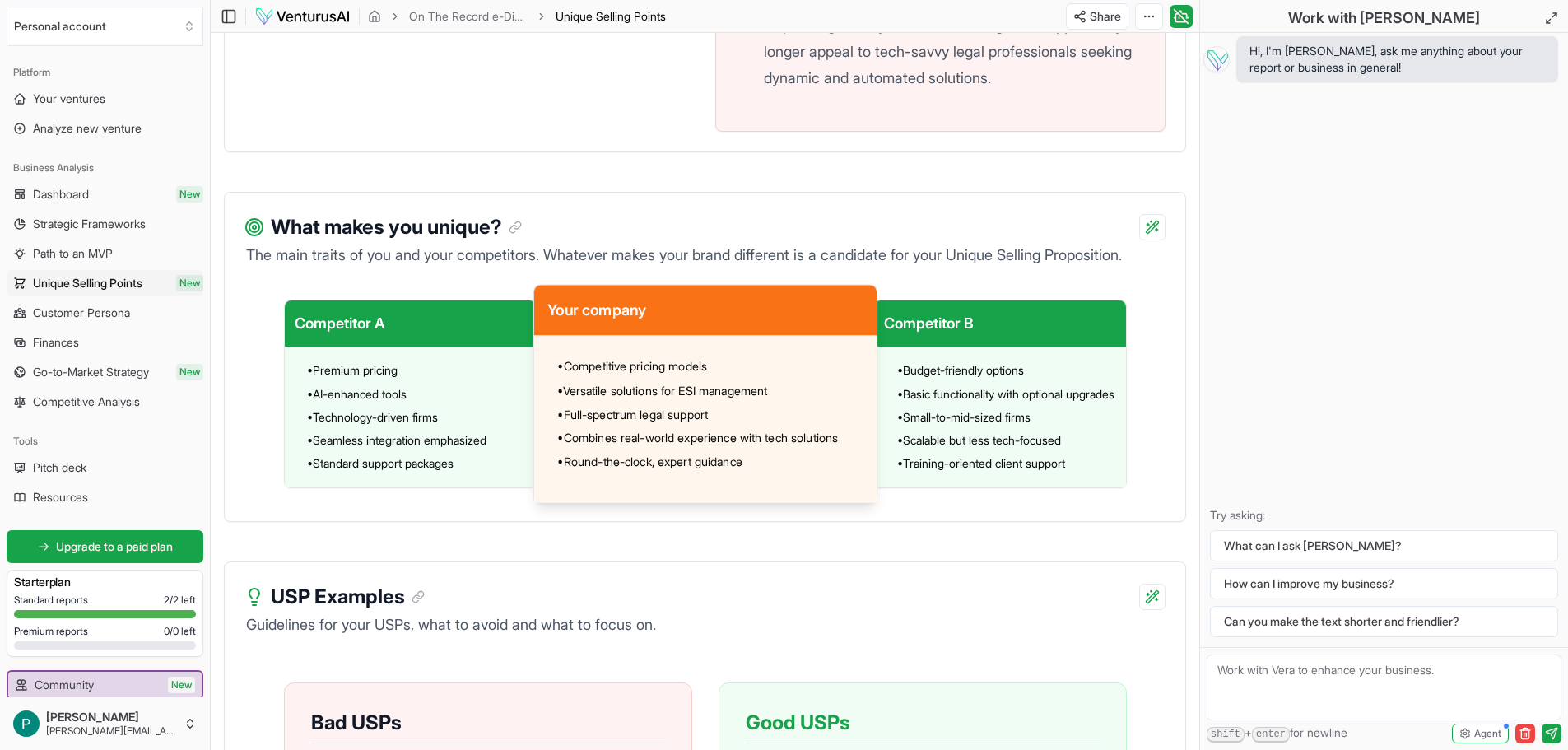
scroll to position [1153, 0]
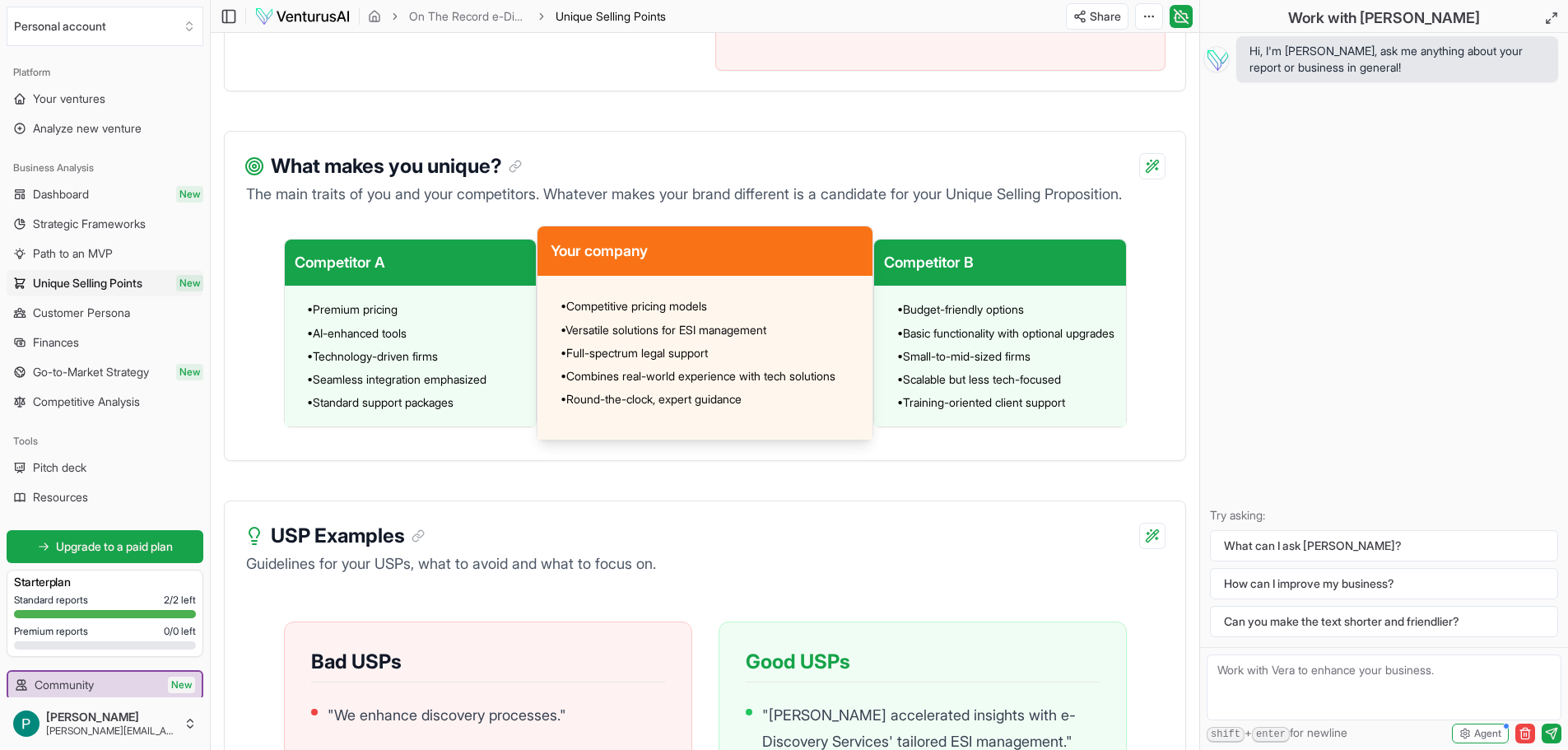
click at [785, 550] on div "USP Examples" at bounding box center [705, 526] width 961 height 50
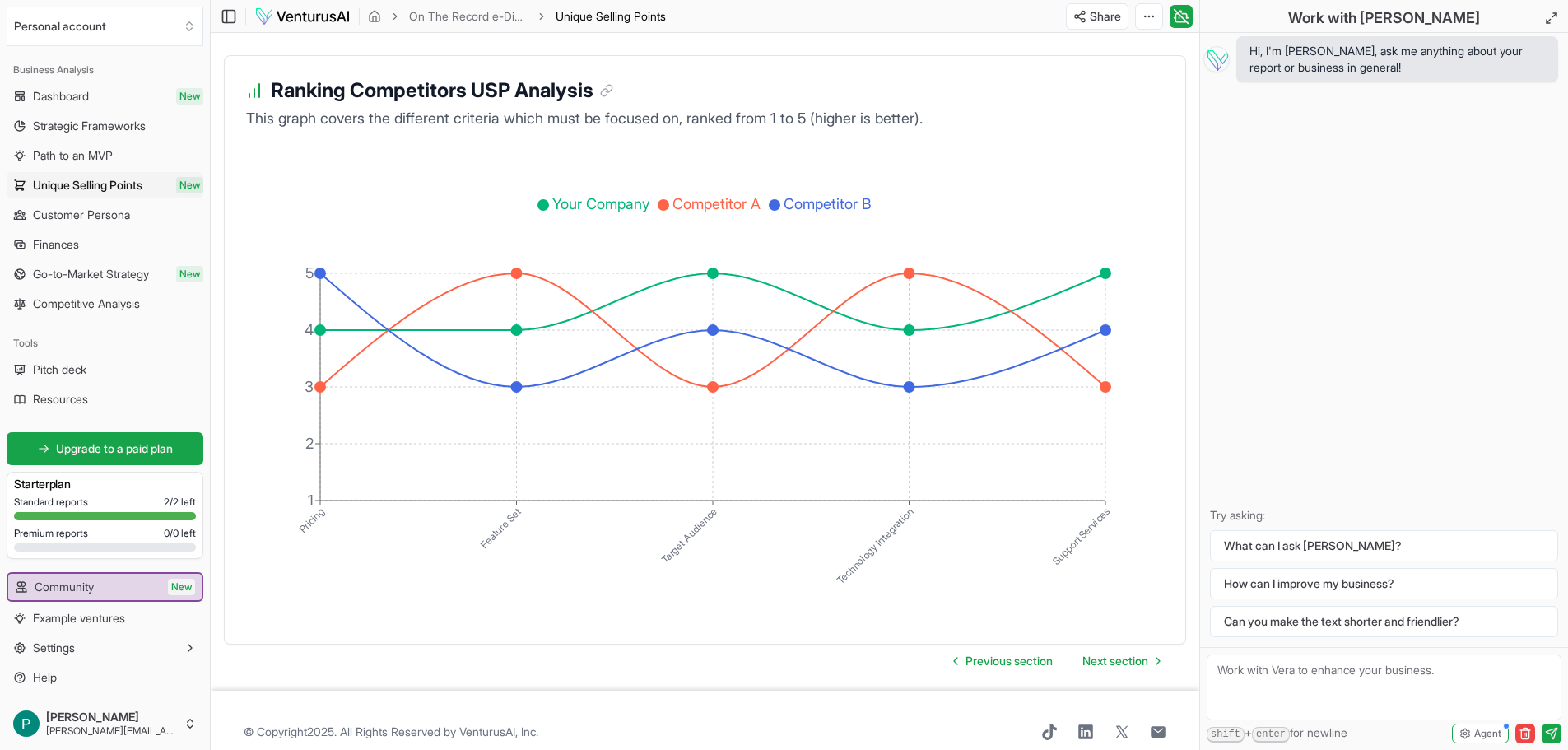
scroll to position [2716, 0]
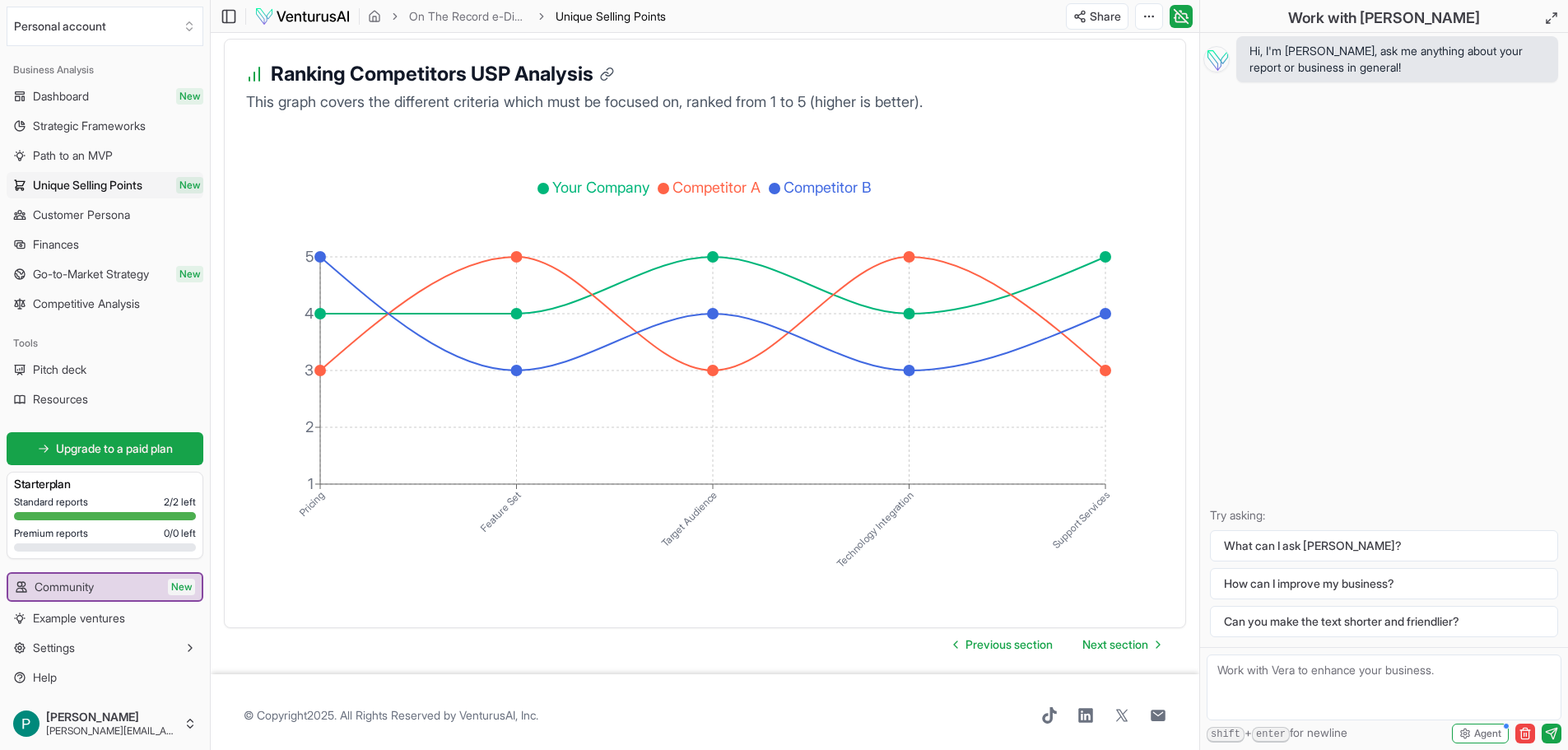
click at [609, 79] on icon at bounding box center [604, 75] width 8 height 8
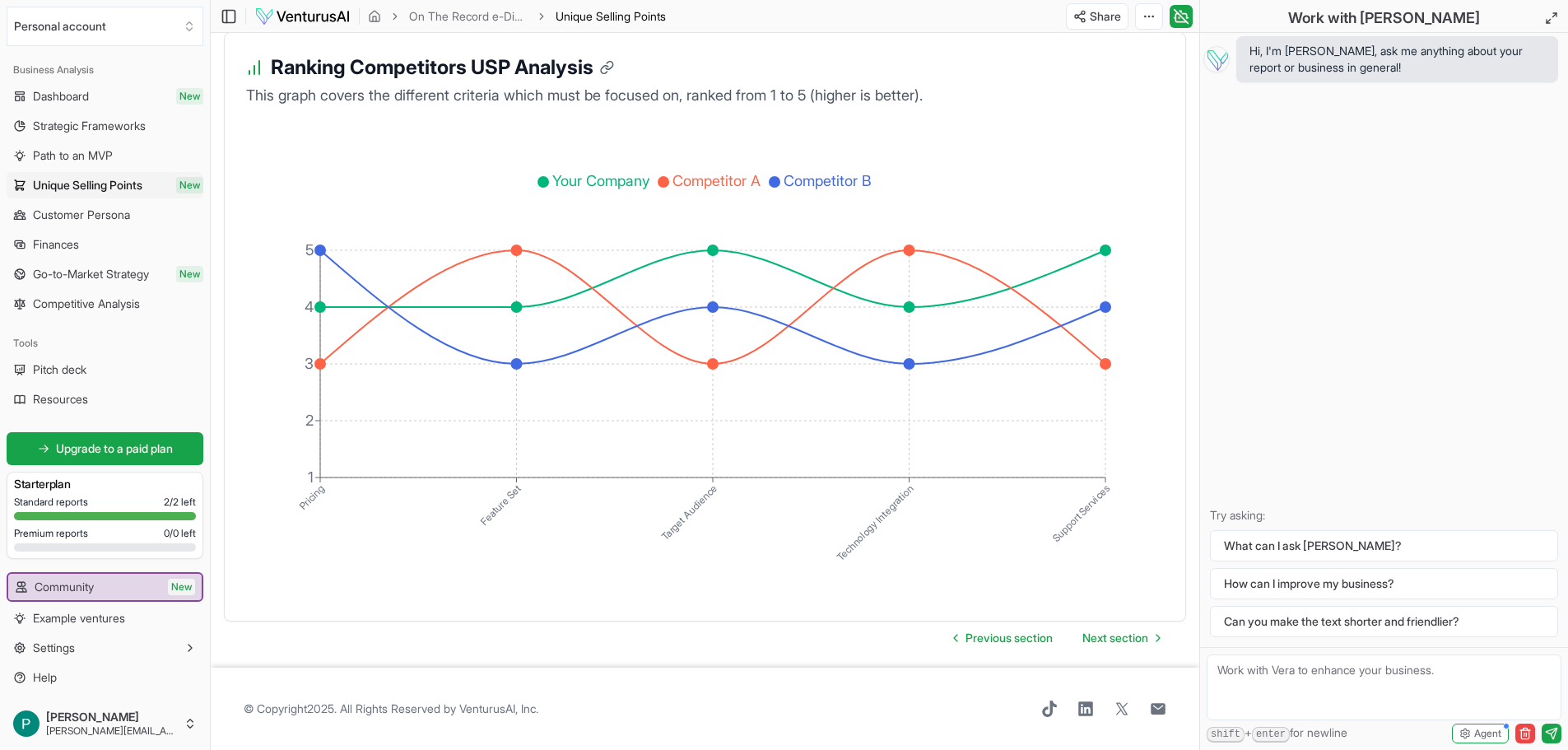
click at [613, 75] on icon at bounding box center [607, 67] width 15 height 15
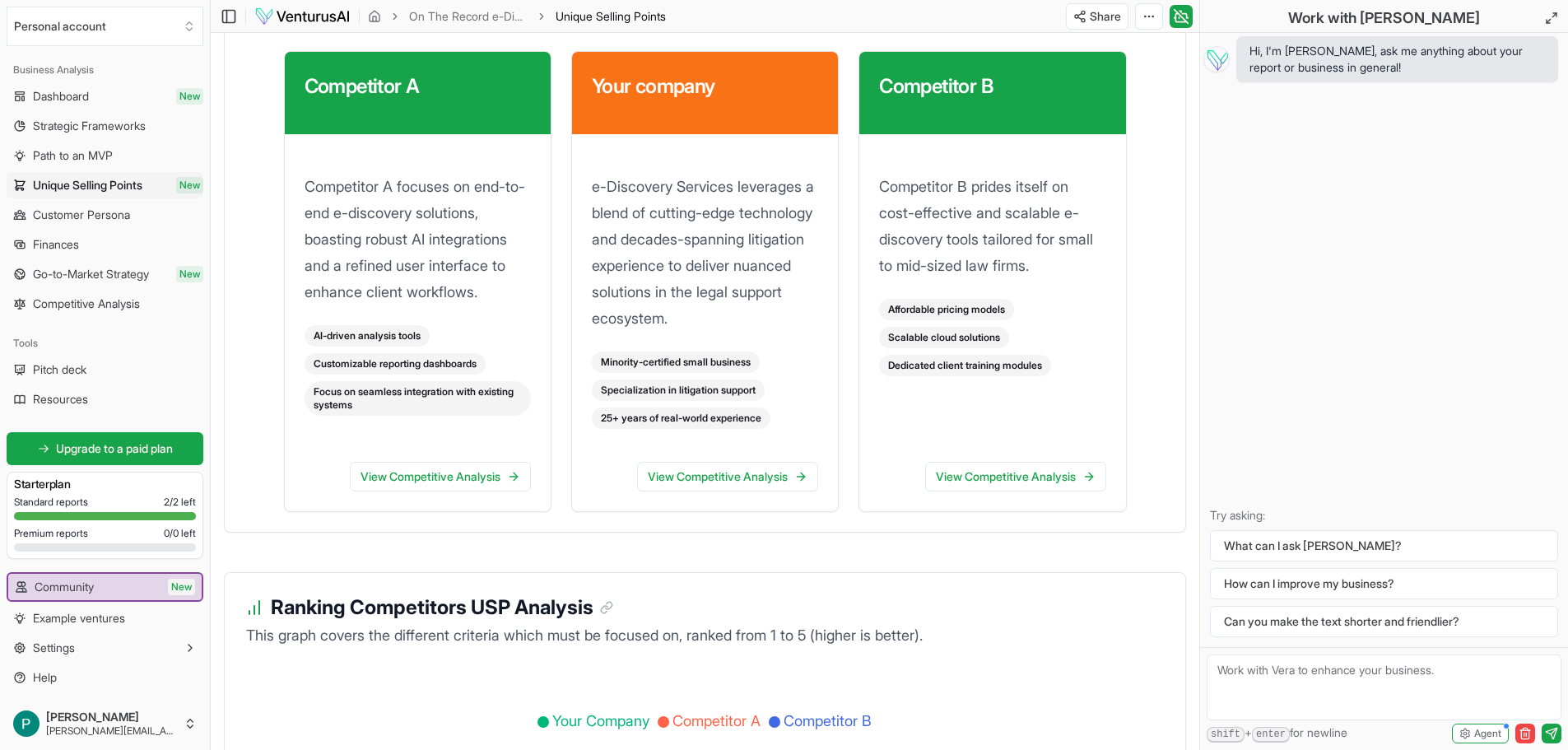
scroll to position [2150, 0]
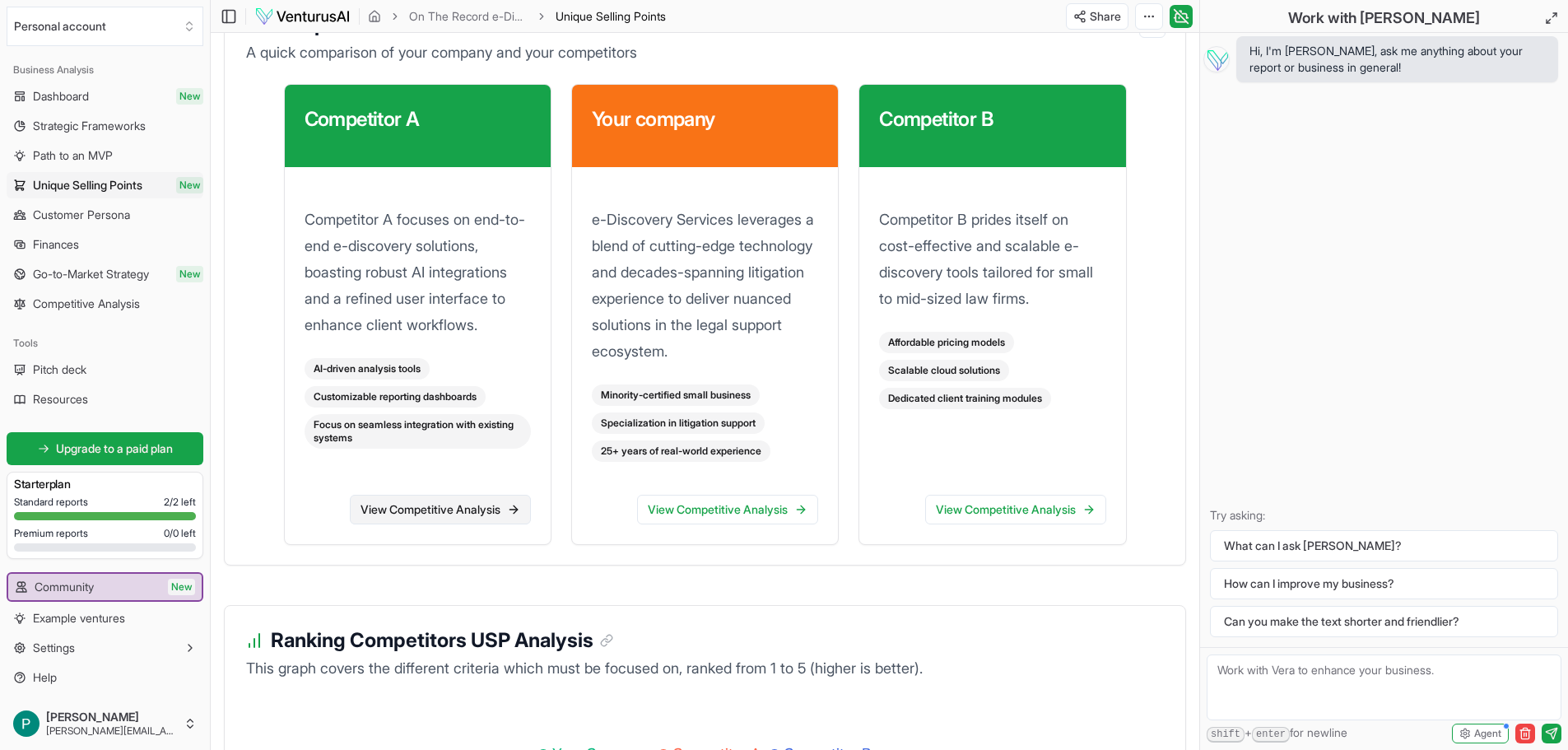
click at [446, 516] on link "View Competitive Analysis" at bounding box center [440, 509] width 181 height 30
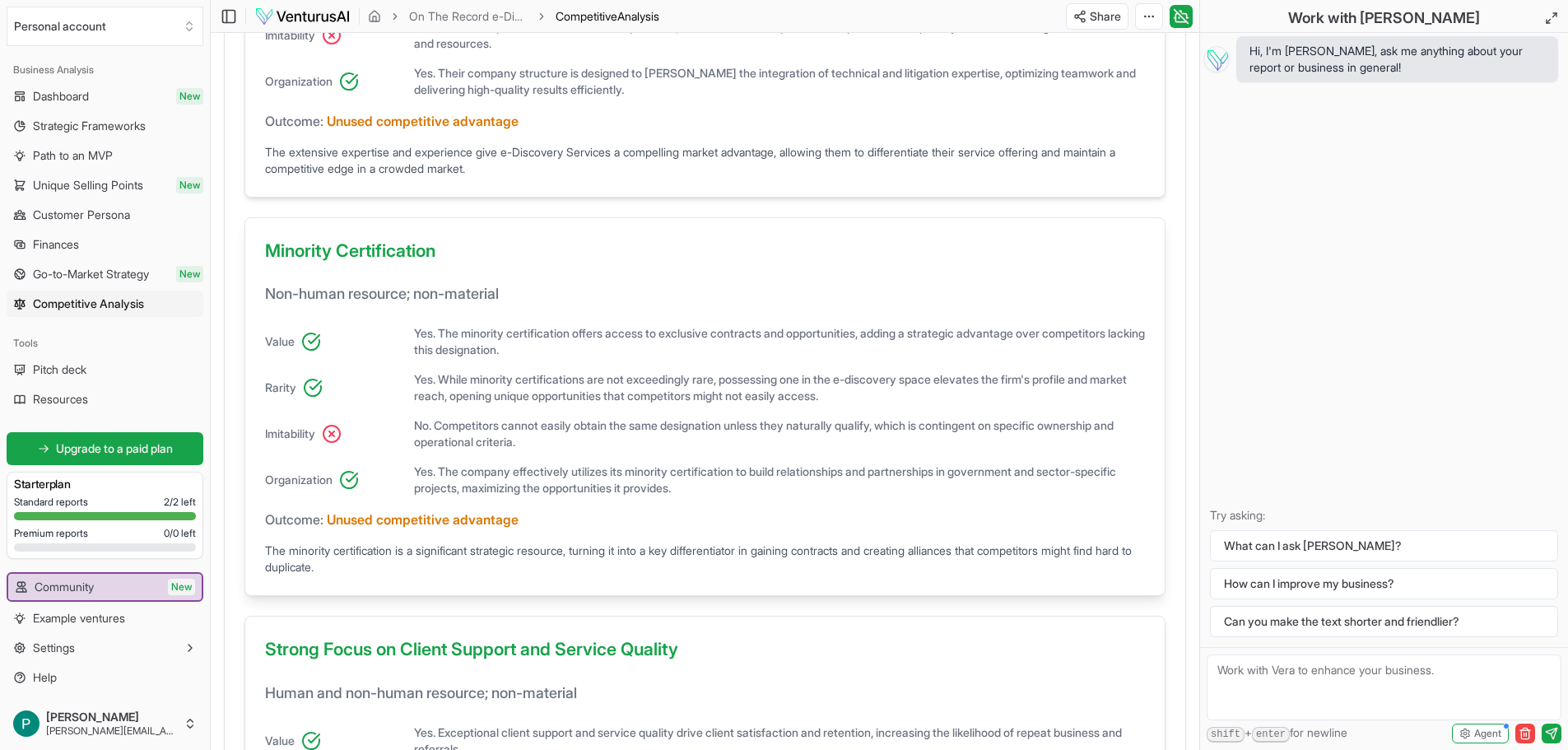
scroll to position [741, 0]
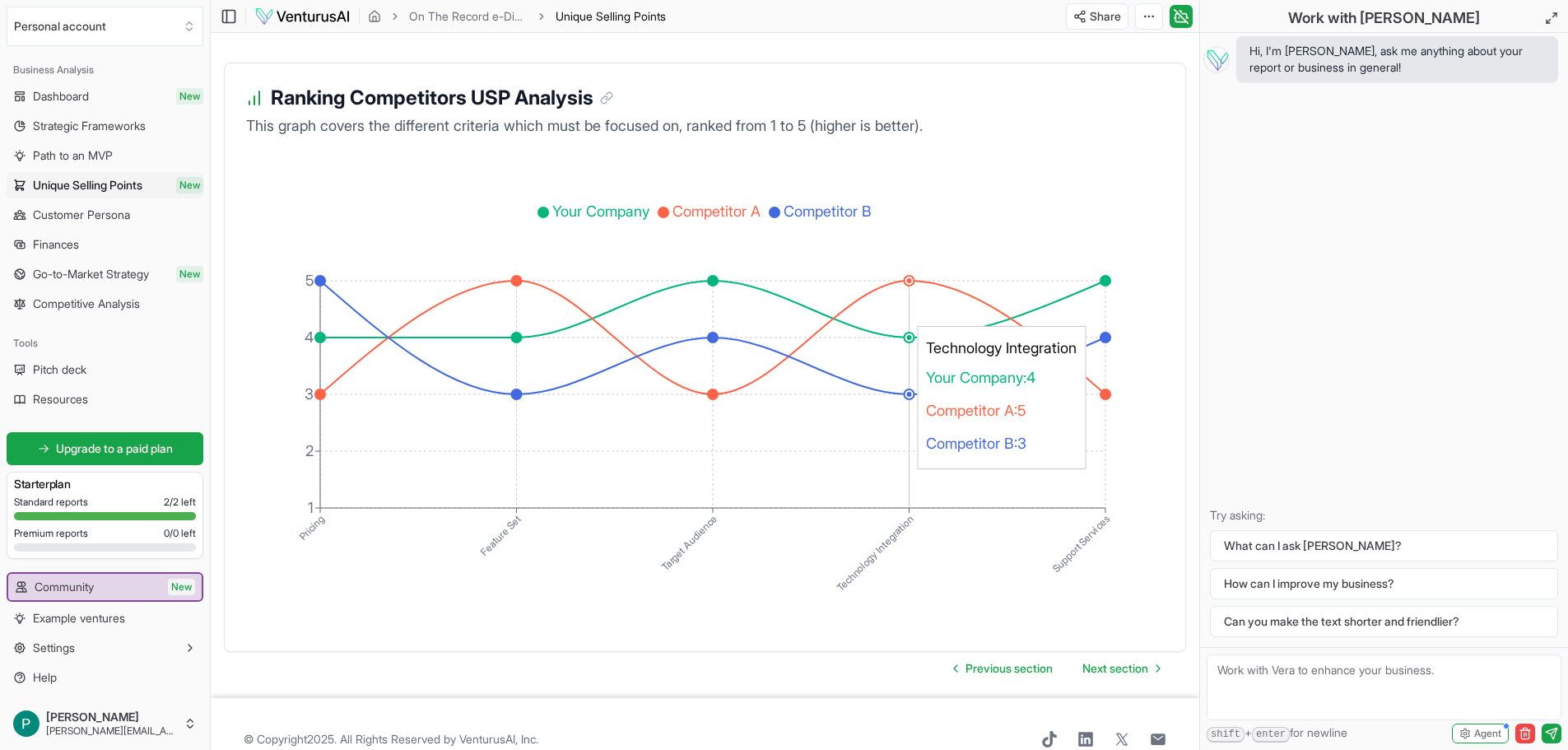
scroll to position [2739, 0]
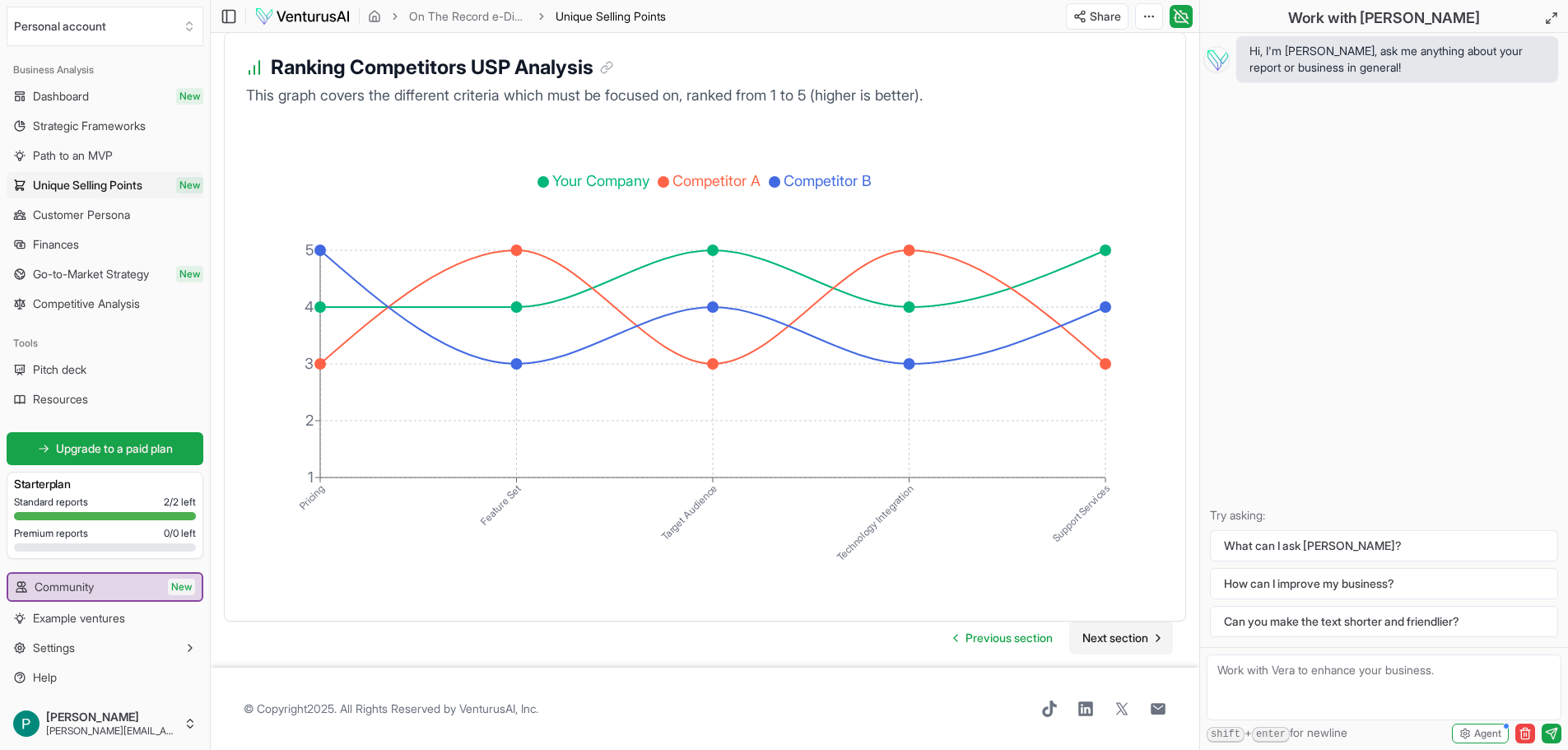
click at [1112, 641] on span "Next section" at bounding box center [1115, 638] width 66 height 16
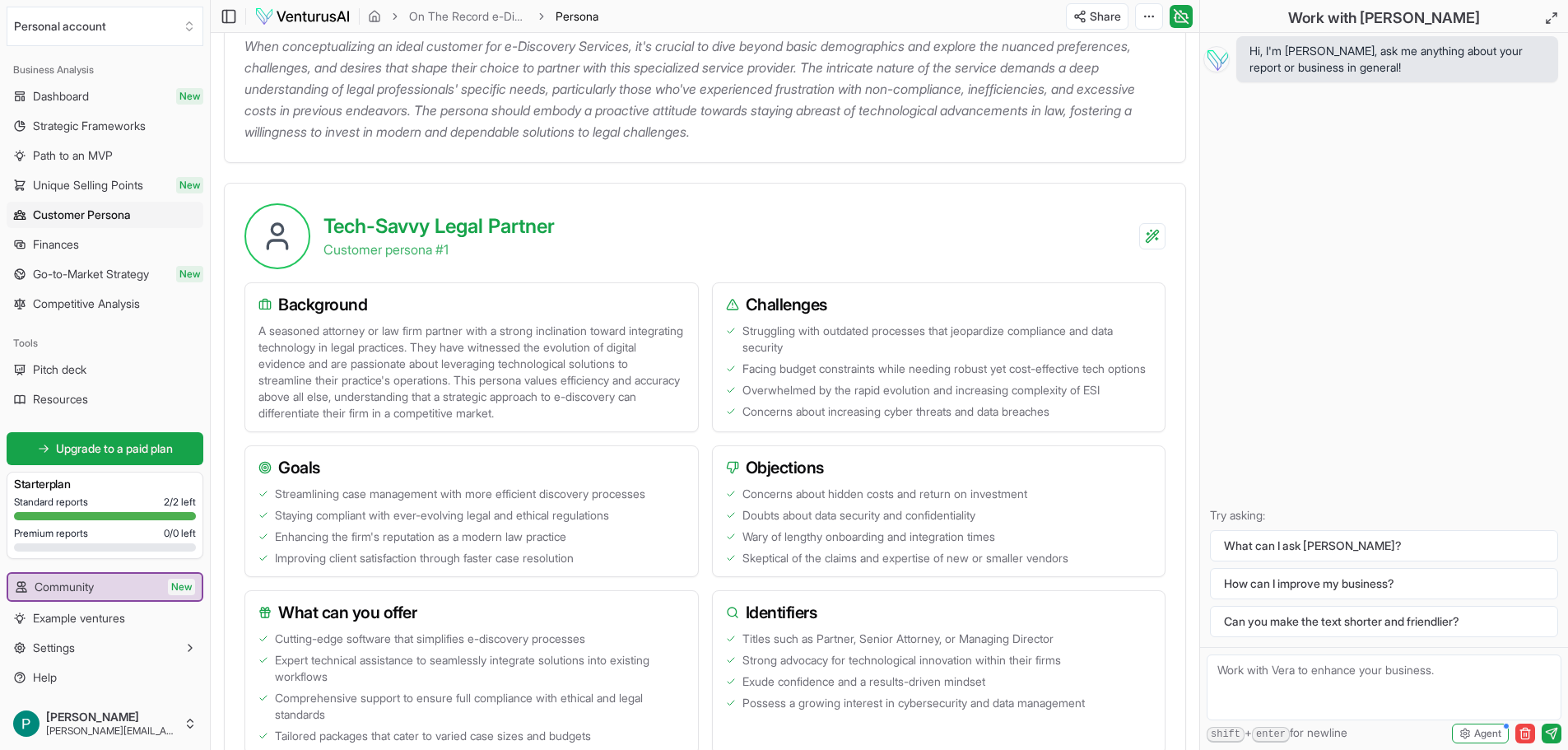
scroll to position [82, 0]
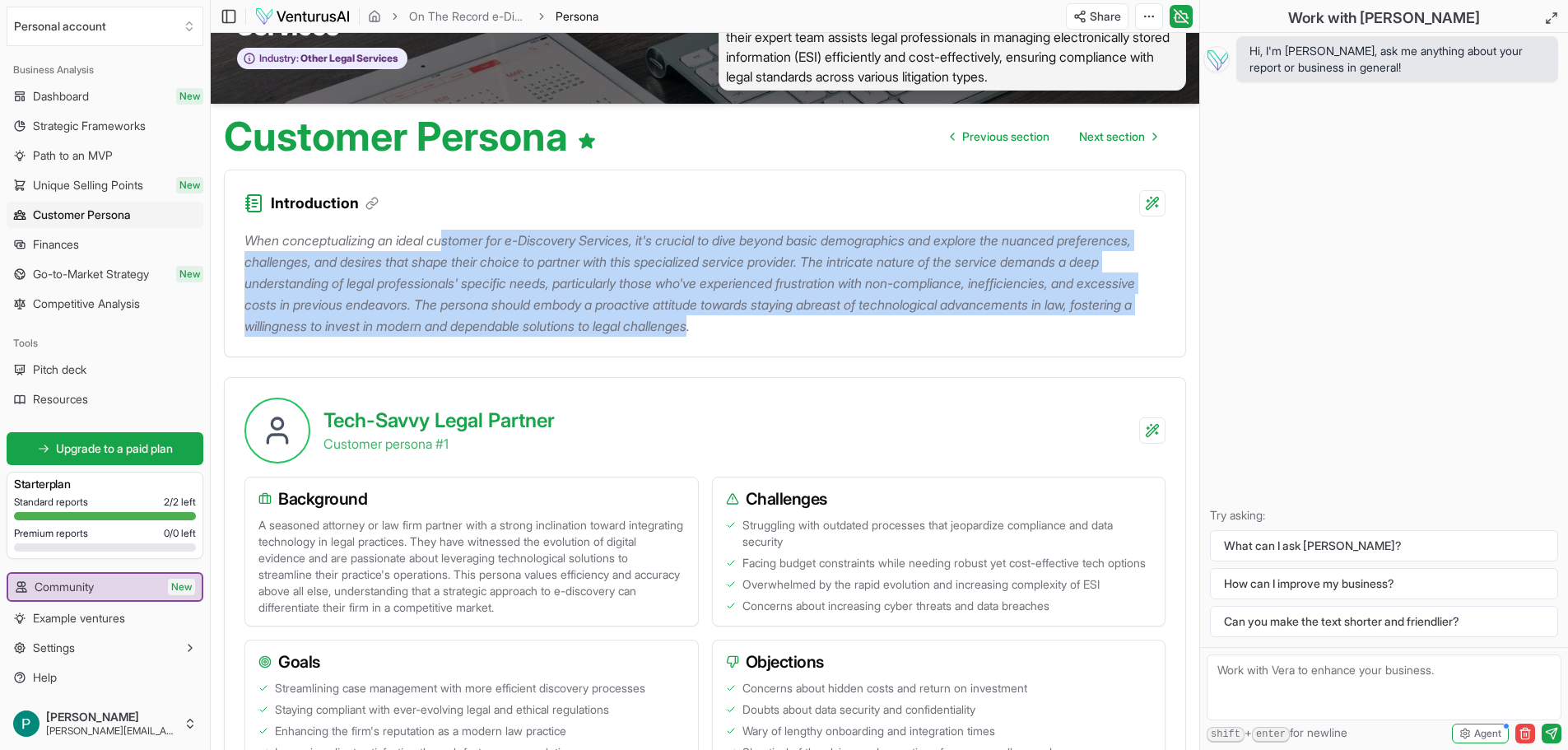
drag, startPoint x: 926, startPoint y: 326, endPoint x: 450, endPoint y: 241, distance: 483.5
click at [450, 241] on p "When conceptualizing an ideal customer for e-Discovery Services, it's crucial t…" at bounding box center [705, 283] width 922 height 107
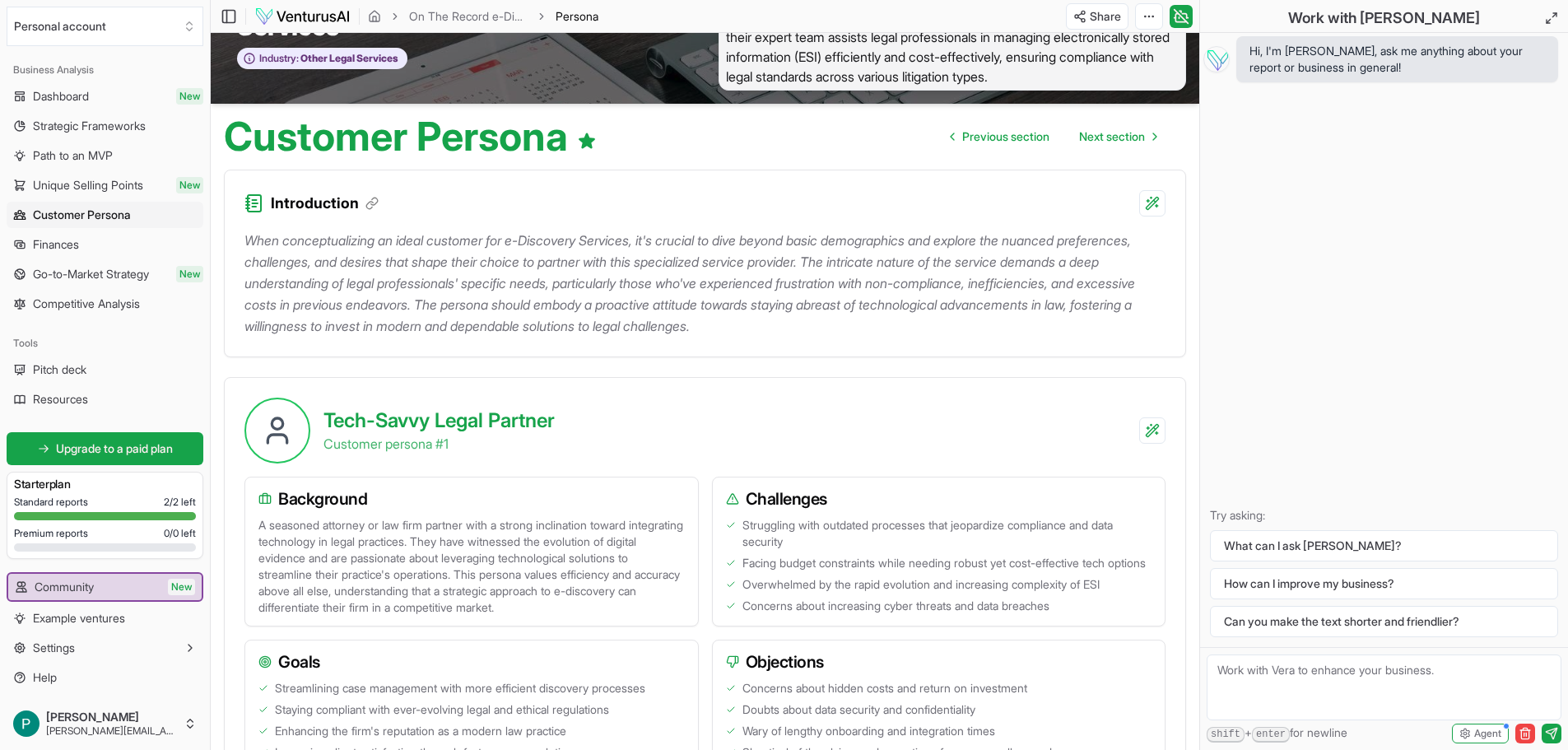
click at [940, 320] on p "When conceptualizing an ideal customer for e-Discovery Services, it's crucial t…" at bounding box center [705, 283] width 922 height 107
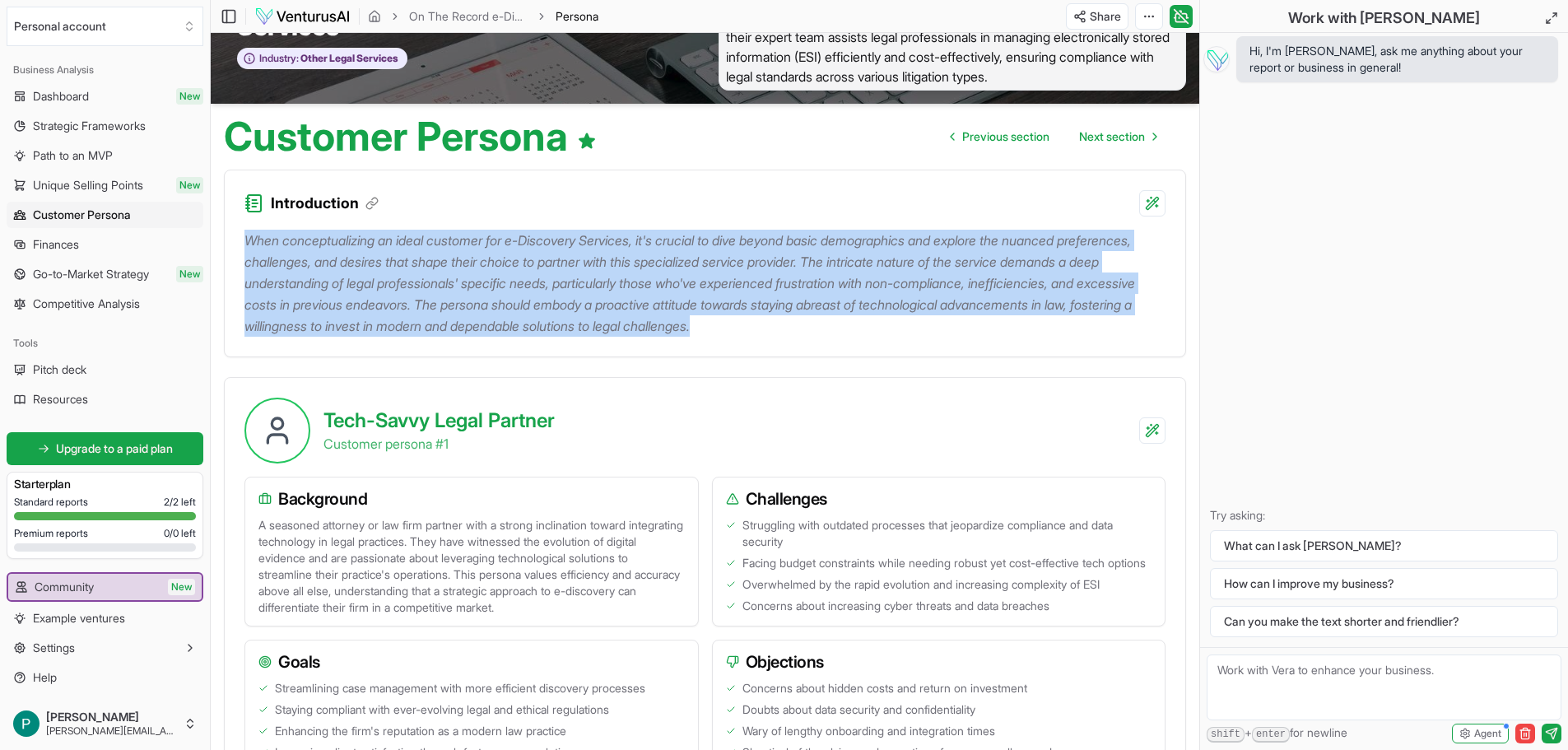
drag, startPoint x: 951, startPoint y: 326, endPoint x: 242, endPoint y: 239, distance: 714.3
click at [242, 239] on div "When conceptualizing an ideal customer for e-Discovery Services, it's crucial t…" at bounding box center [705, 286] width 961 height 140
copy p "When conceptualizing an ideal customer for e-Discovery Services, it's crucial t…"
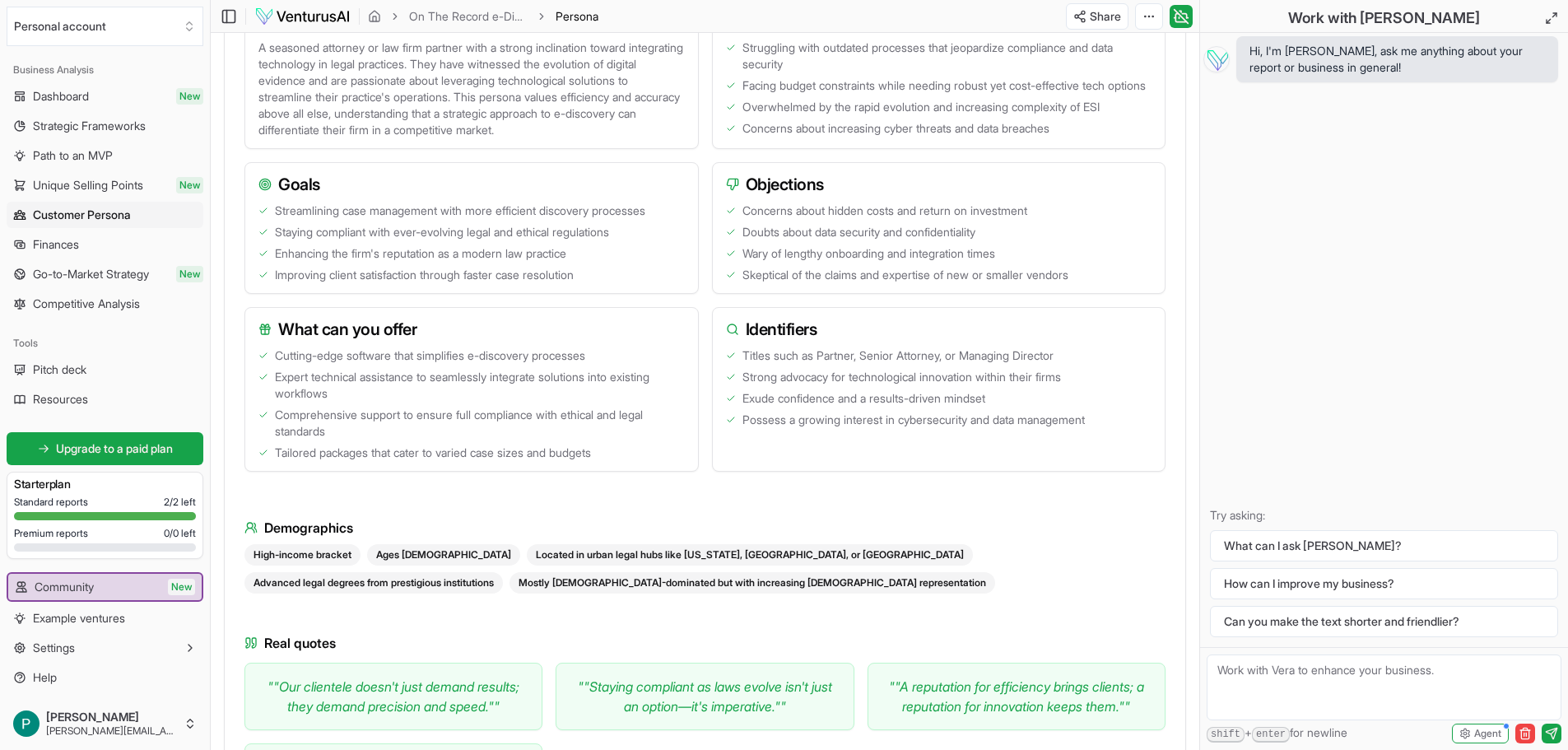
scroll to position [798, 0]
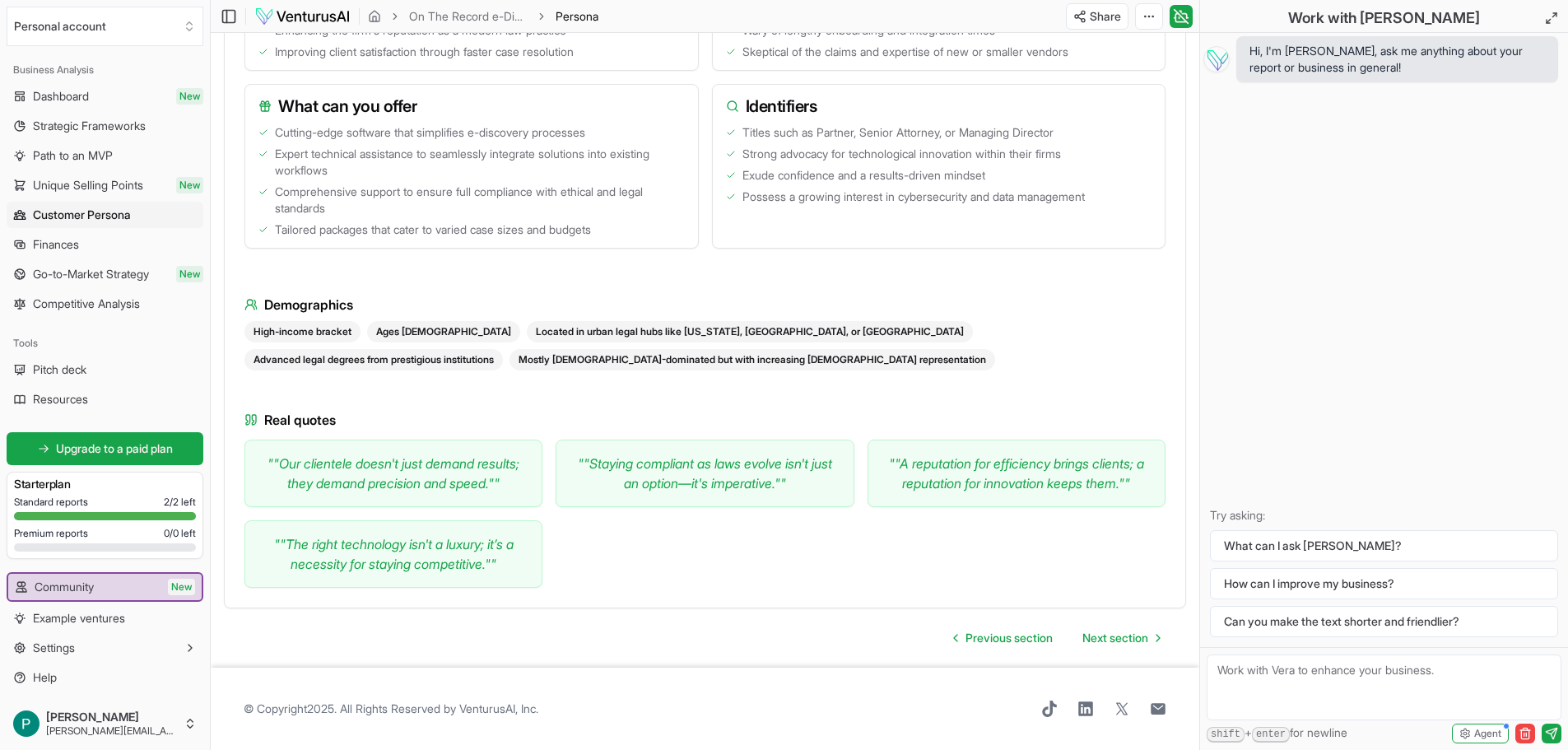
drag, startPoint x: 237, startPoint y: 293, endPoint x: 254, endPoint y: 306, distance: 21.4
click at [254, 306] on div "Background A seasoned attorney or law firm partner with a strong inclination to…" at bounding box center [705, 184] width 961 height 844
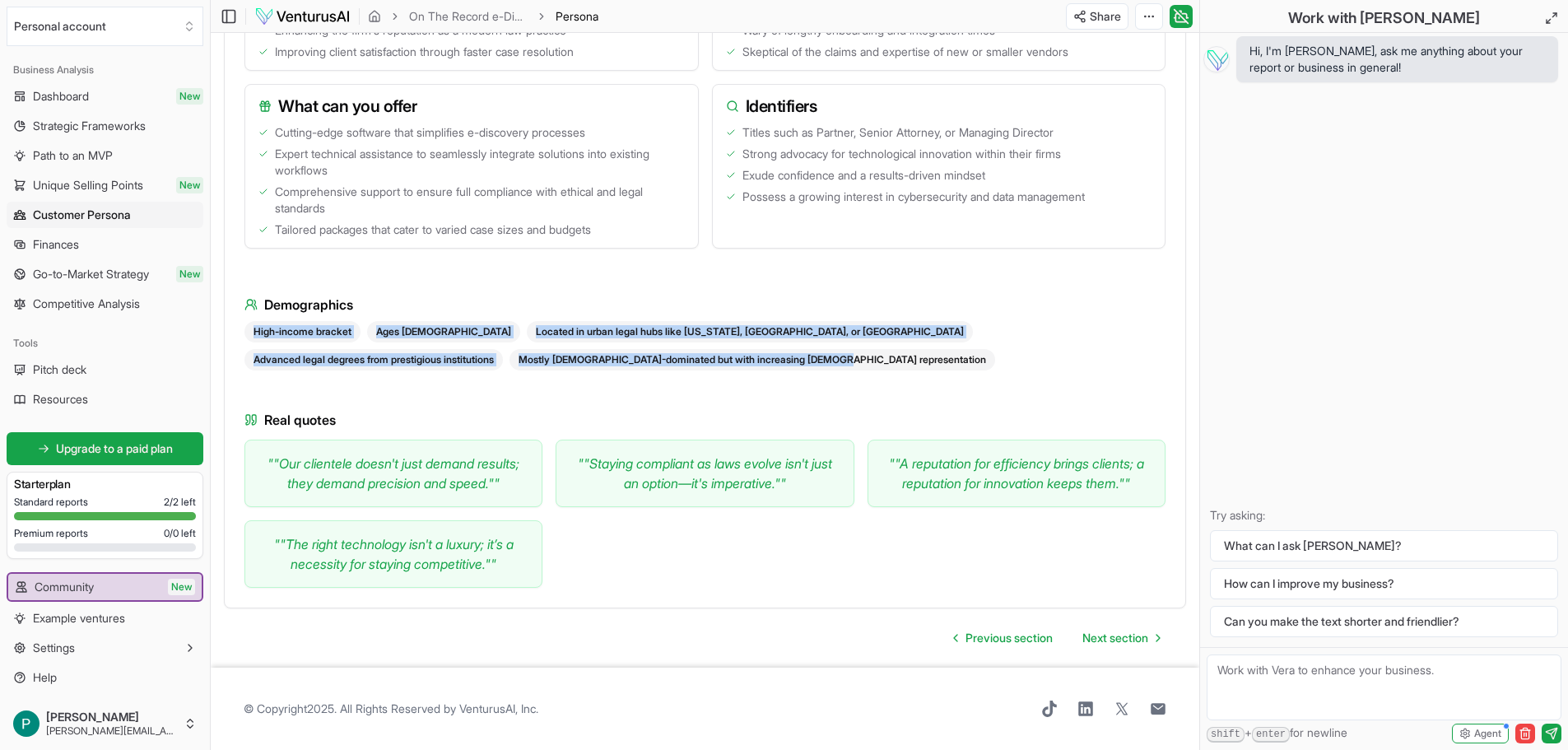
drag, startPoint x: 246, startPoint y: 330, endPoint x: 588, endPoint y: 377, distance: 345.2
click at [588, 377] on div "Background A seasoned attorney or law firm partner with a strong inclination to…" at bounding box center [705, 175] width 922 height 825
copy div "High-income bracket Ages 35-55 Located in urban legal hubs like New York, Chica…"
click at [1113, 636] on span "Next section" at bounding box center [1115, 638] width 66 height 16
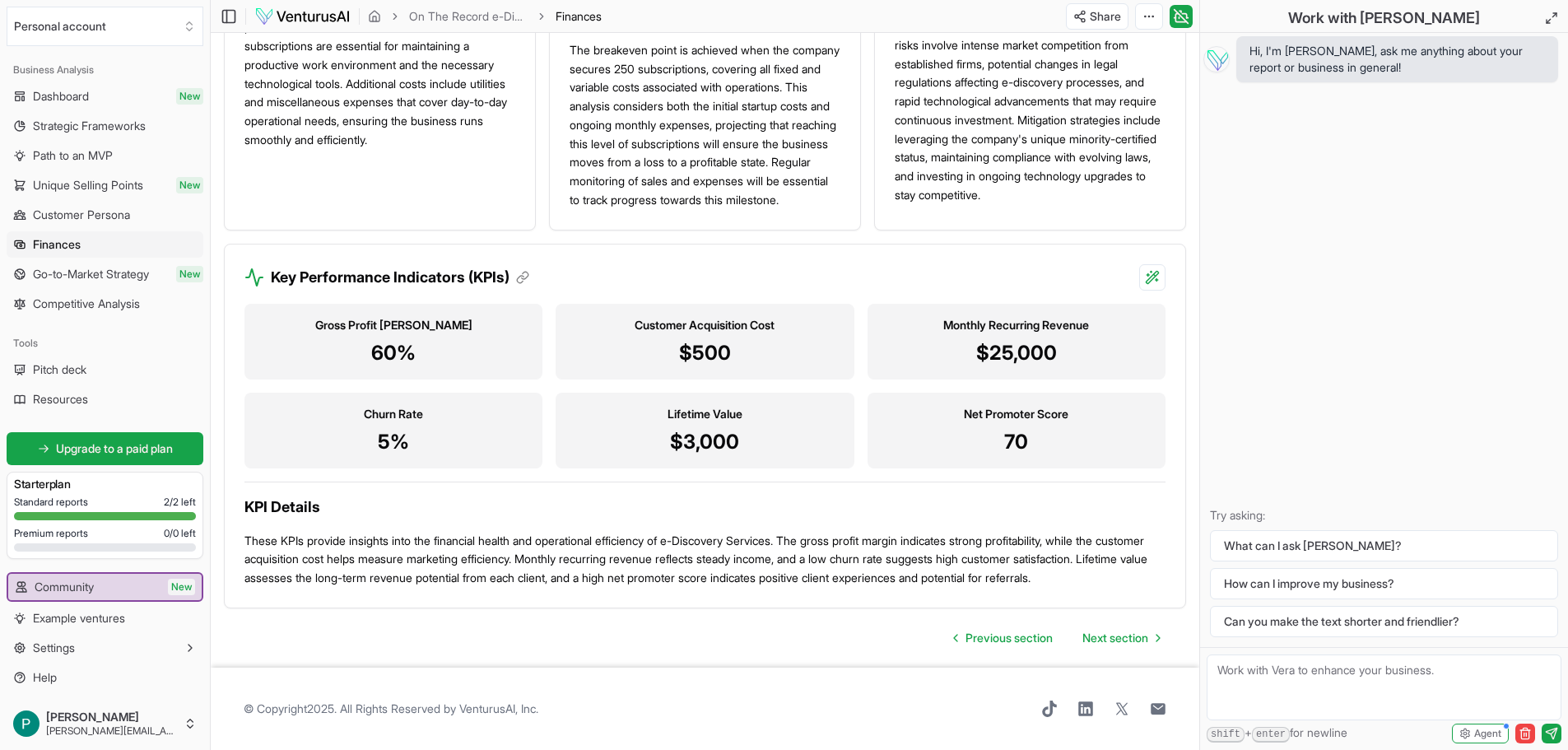
scroll to position [1400, 0]
click at [1018, 349] on div "Provide detailed explanation" at bounding box center [1045, 346] width 215 height 27
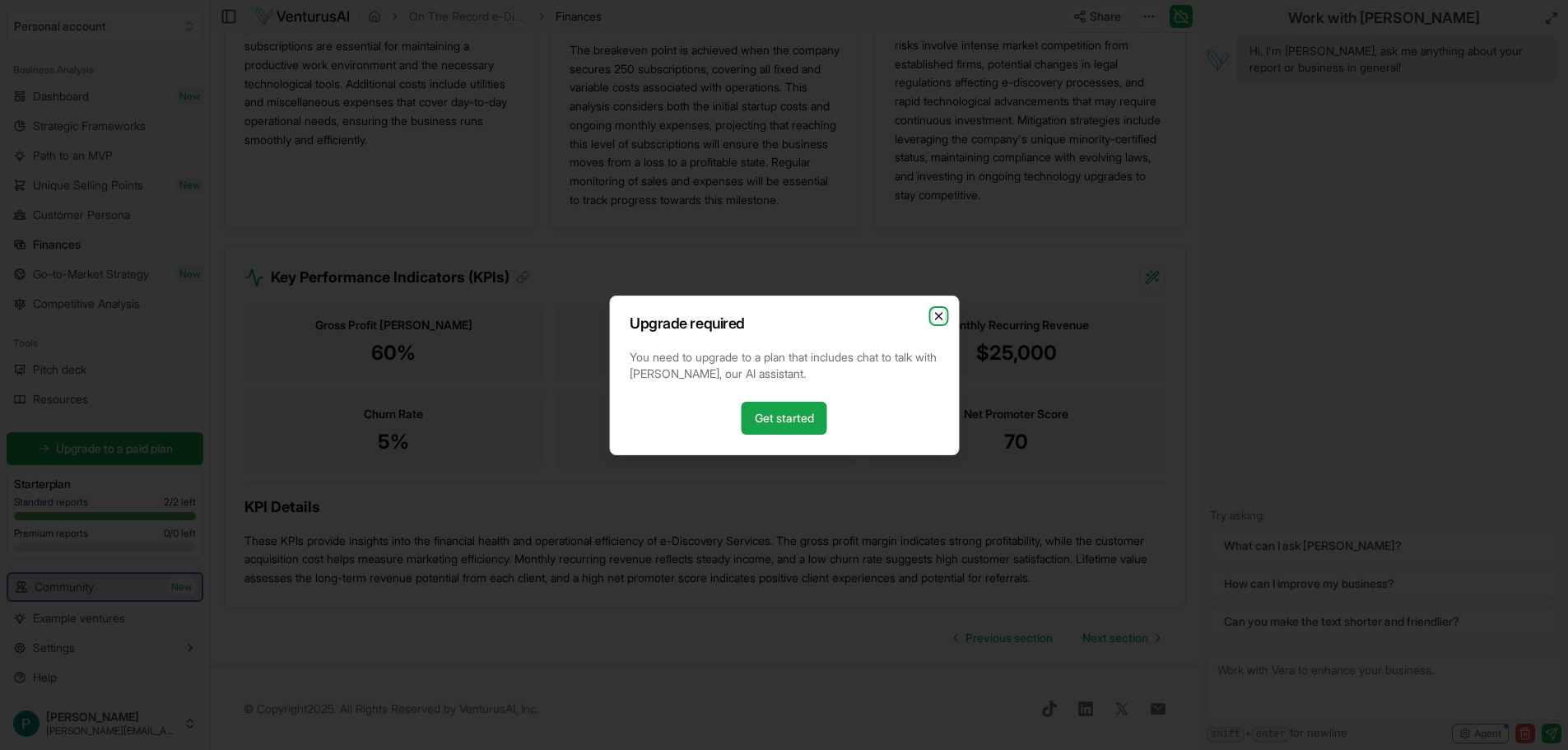
click at [939, 313] on icon "button" at bounding box center [938, 315] width 13 height 13
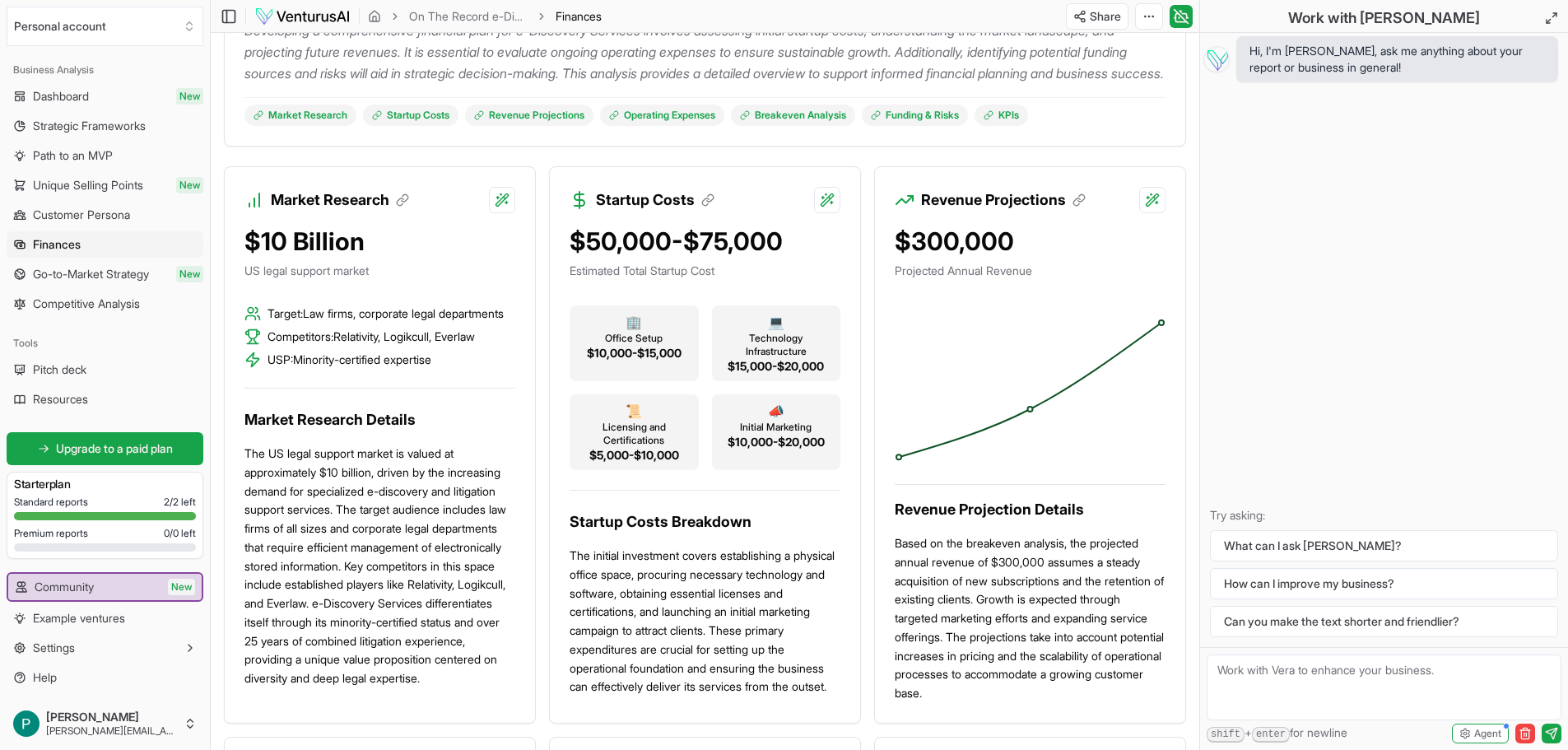
scroll to position [329, 0]
